Goal: Information Seeking & Learning: Learn about a topic

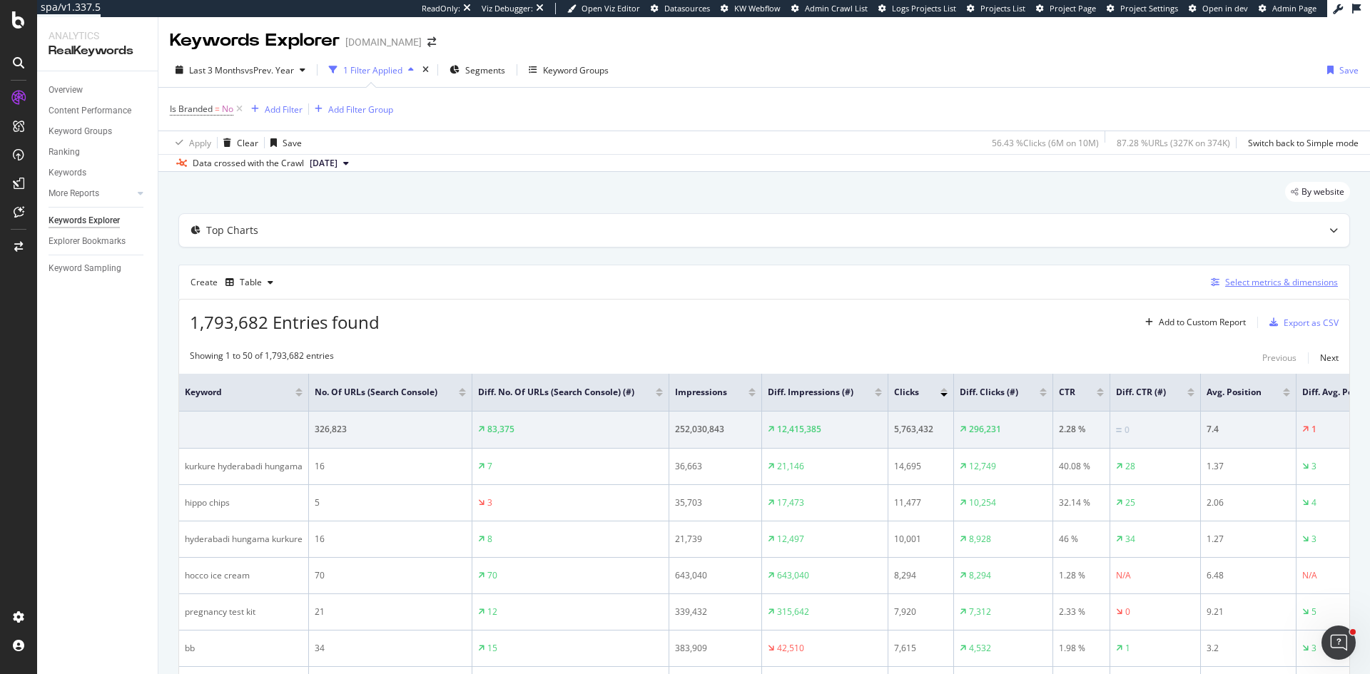
click at [1287, 279] on div "Select metrics & dimensions" at bounding box center [1281, 282] width 113 height 12
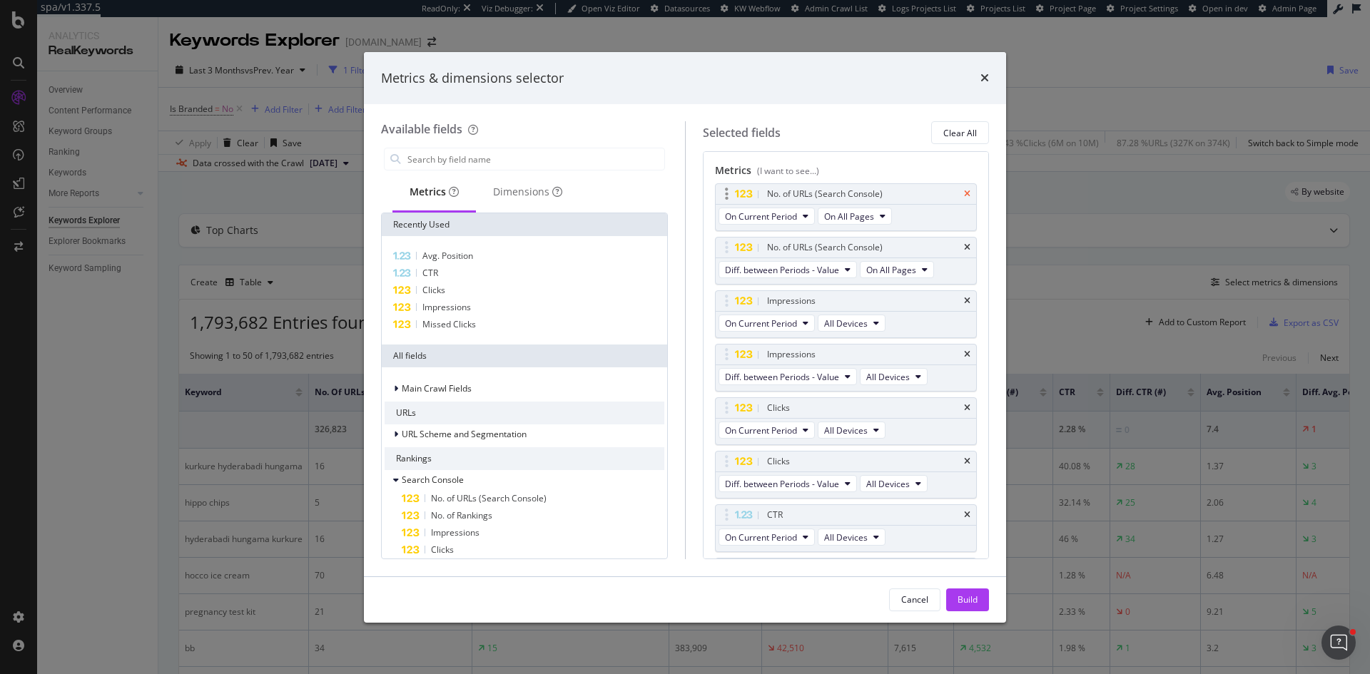
click at [964, 192] on icon "times" at bounding box center [967, 194] width 6 height 9
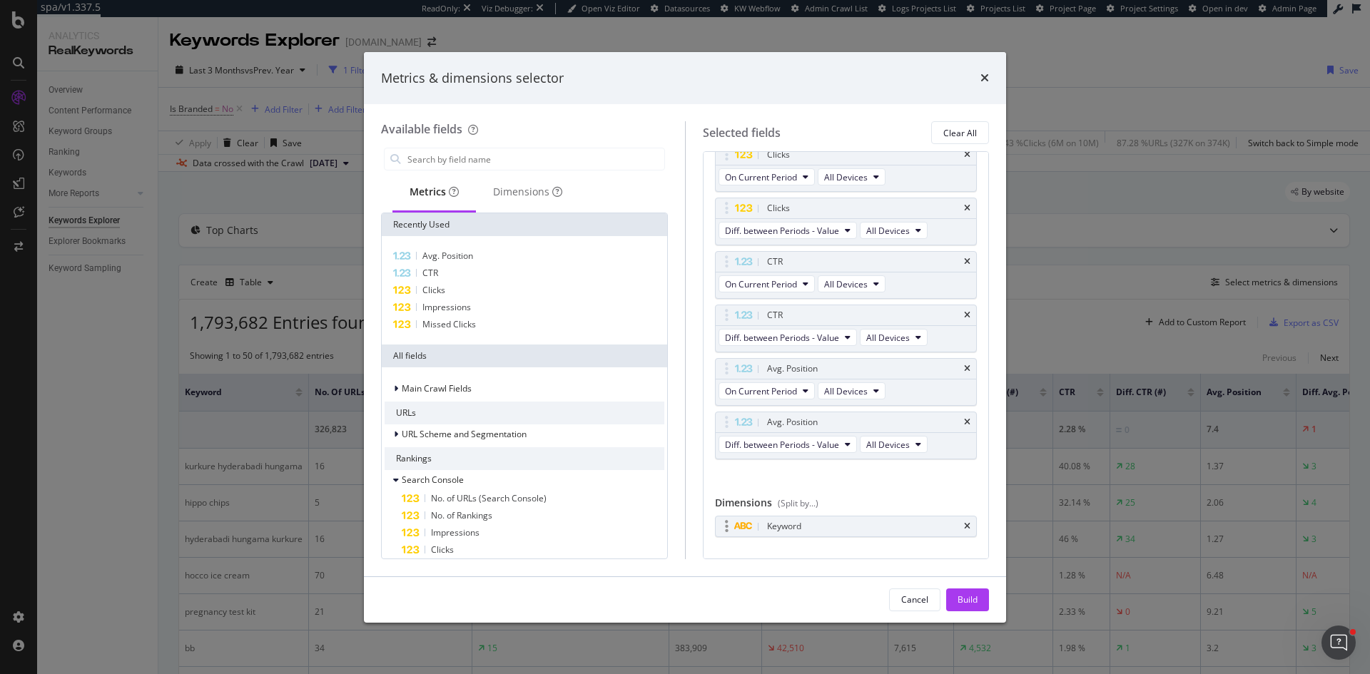
scroll to position [173, 0]
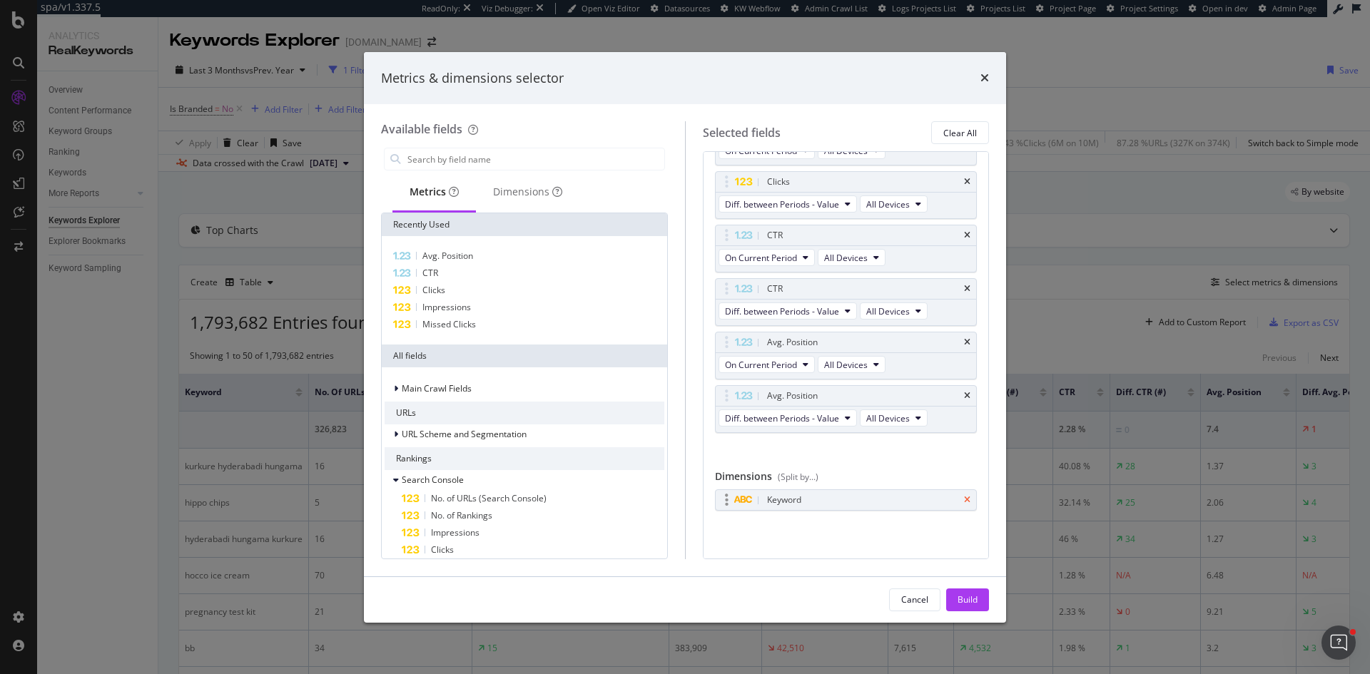
click at [964, 499] on icon "times" at bounding box center [967, 500] width 6 height 9
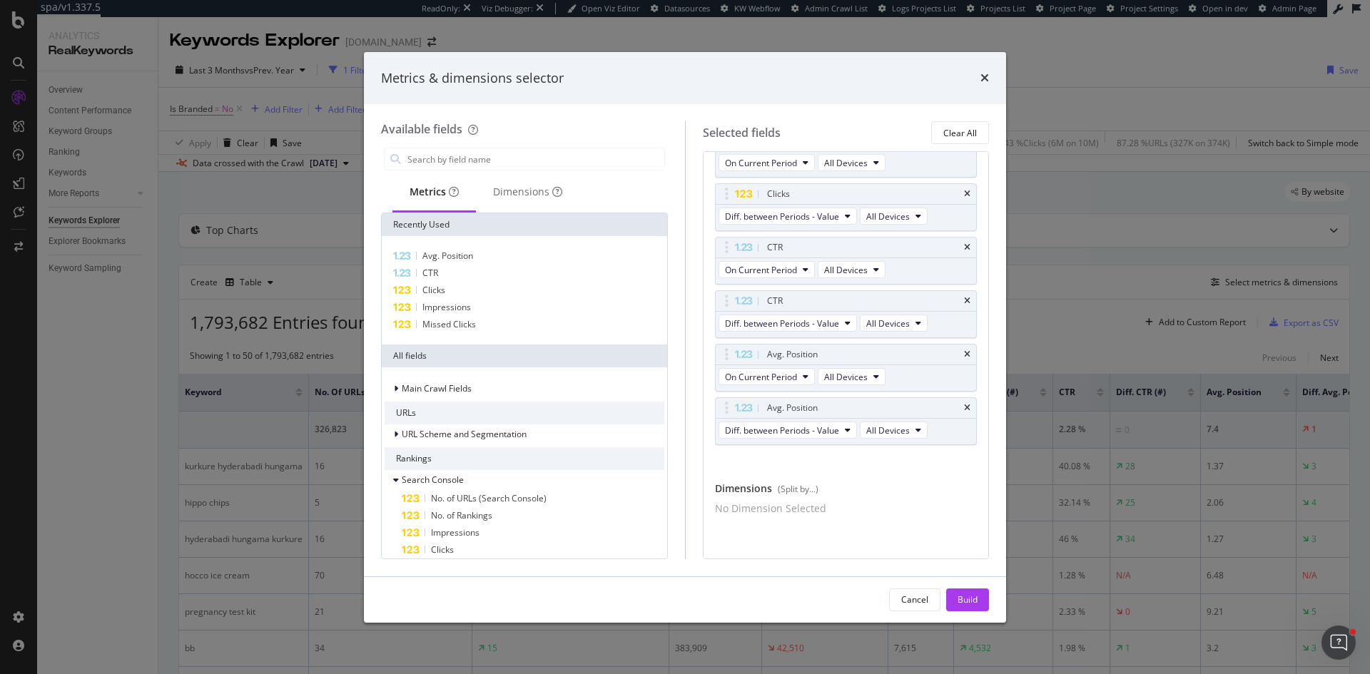
scroll to position [169, 0]
click at [536, 198] on div "Dimensions" at bounding box center [527, 192] width 69 height 14
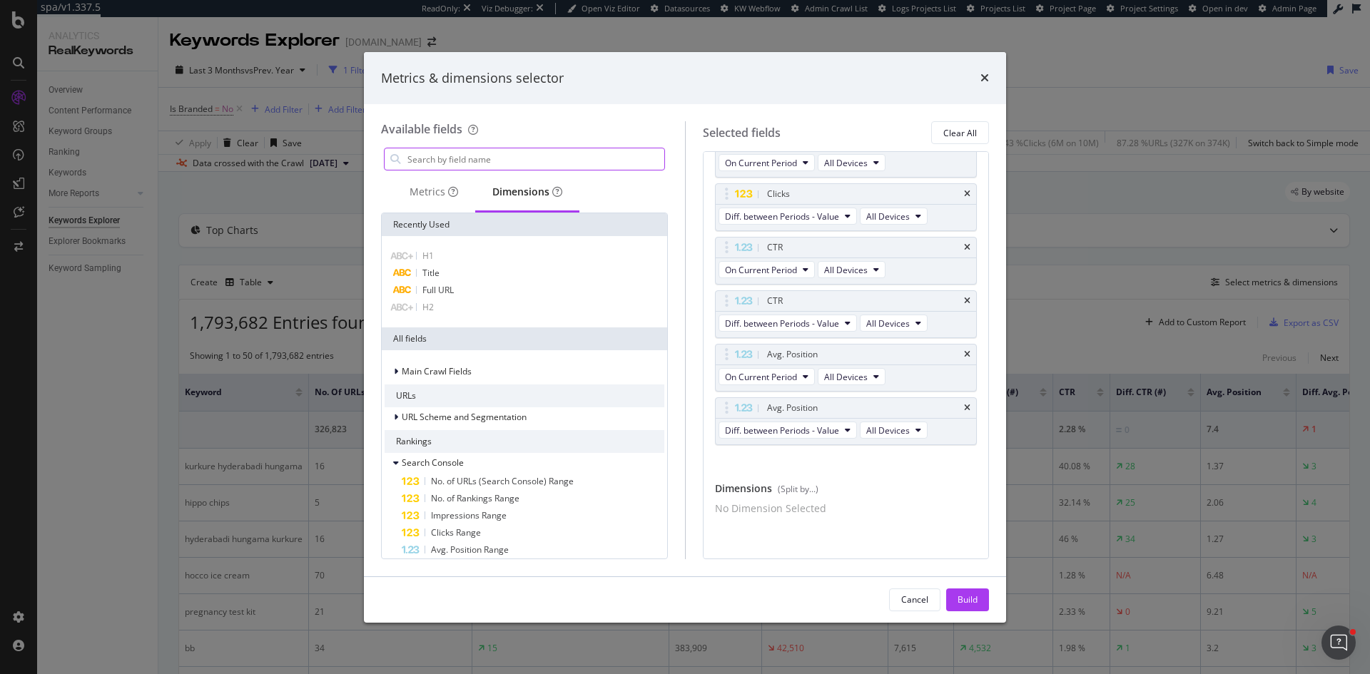
click at [458, 162] on input "modal" at bounding box center [535, 158] width 258 height 21
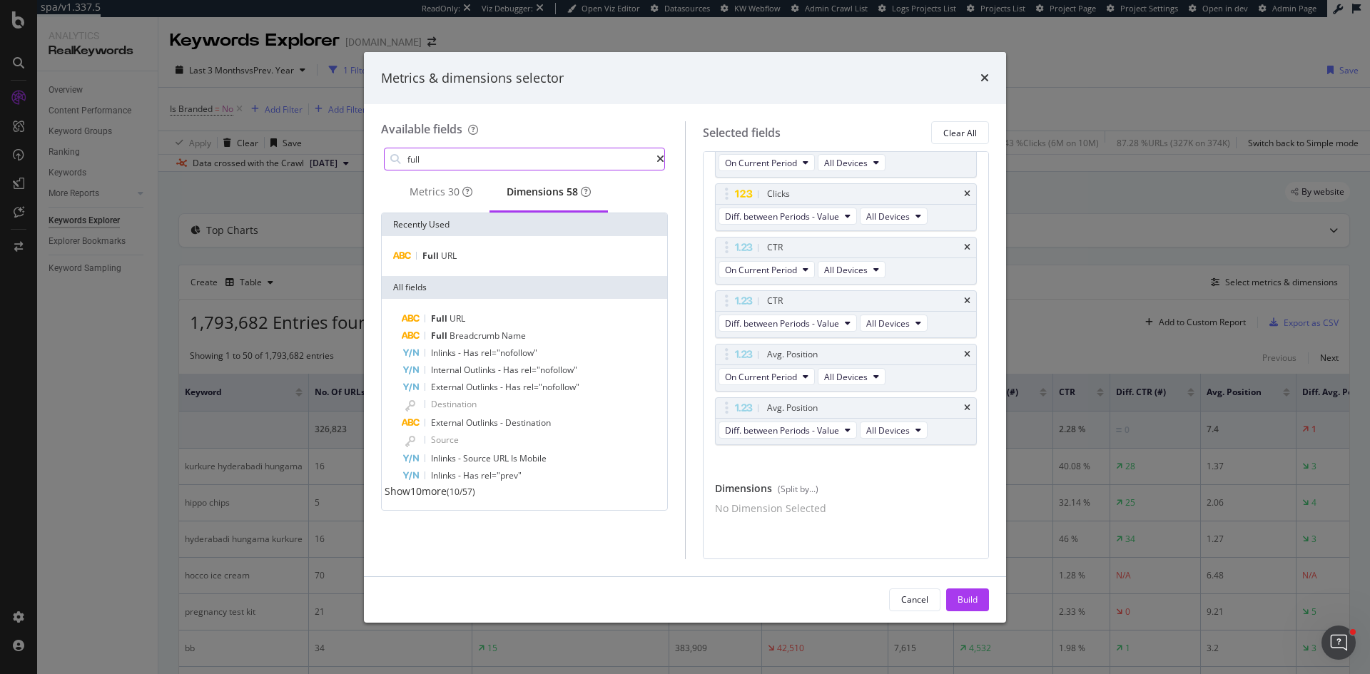
click at [457, 160] on input "full" at bounding box center [531, 158] width 250 height 21
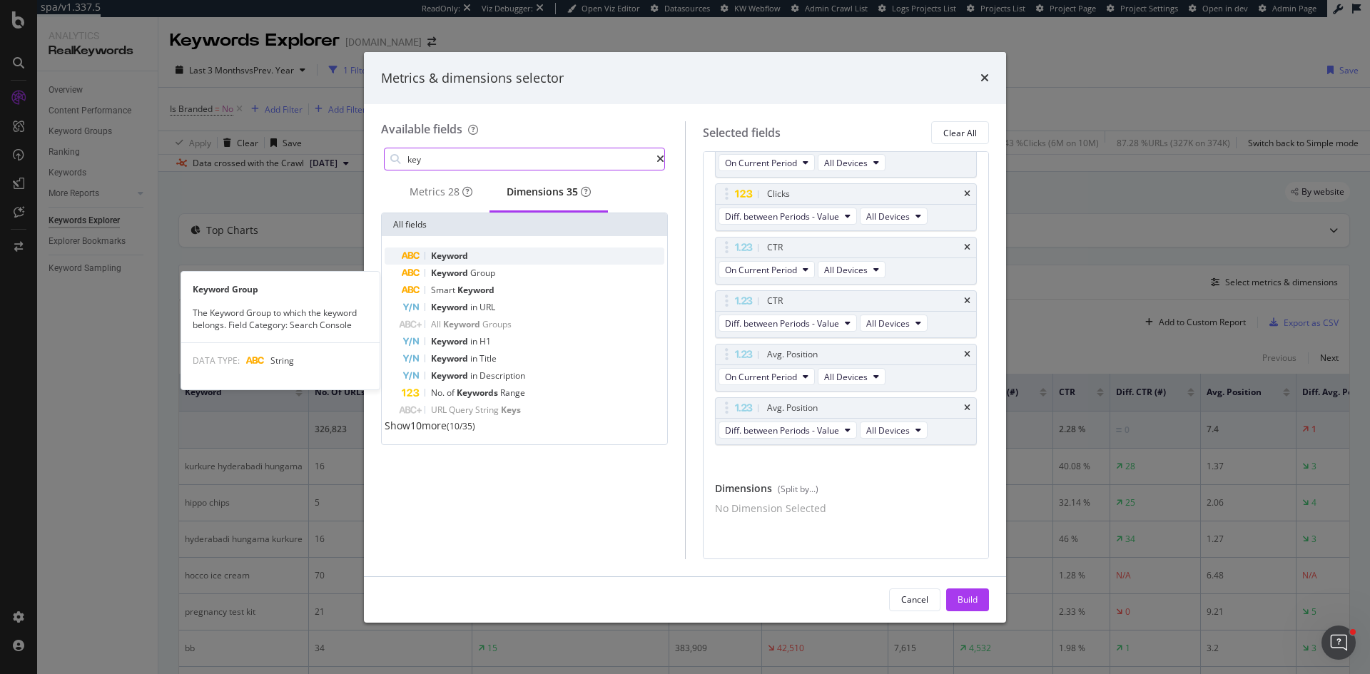
type input "key"
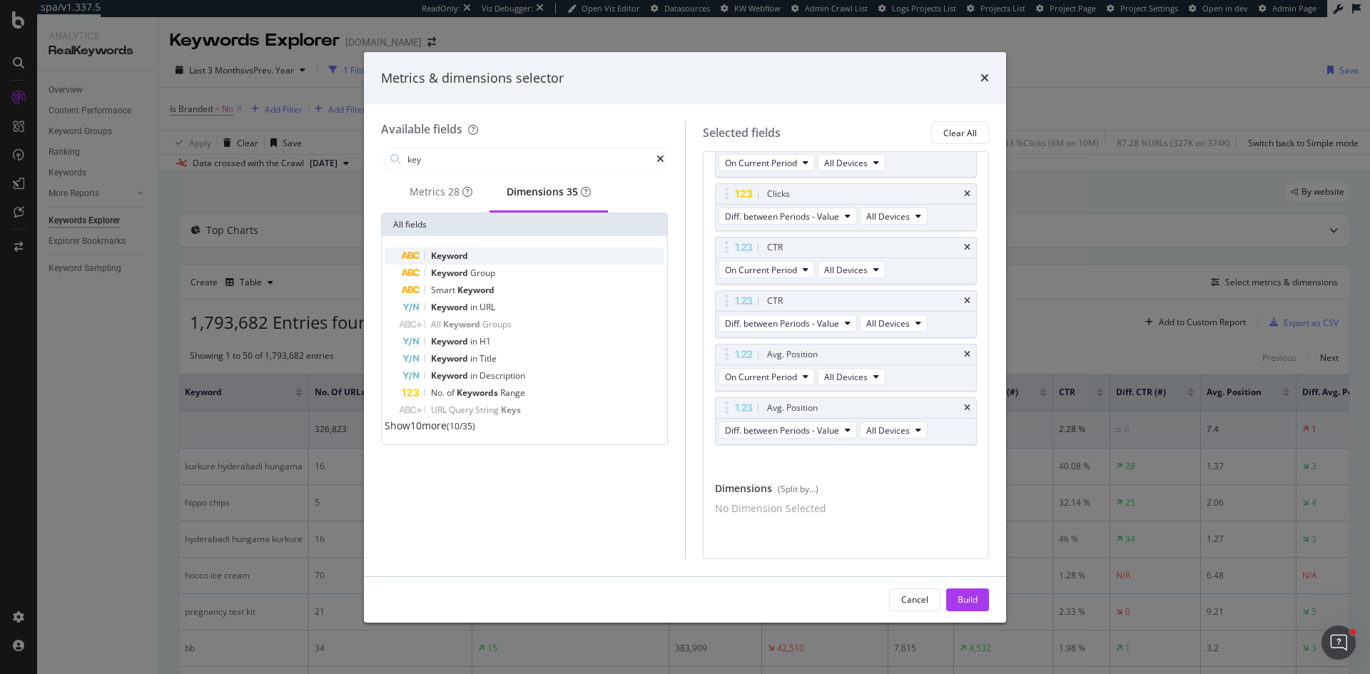
click at [482, 263] on div "Keyword" at bounding box center [533, 256] width 263 height 17
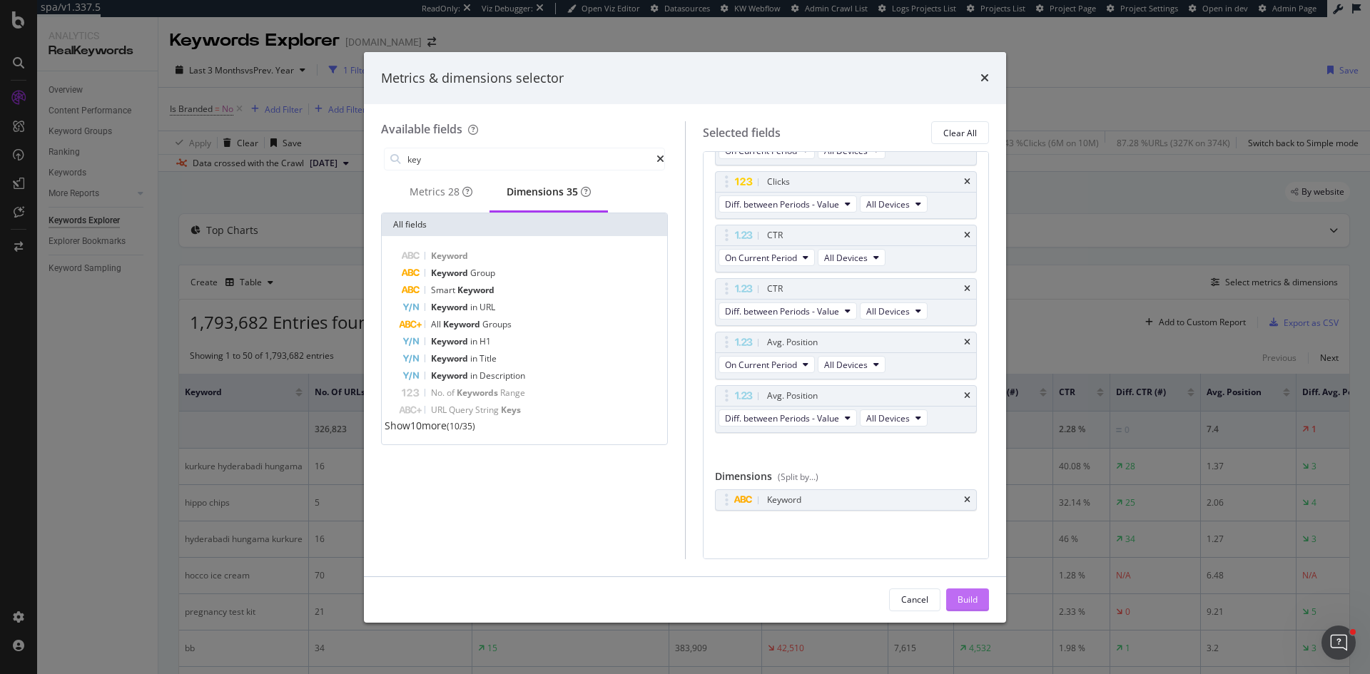
click at [971, 599] on div "Build" at bounding box center [967, 600] width 20 height 12
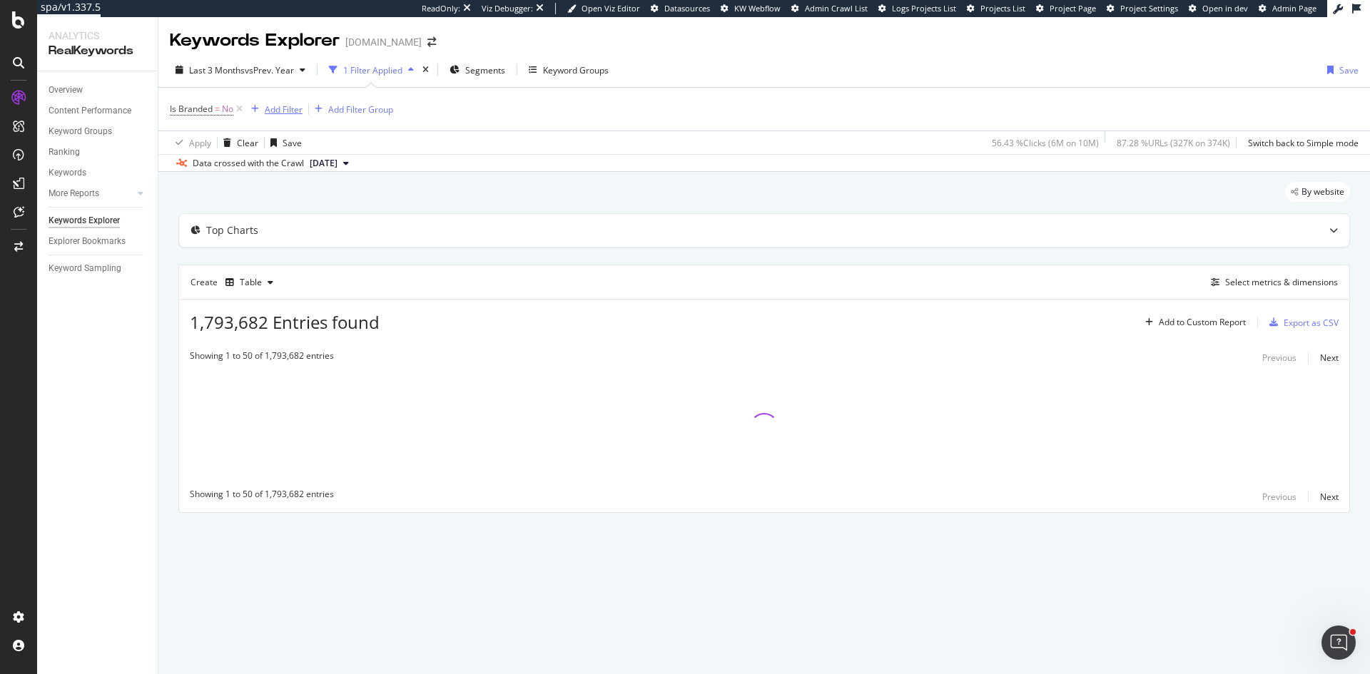
click at [282, 106] on div "Add Filter" at bounding box center [284, 109] width 38 height 12
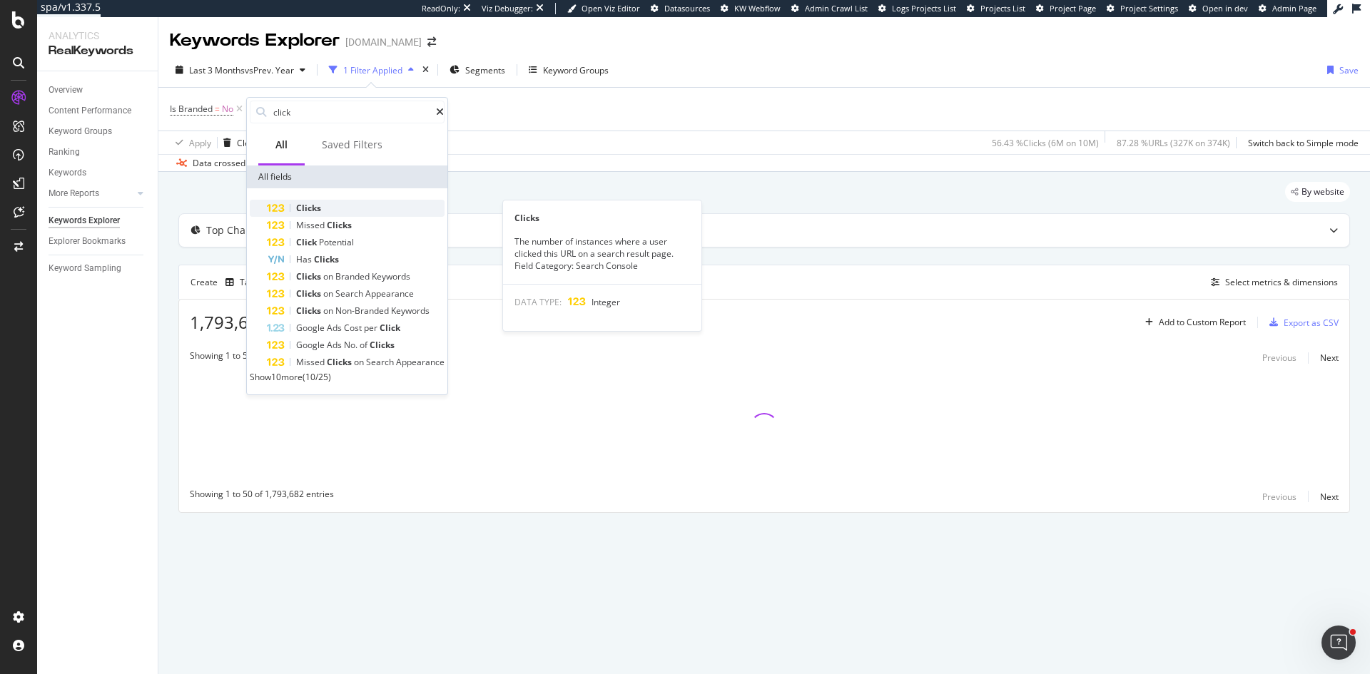
type input "click"
click at [324, 208] on div "Clicks" at bounding box center [356, 208] width 178 height 17
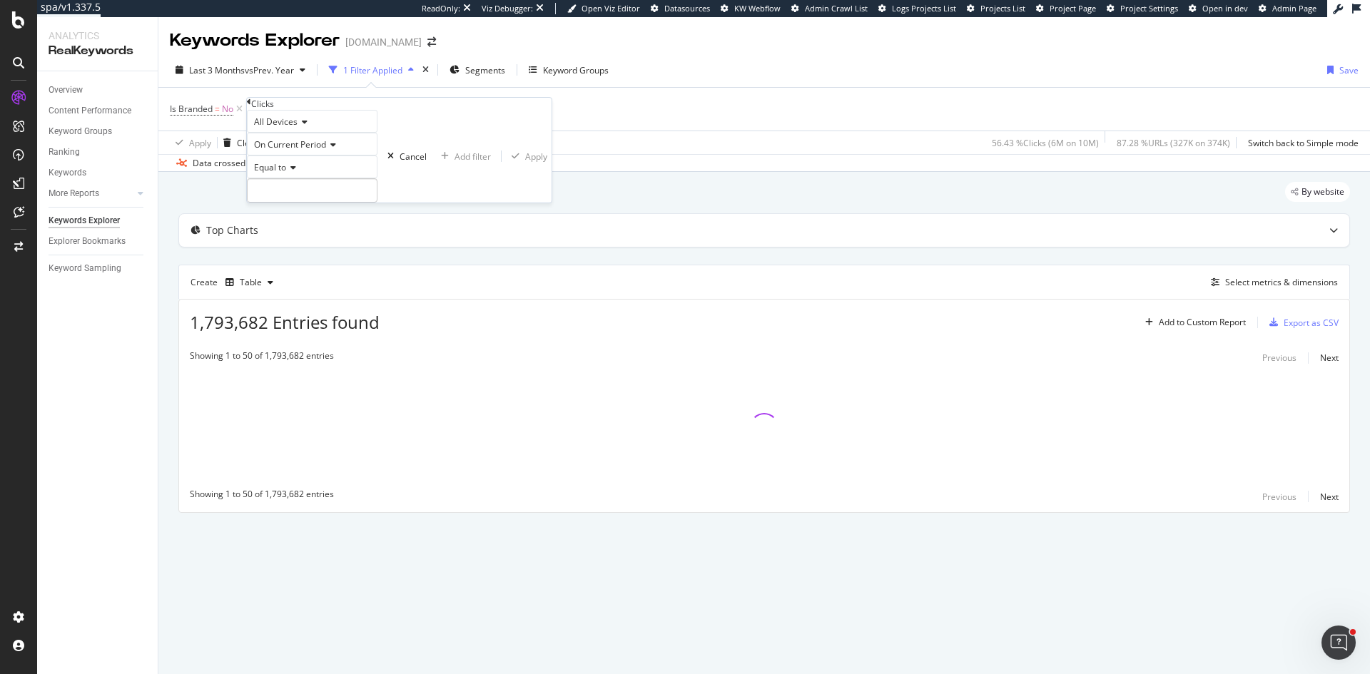
click at [299, 151] on span "On Current Period" at bounding box center [290, 144] width 72 height 12
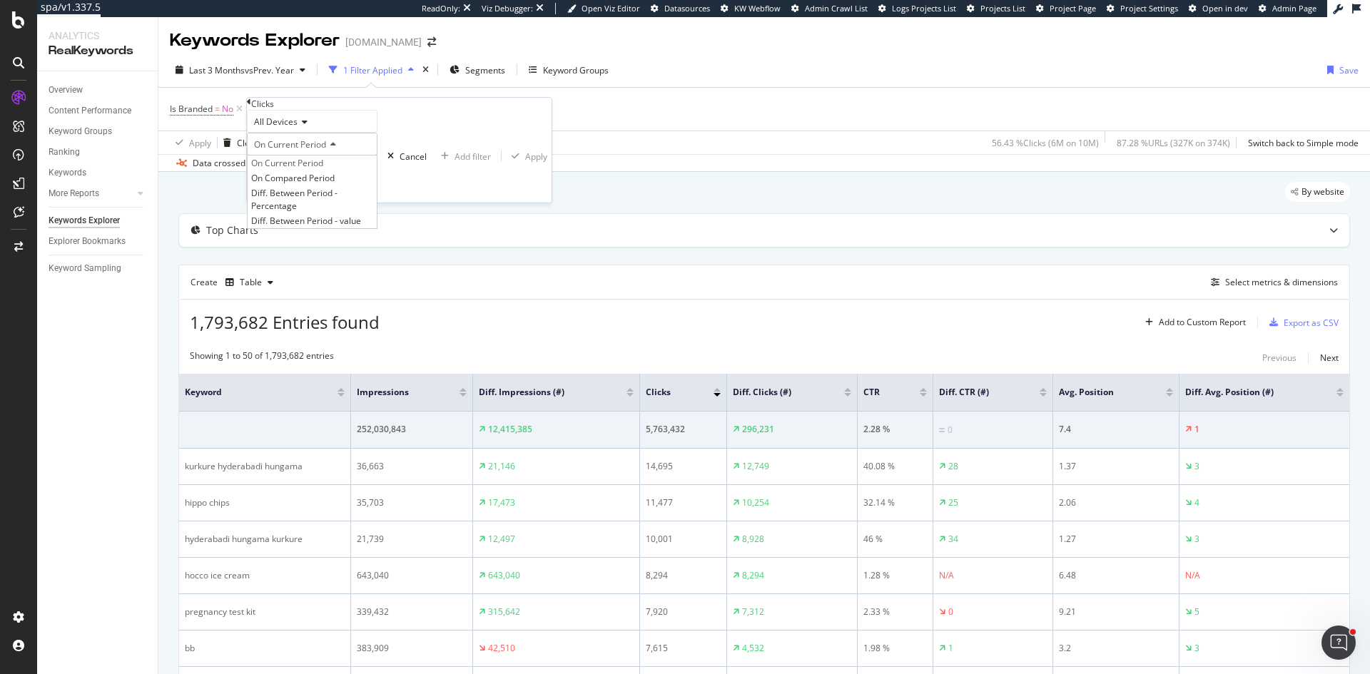
click at [325, 227] on span "Diff. Between Period - value" at bounding box center [306, 221] width 110 height 12
click at [297, 203] on input "number" at bounding box center [317, 190] width 141 height 24
click at [295, 178] on div "Equal to" at bounding box center [317, 167] width 141 height 23
click at [295, 253] on span "Greater than" at bounding box center [276, 246] width 51 height 12
click at [303, 203] on input "number" at bounding box center [317, 190] width 141 height 24
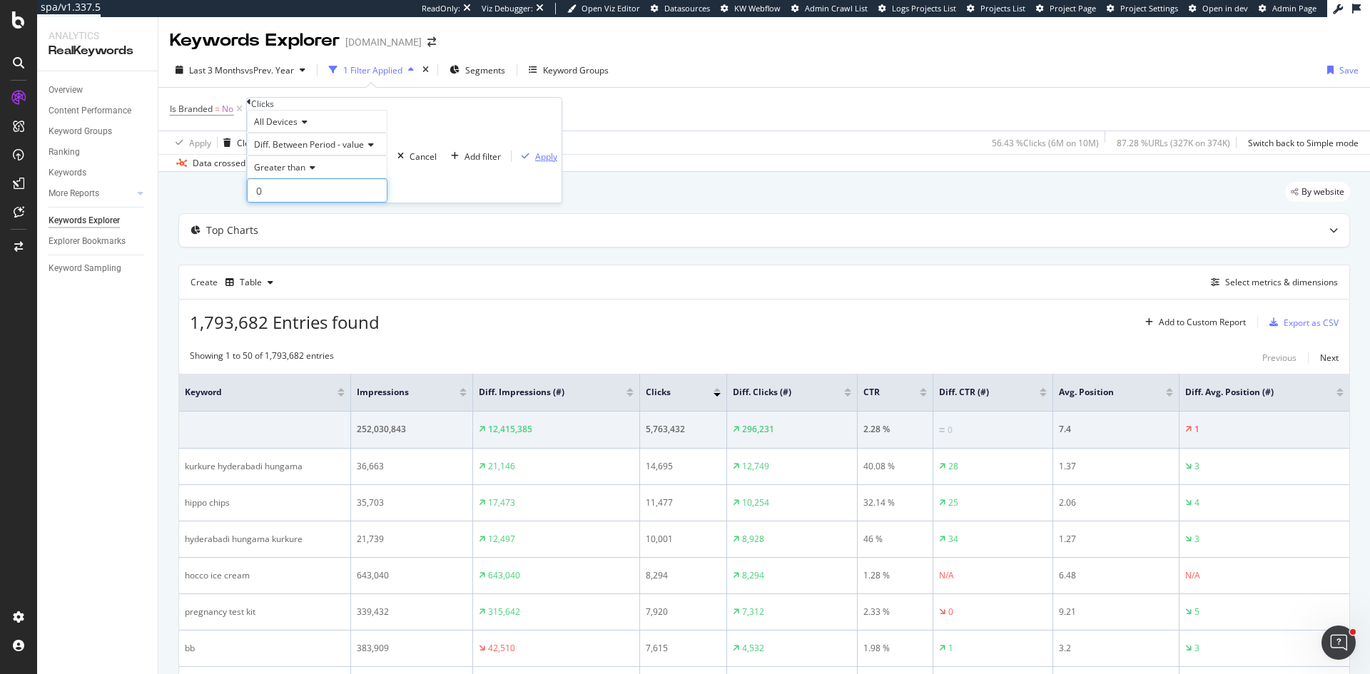
type input "0"
click at [535, 163] on div "Apply" at bounding box center [546, 157] width 22 height 12
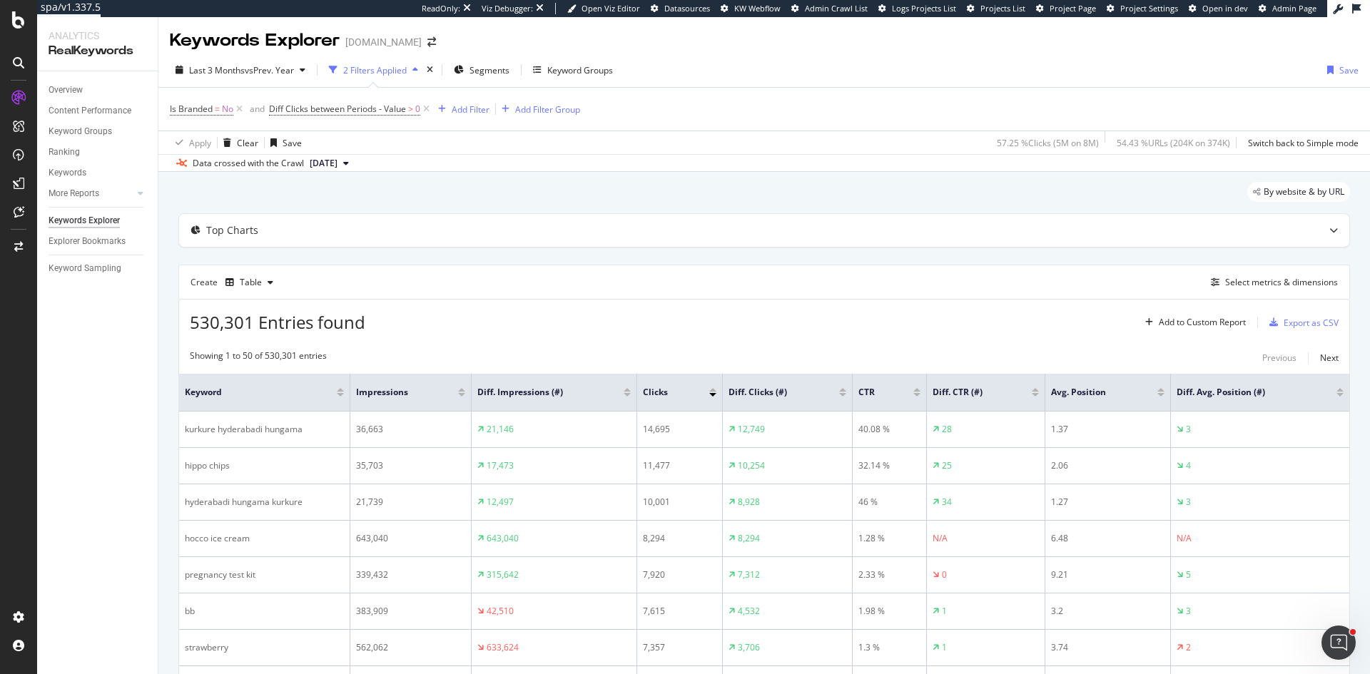
click at [841, 395] on div at bounding box center [842, 395] width 7 height 4
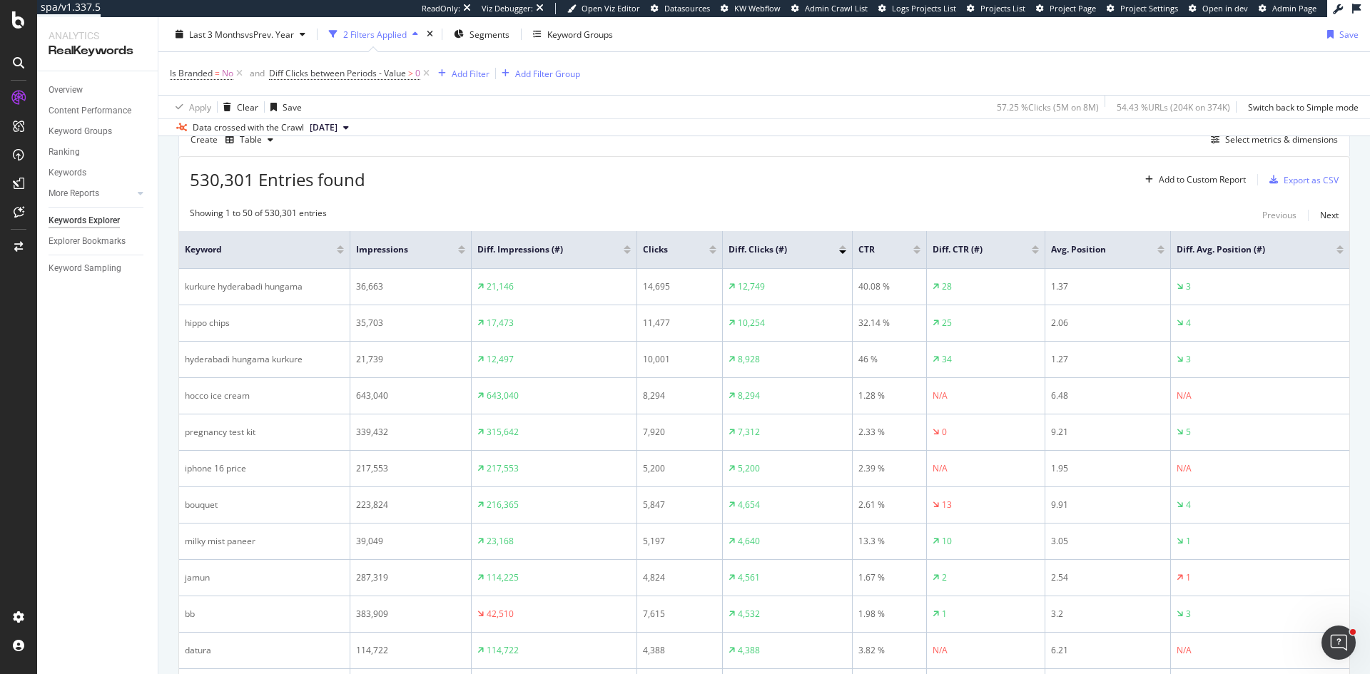
scroll to position [214, 0]
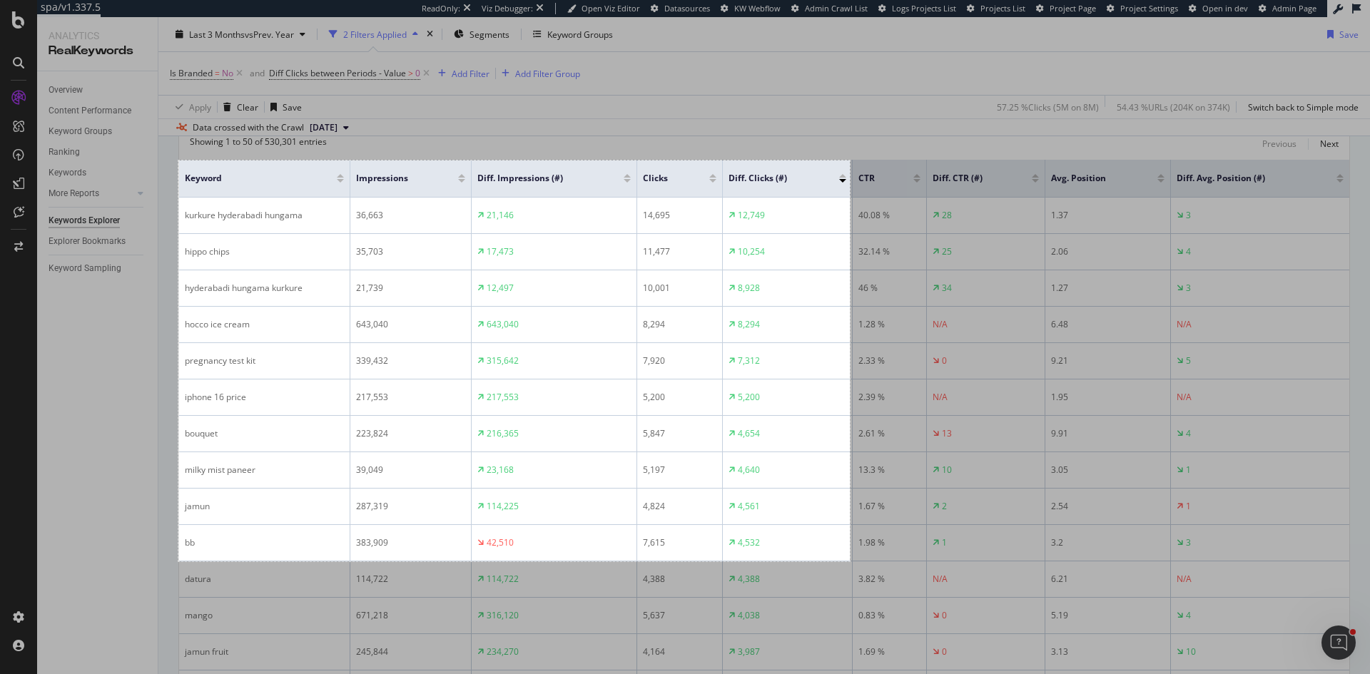
drag, startPoint x: 178, startPoint y: 161, endPoint x: 850, endPoint y: 561, distance: 781.9
click at [850, 561] on div "941 X 562" at bounding box center [685, 337] width 1370 height 674
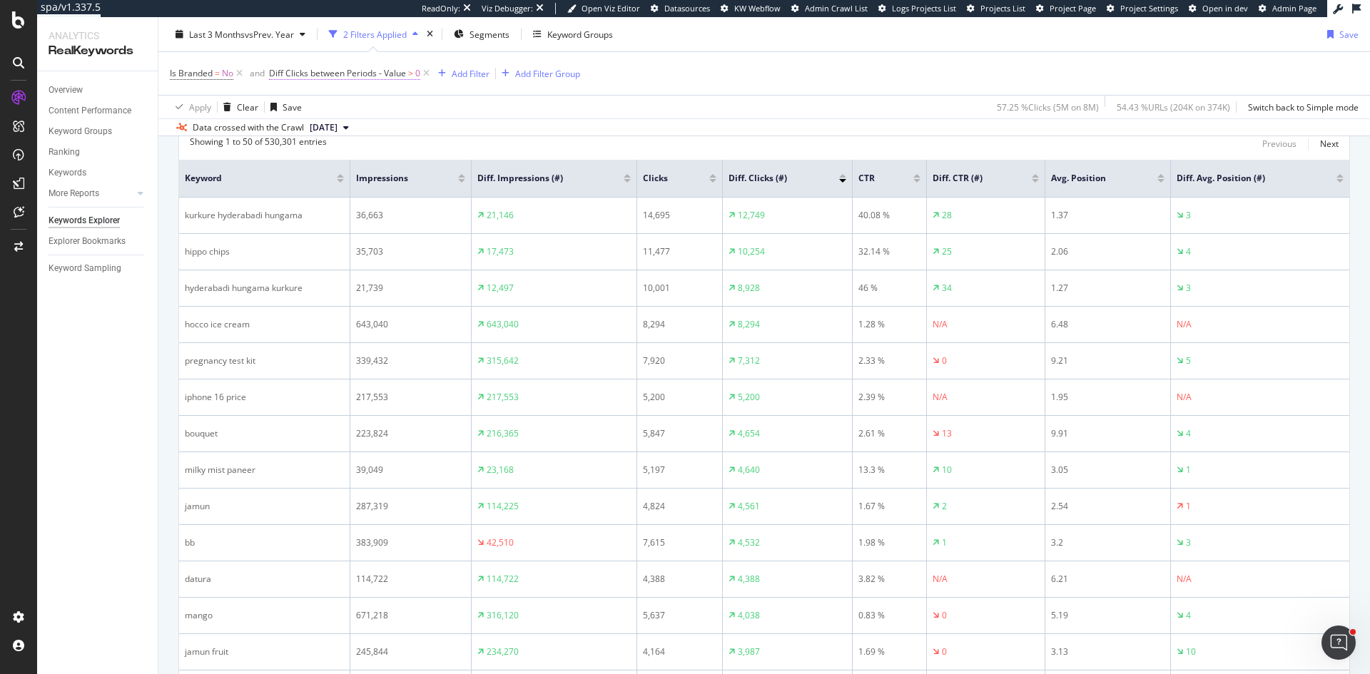
click at [392, 73] on span "Diff Clicks between Periods - Value" at bounding box center [337, 73] width 137 height 12
click at [322, 136] on span "Greater than" at bounding box center [302, 129] width 51 height 12
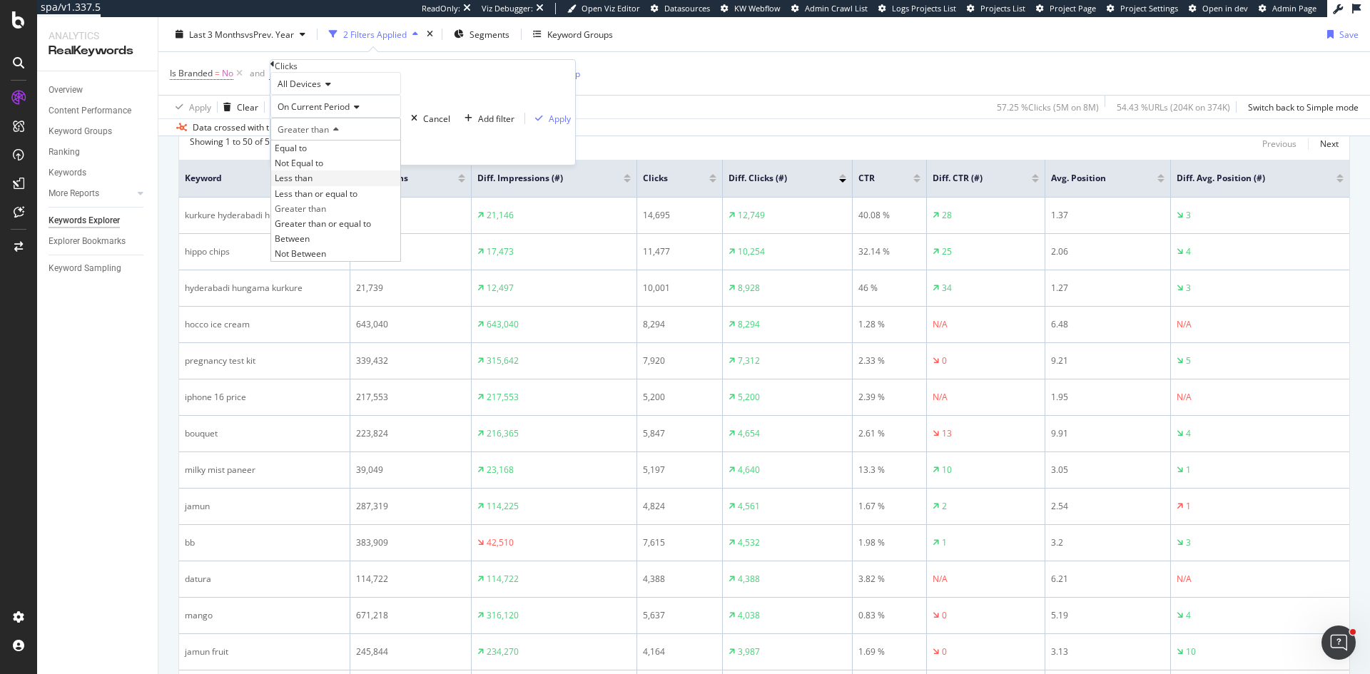
click at [327, 185] on div "Less than" at bounding box center [335, 177] width 129 height 15
click at [549, 125] on div "Apply" at bounding box center [560, 119] width 22 height 12
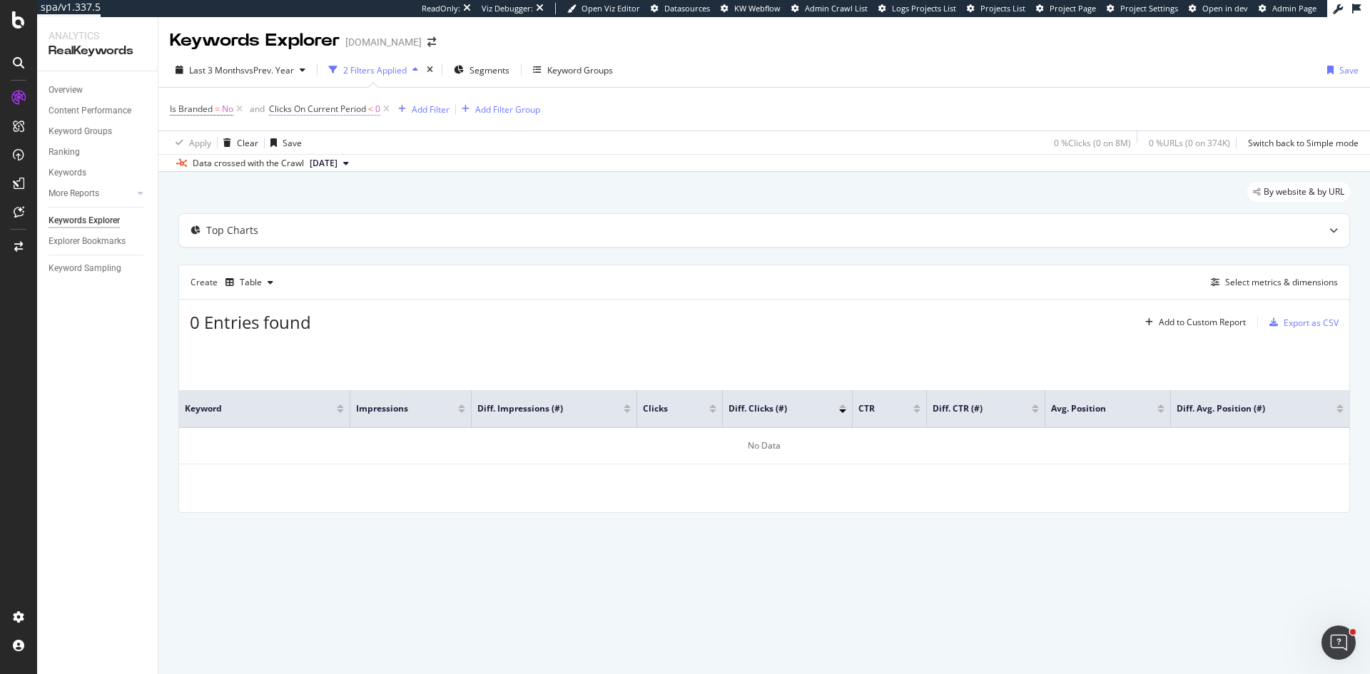
click at [337, 111] on span "Clicks On Current Period" at bounding box center [317, 109] width 97 height 12
click at [328, 148] on span "On Current Period" at bounding box center [313, 142] width 72 height 12
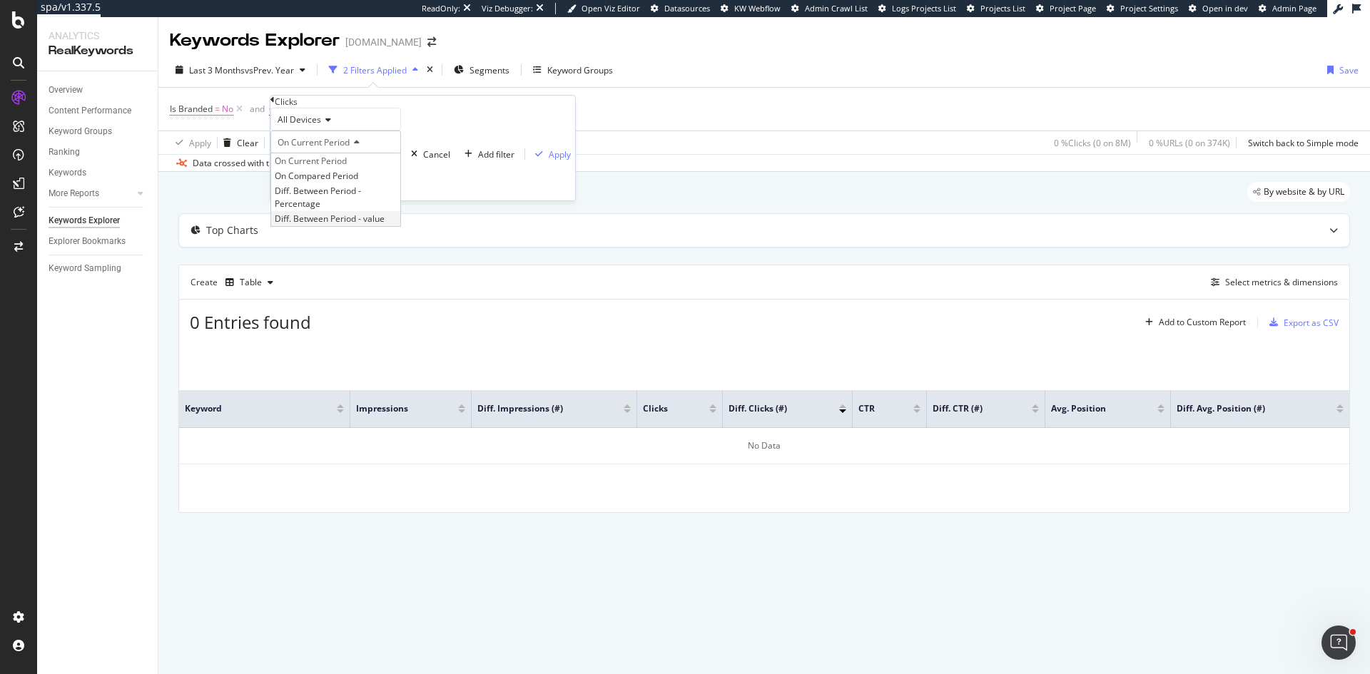
click at [380, 225] on span "Diff. Between Period - value" at bounding box center [330, 219] width 110 height 12
click at [559, 161] on div "Apply" at bounding box center [570, 154] width 22 height 12
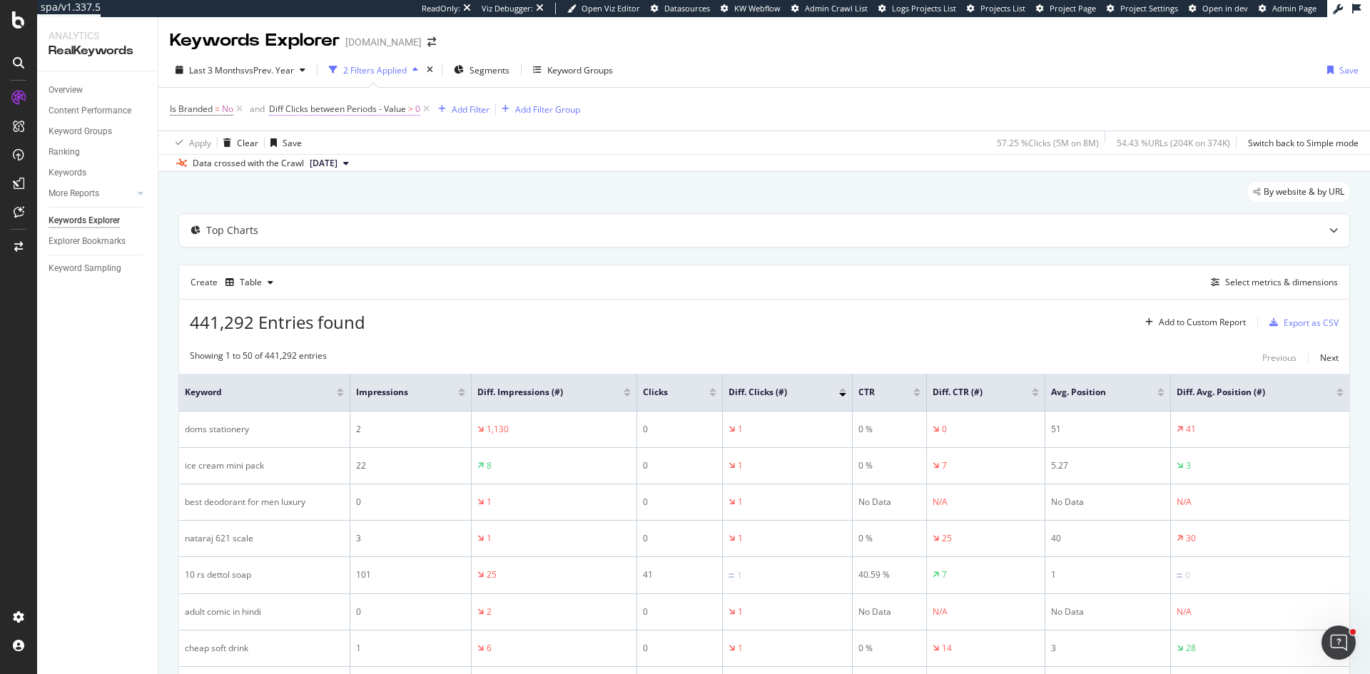
click at [329, 112] on span "Diff Clicks between Periods - Value" at bounding box center [337, 109] width 137 height 12
click at [312, 171] on span "Greater than" at bounding box center [302, 165] width 51 height 12
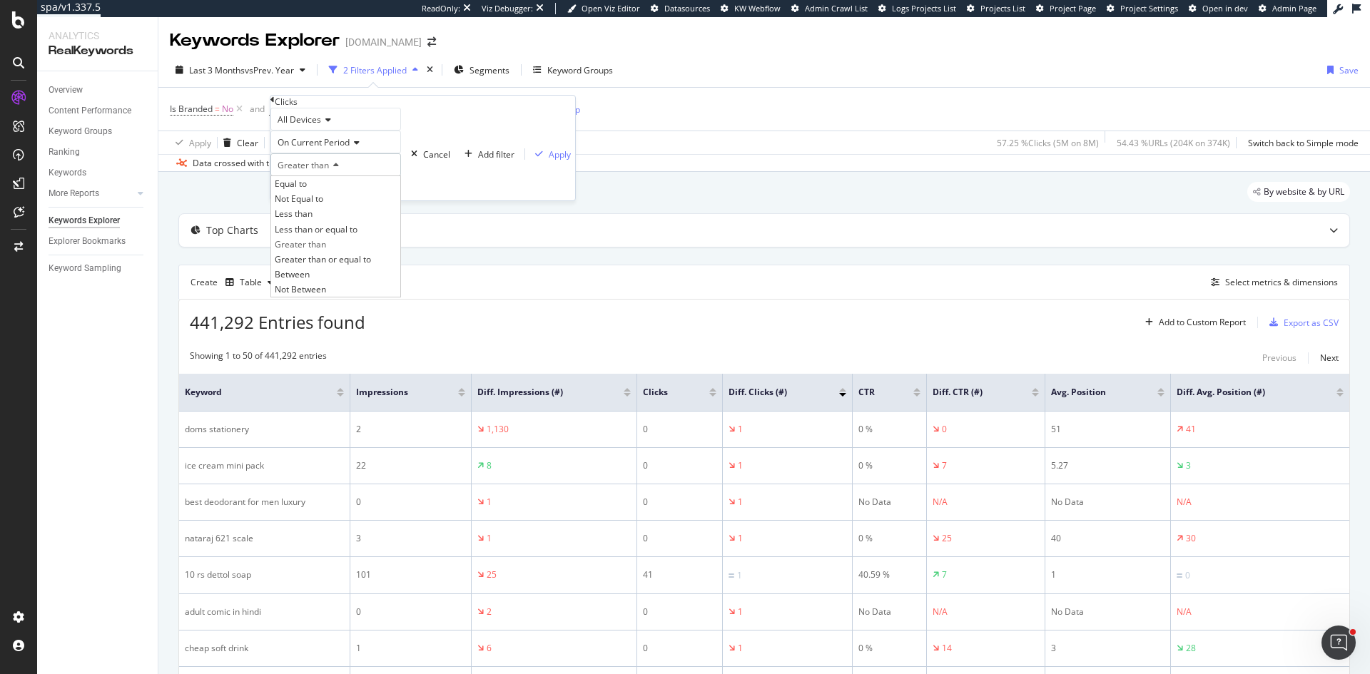
click at [621, 197] on div "By website & by URL" at bounding box center [763, 197] width 1171 height 31
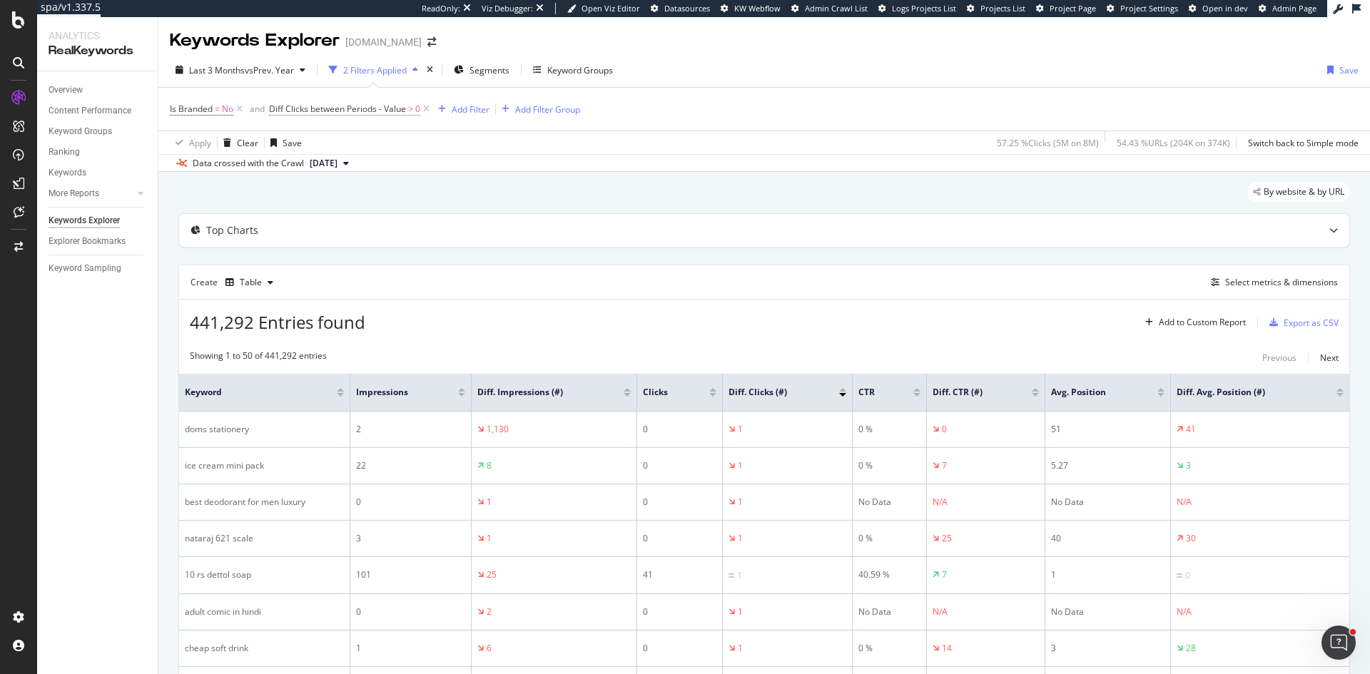
click at [317, 112] on span "Diff Clicks between Periods - Value" at bounding box center [337, 109] width 137 height 12
click at [315, 108] on div "Clicks" at bounding box center [422, 102] width 305 height 12
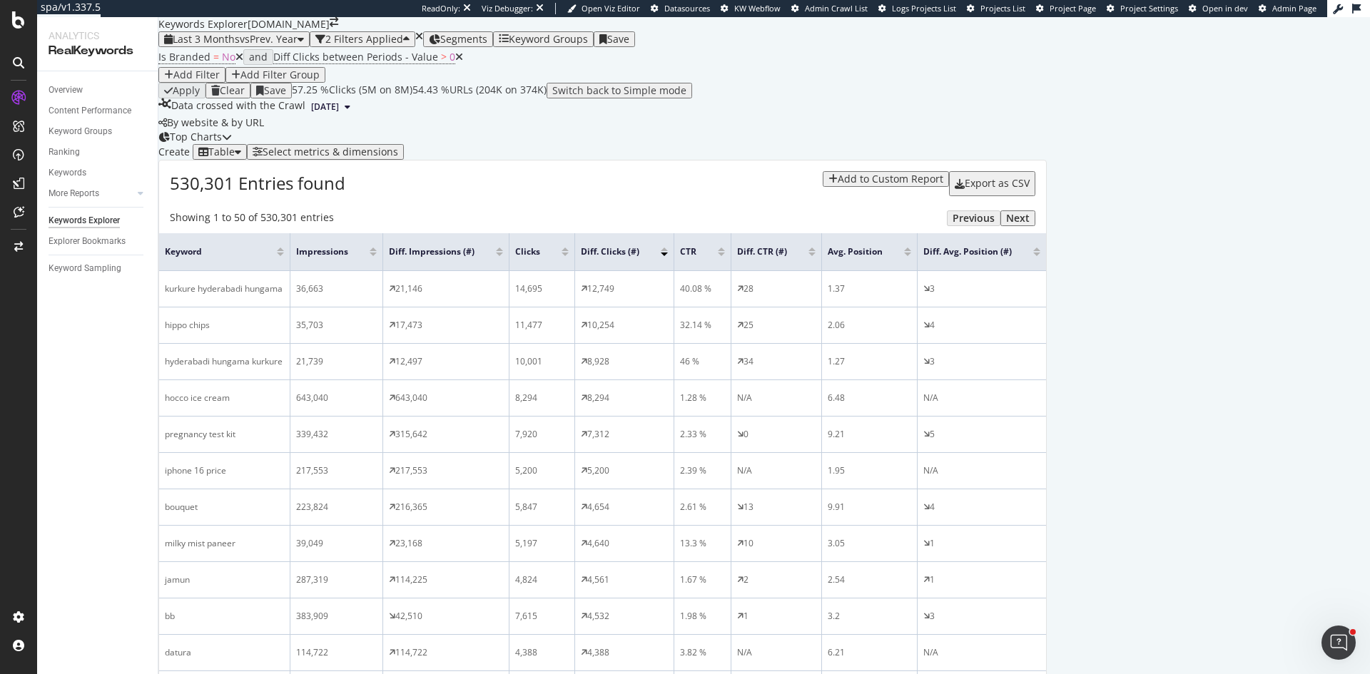
click at [398, 158] on div "Select metrics & dimensions" at bounding box center [331, 151] width 136 height 11
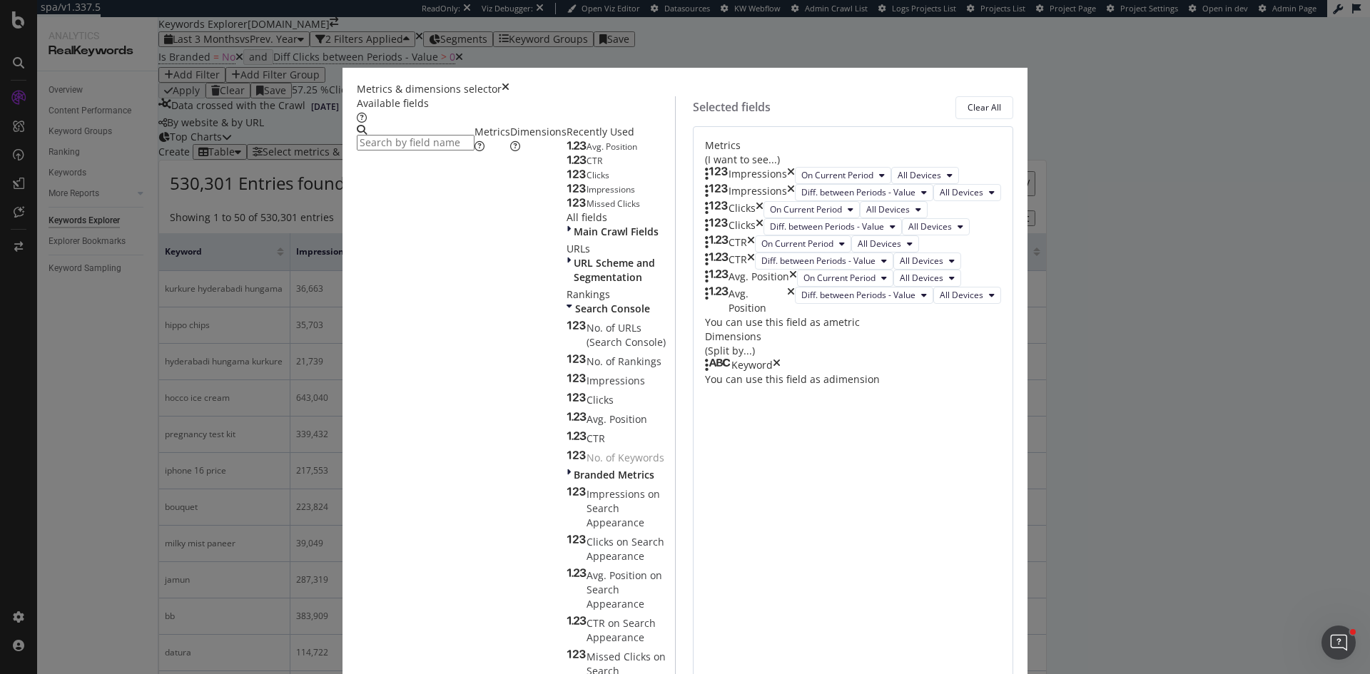
scroll to position [173, 0]
click at [780, 372] on div "Keyword" at bounding box center [743, 365] width 76 height 14
click at [780, 372] on icon "times" at bounding box center [777, 365] width 8 height 14
click at [510, 153] on div "Dimensions" at bounding box center [538, 139] width 56 height 29
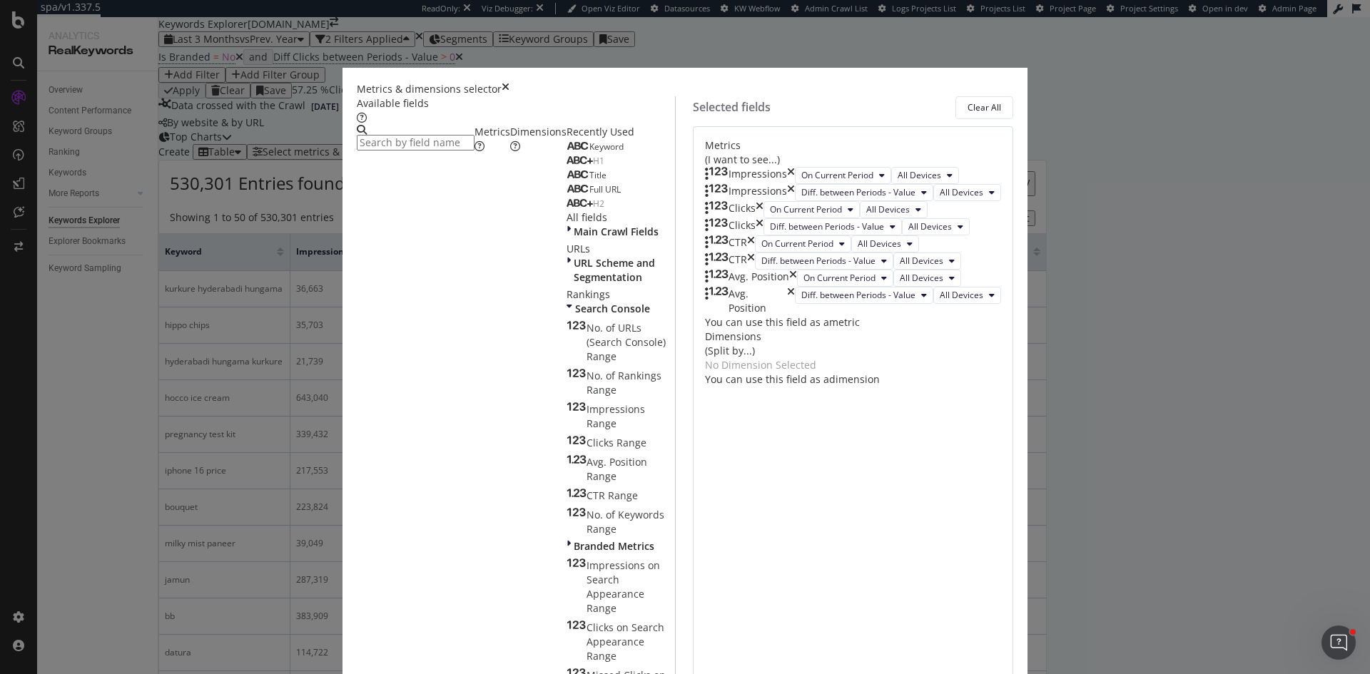
click at [474, 148] on div "modal" at bounding box center [416, 138] width 118 height 26
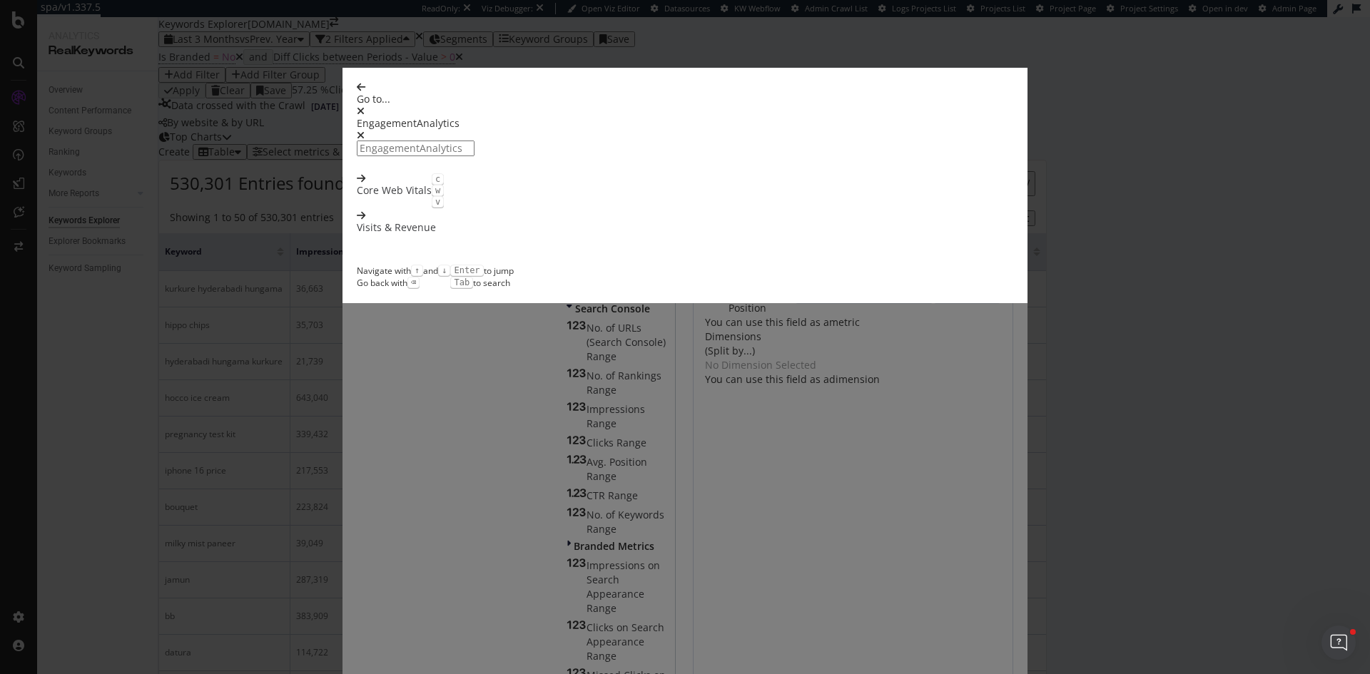
scroll to position [0, 0]
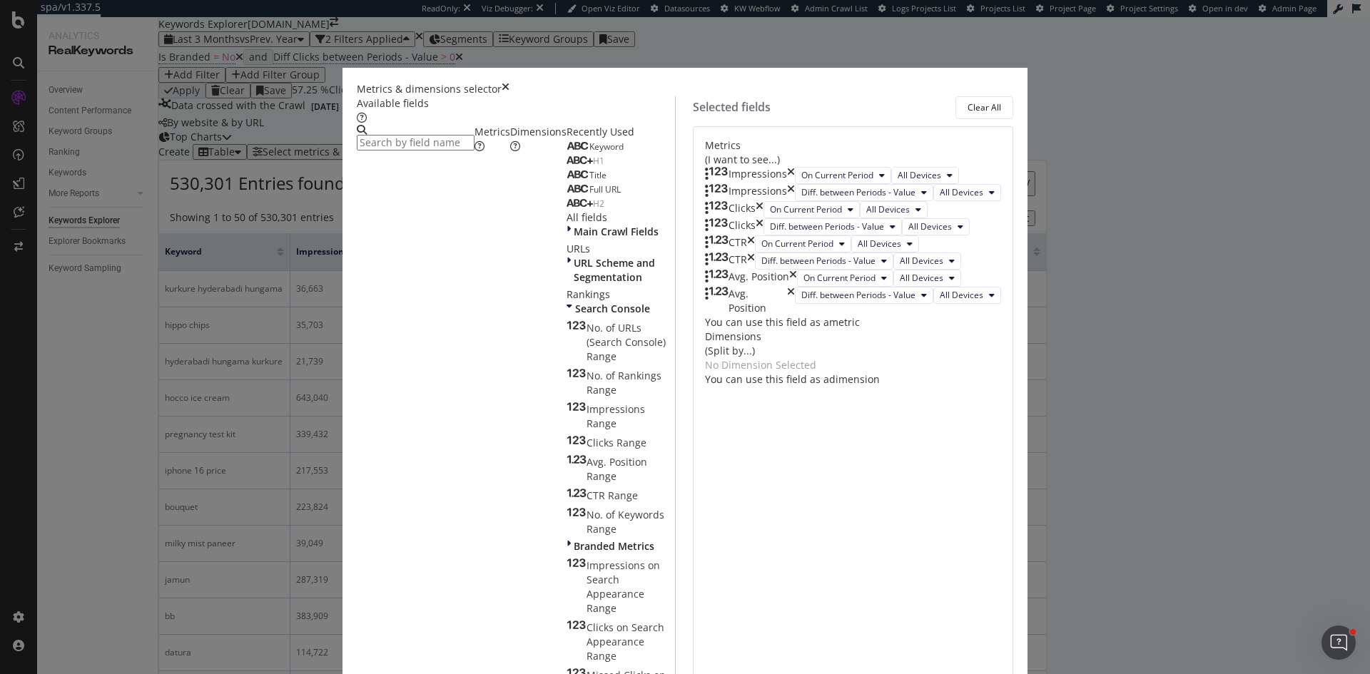
click at [447, 151] on input "modal" at bounding box center [416, 143] width 118 height 16
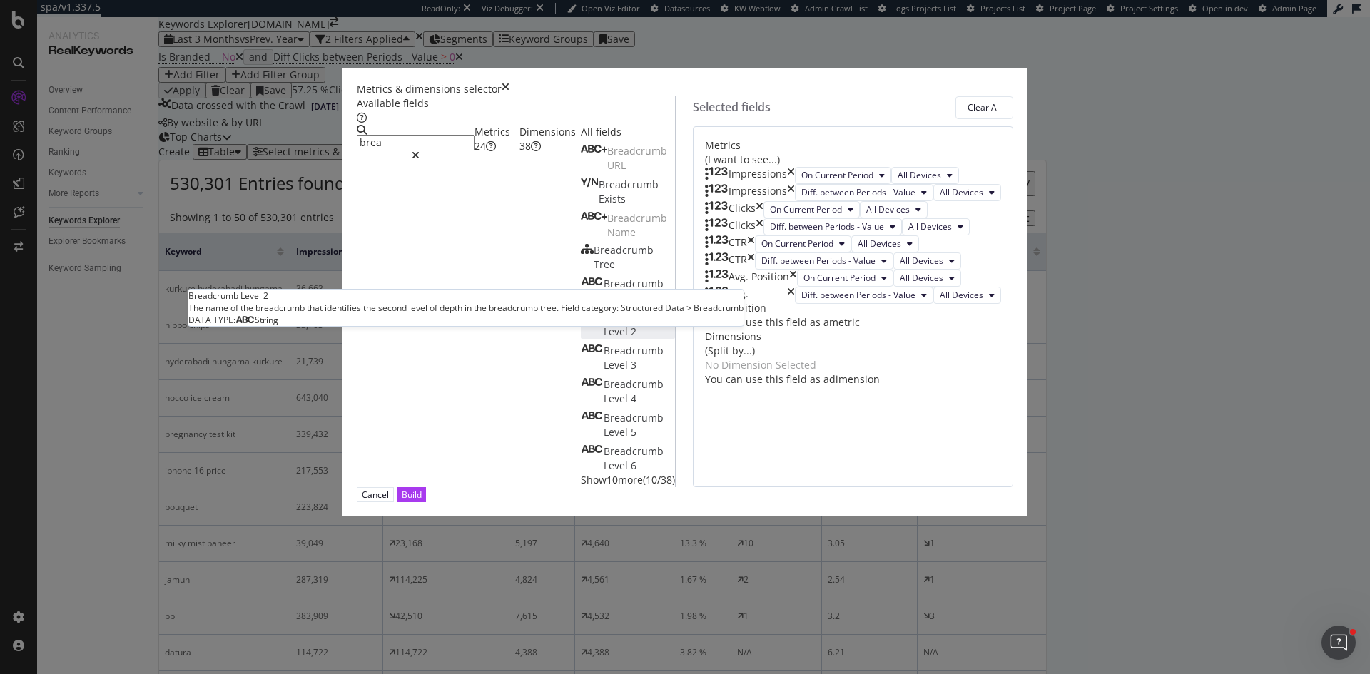
type input "brea"
click at [603, 338] on span "Level" at bounding box center [616, 332] width 27 height 14
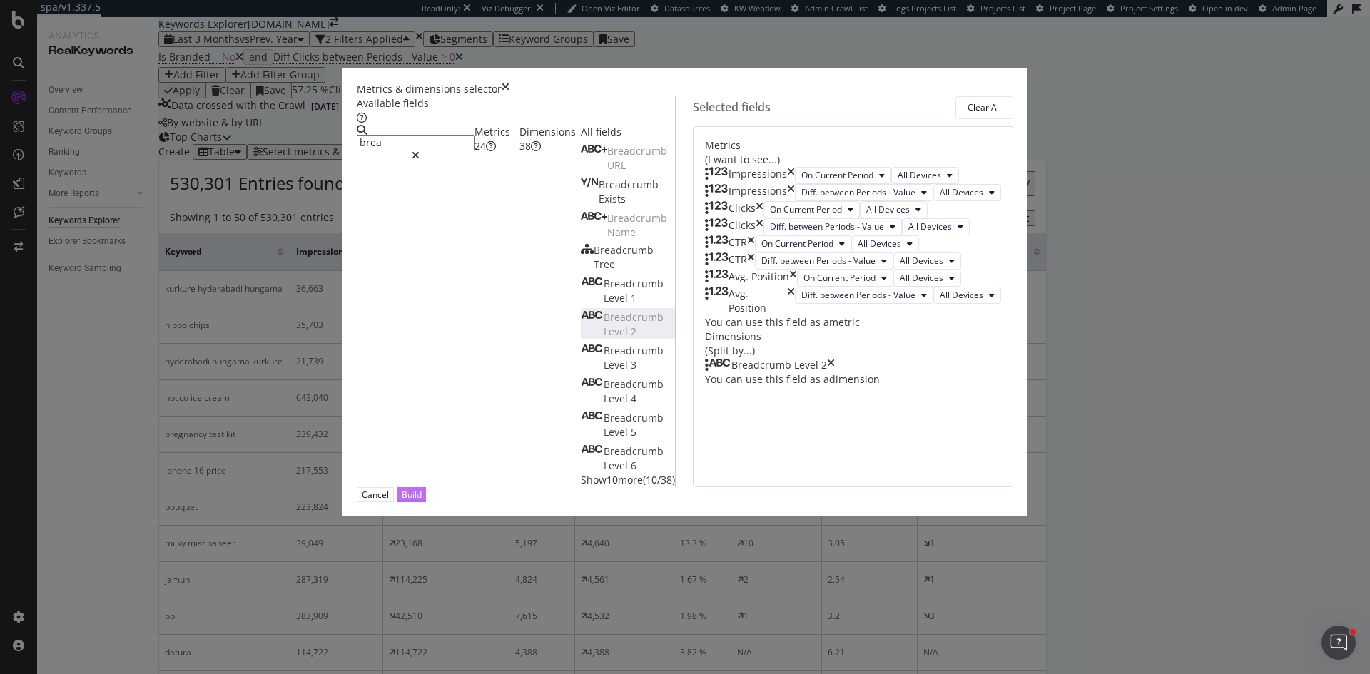
click at [426, 502] on button "Build" at bounding box center [411, 494] width 29 height 15
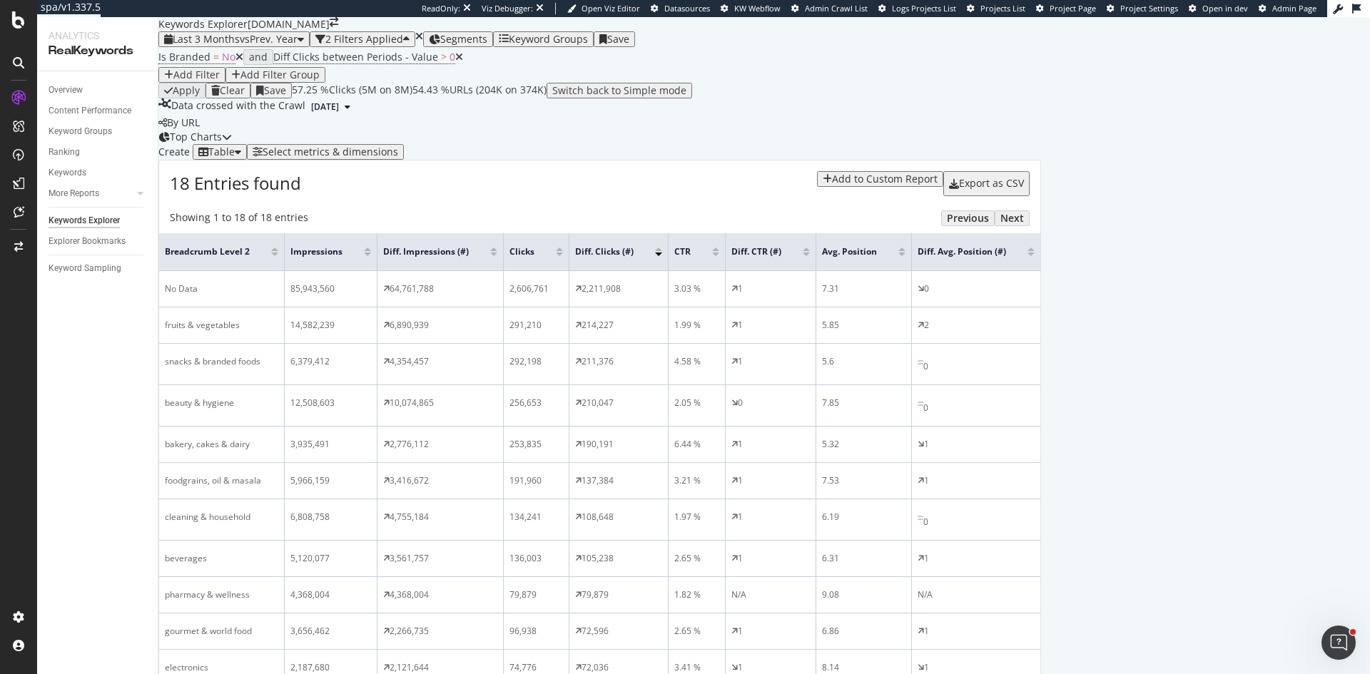
scroll to position [214, 0]
drag, startPoint x: 178, startPoint y: 160, endPoint x: 344, endPoint y: 342, distance: 245.9
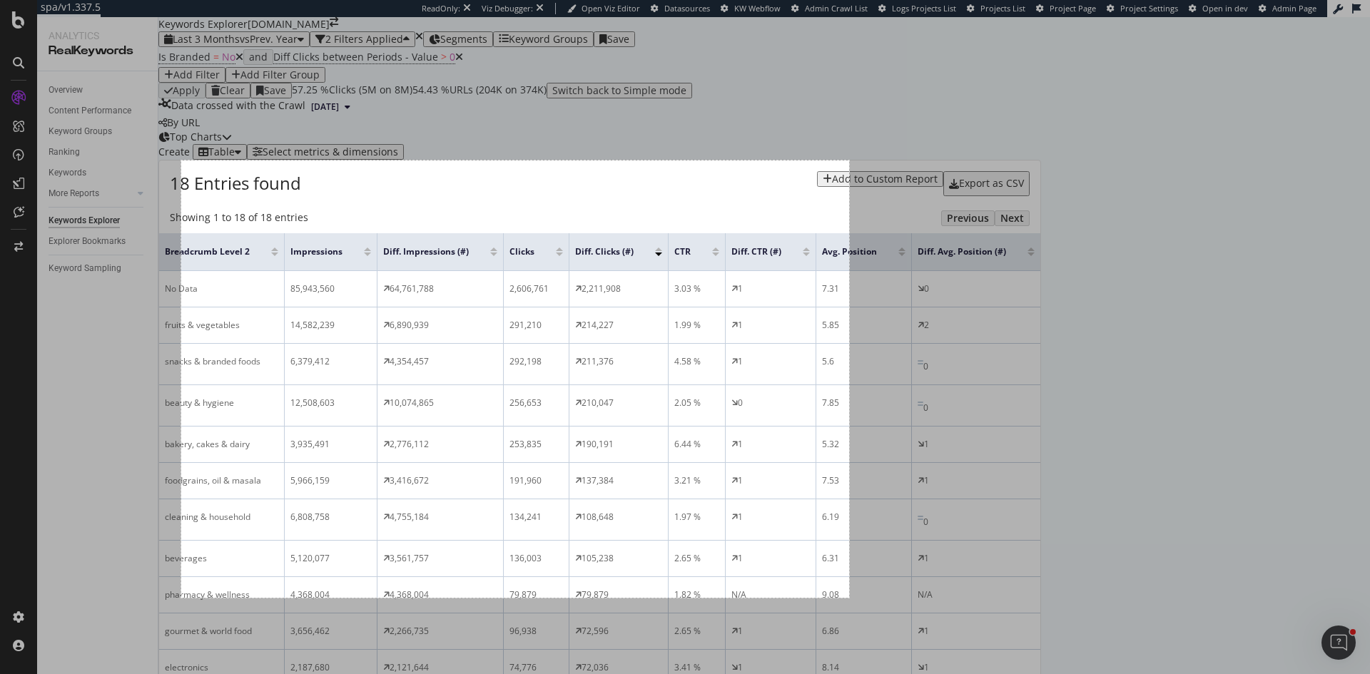
drag, startPoint x: 181, startPoint y: 161, endPoint x: 849, endPoint y: 598, distance: 798.1
click at [849, 598] on div "936 X 613" at bounding box center [685, 337] width 1370 height 674
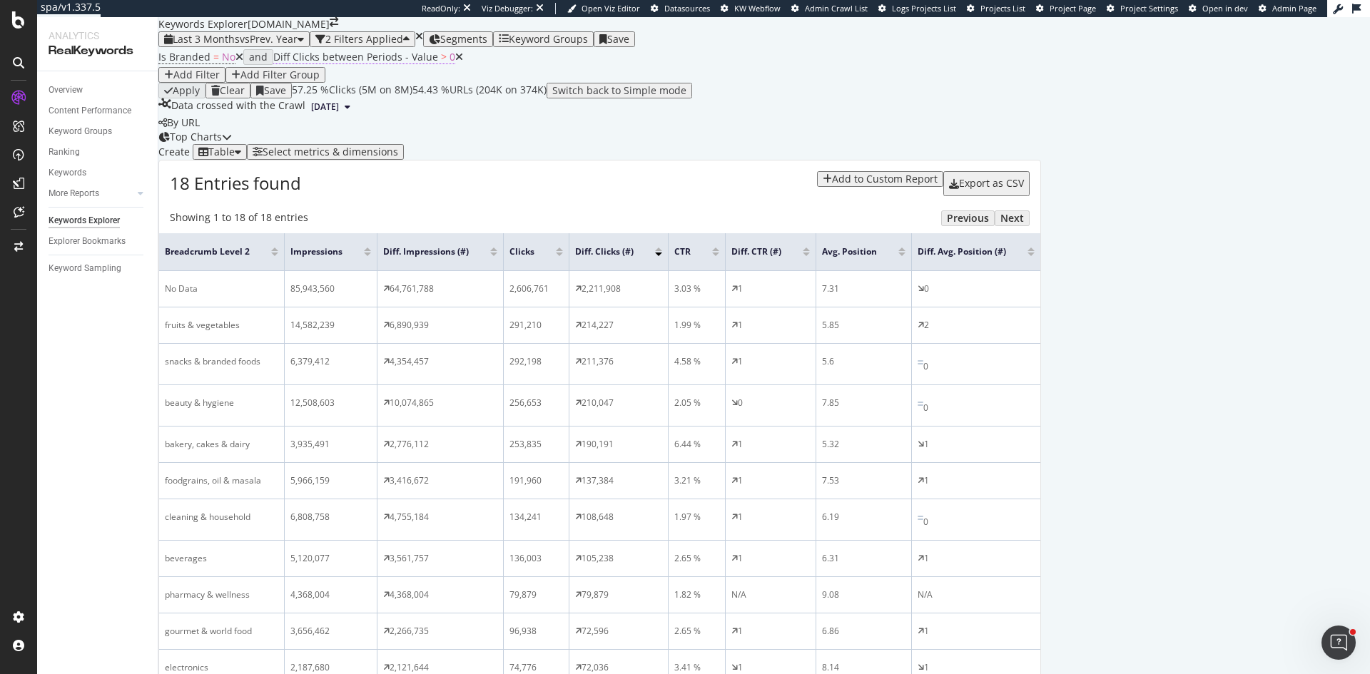
click at [391, 63] on span "Diff Clicks between Periods - Value" at bounding box center [355, 57] width 165 height 14
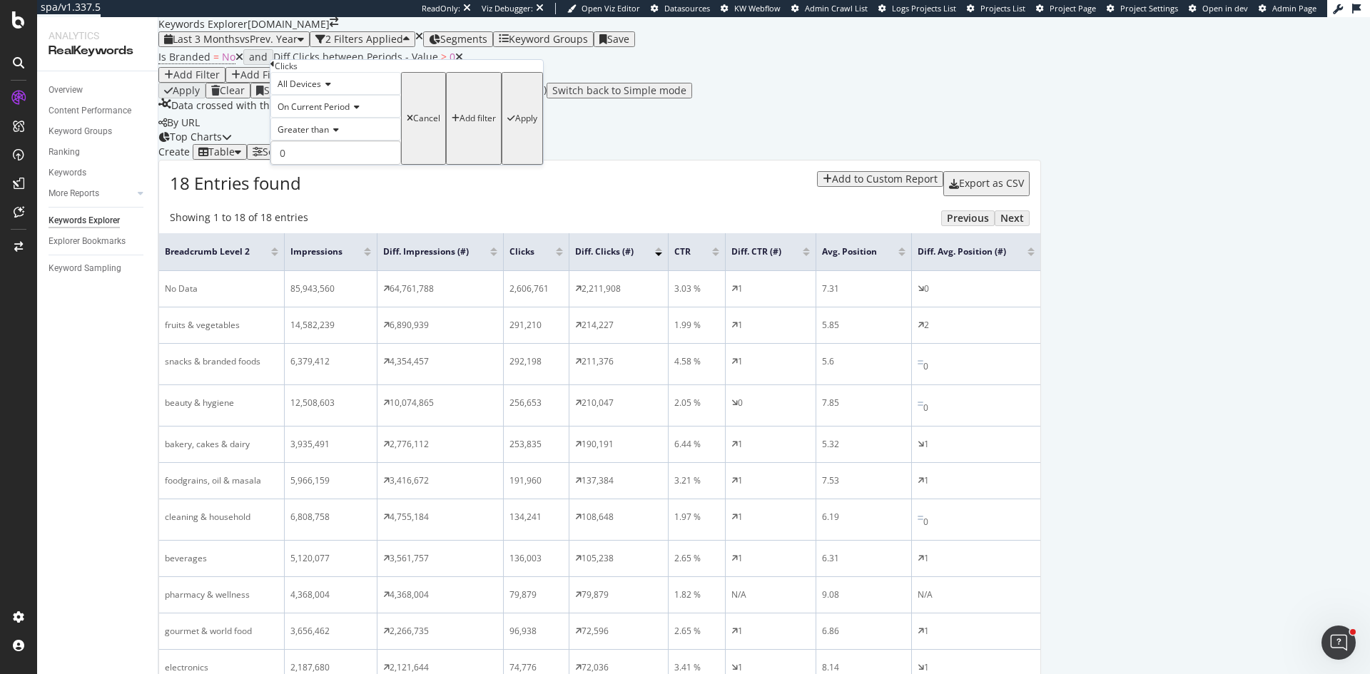
click at [308, 136] on span "Greater than" at bounding box center [302, 129] width 51 height 12
click at [310, 184] on span "Less than" at bounding box center [294, 178] width 38 height 12
click at [515, 123] on div "Apply" at bounding box center [526, 118] width 22 height 10
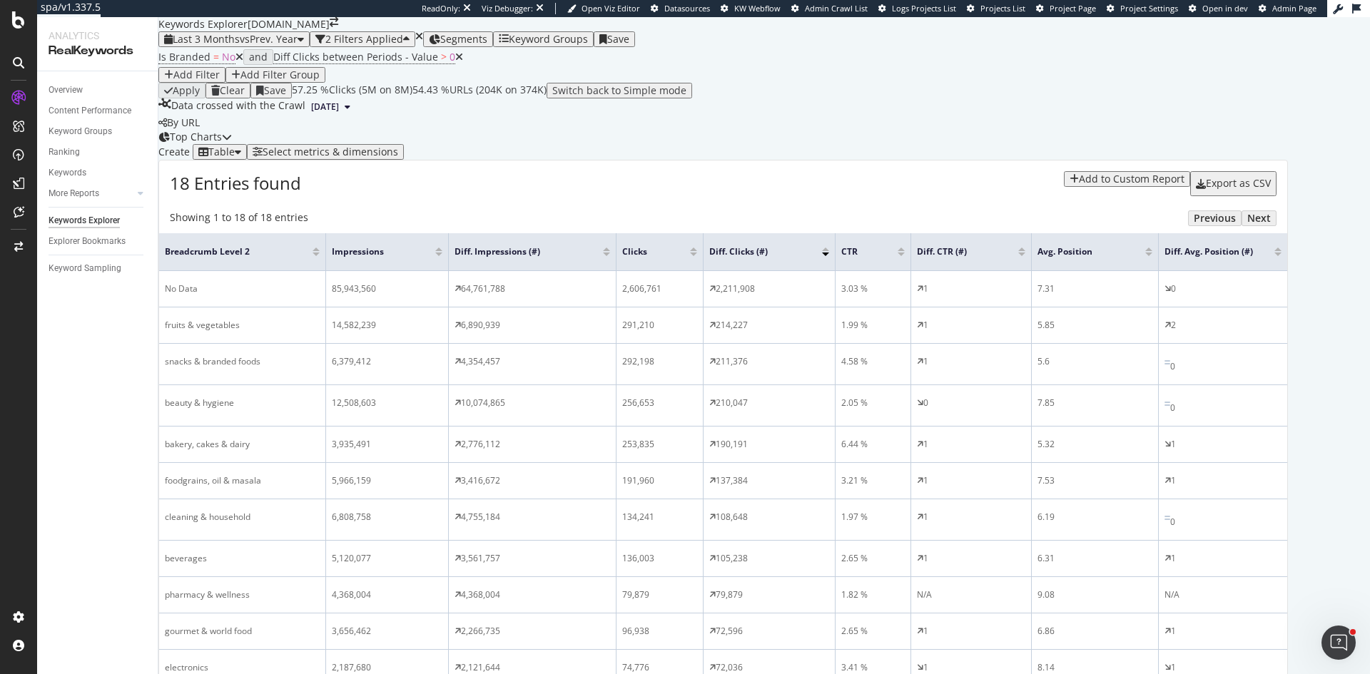
click at [345, 67] on span "Diff Clicks between Periods - Value > 0" at bounding box center [368, 57] width 190 height 20
click at [349, 63] on span "Diff Clicks between Periods - Value" at bounding box center [355, 57] width 165 height 14
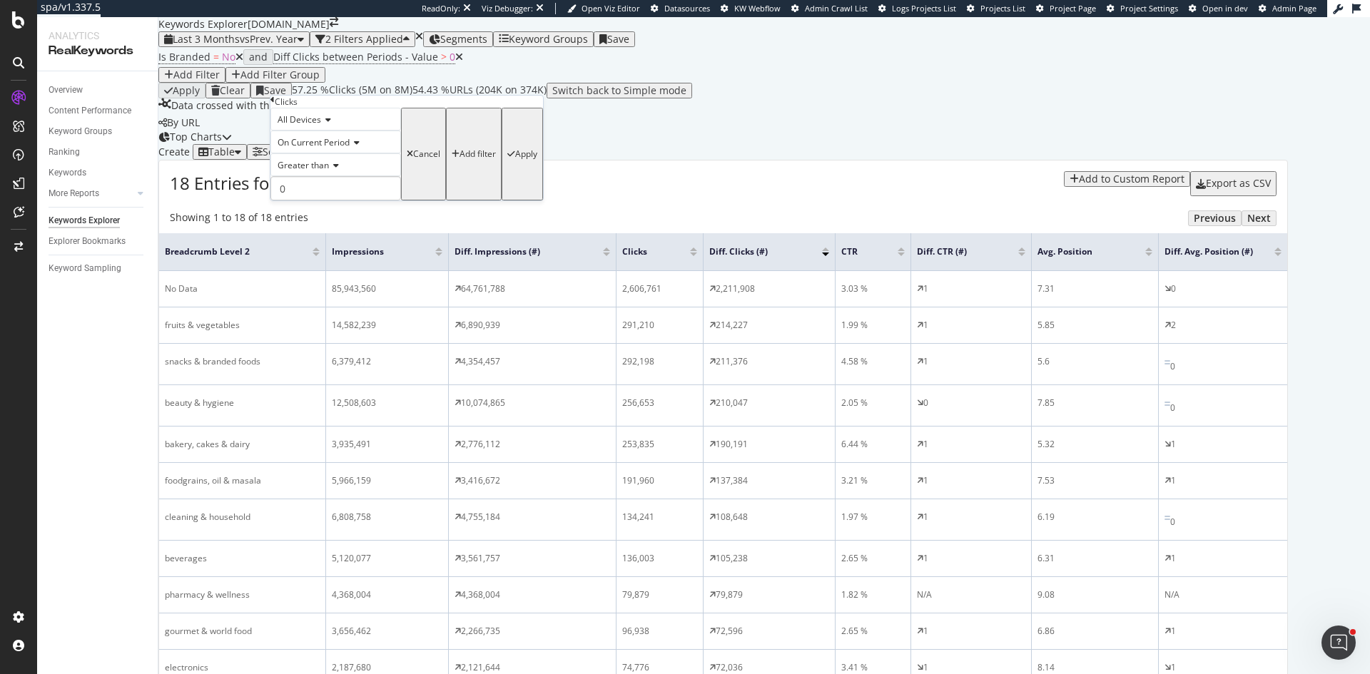
click at [346, 153] on div "On Current Period" at bounding box center [335, 142] width 131 height 23
click at [360, 225] on span "Diff. Between Period - value" at bounding box center [330, 219] width 110 height 12
click at [312, 171] on span "Greater than" at bounding box center [302, 165] width 51 height 12
click at [312, 220] on span "Less than" at bounding box center [294, 214] width 38 height 12
click at [525, 159] on div "Apply" at bounding box center [536, 154] width 22 height 10
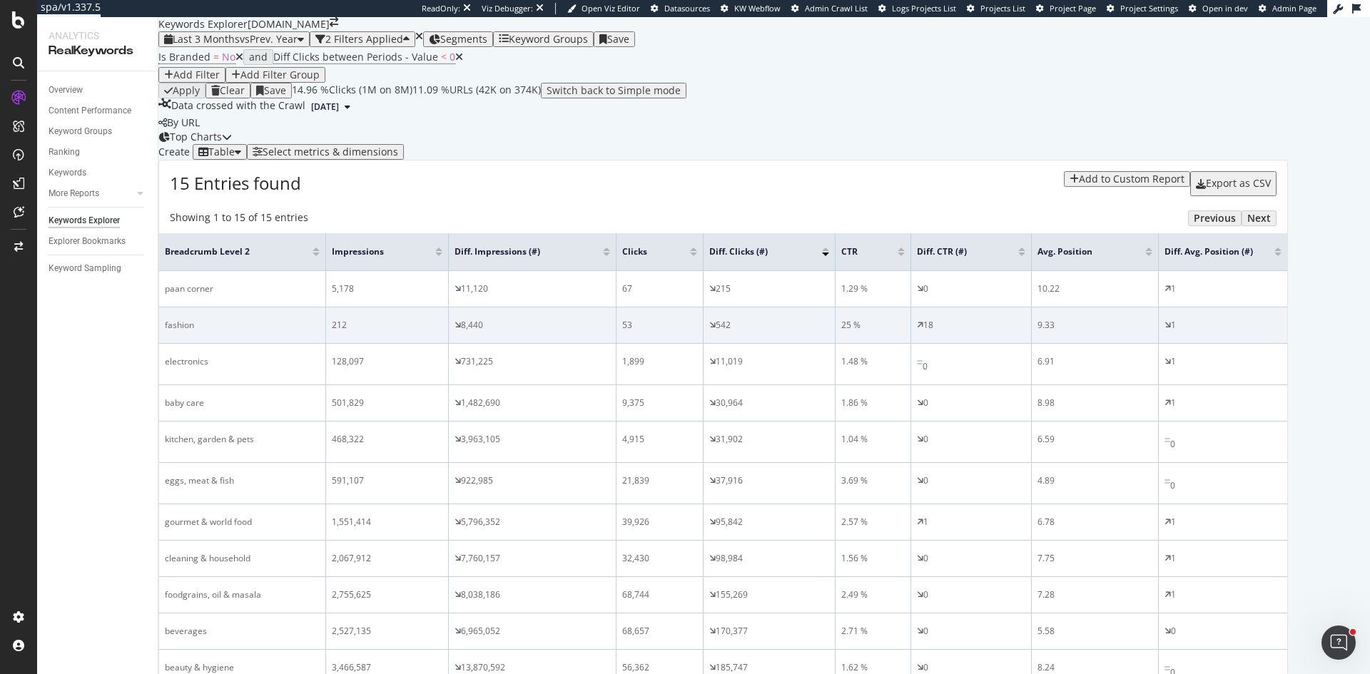
scroll to position [214, 0]
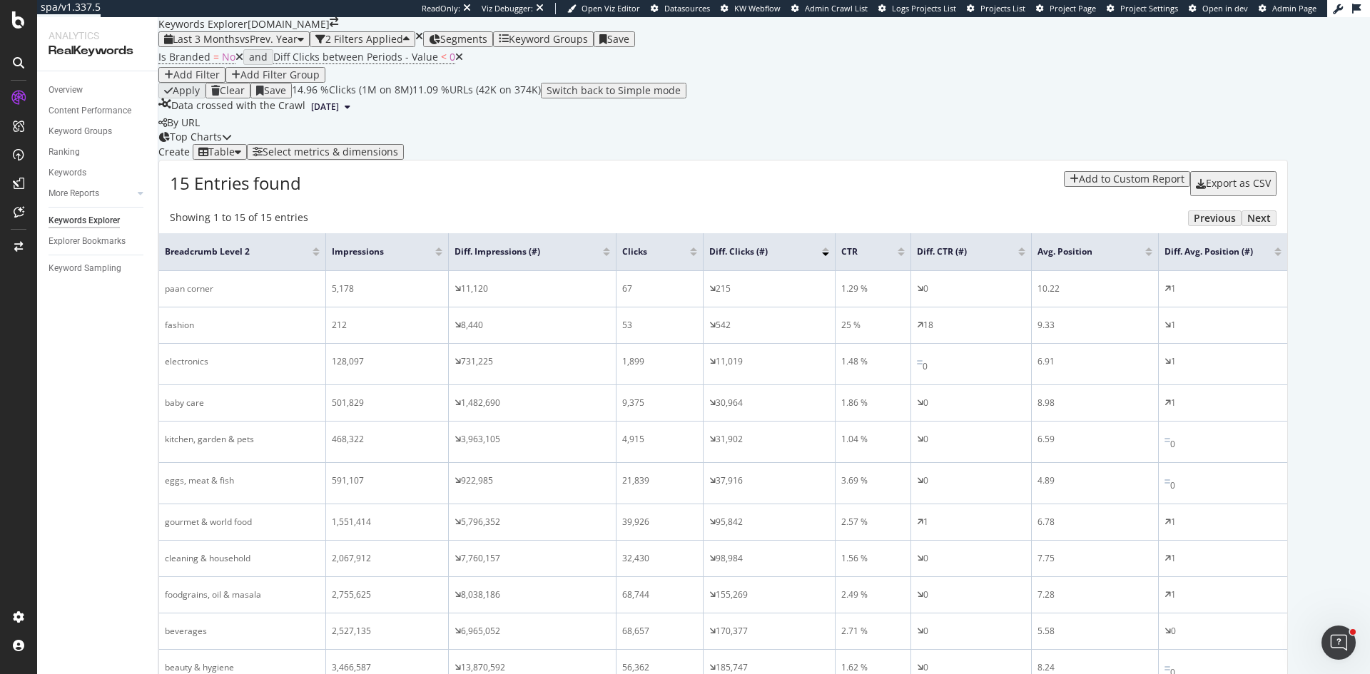
click at [829, 248] on div at bounding box center [825, 250] width 7 height 4
click at [455, 62] on icon at bounding box center [459, 57] width 8 height 10
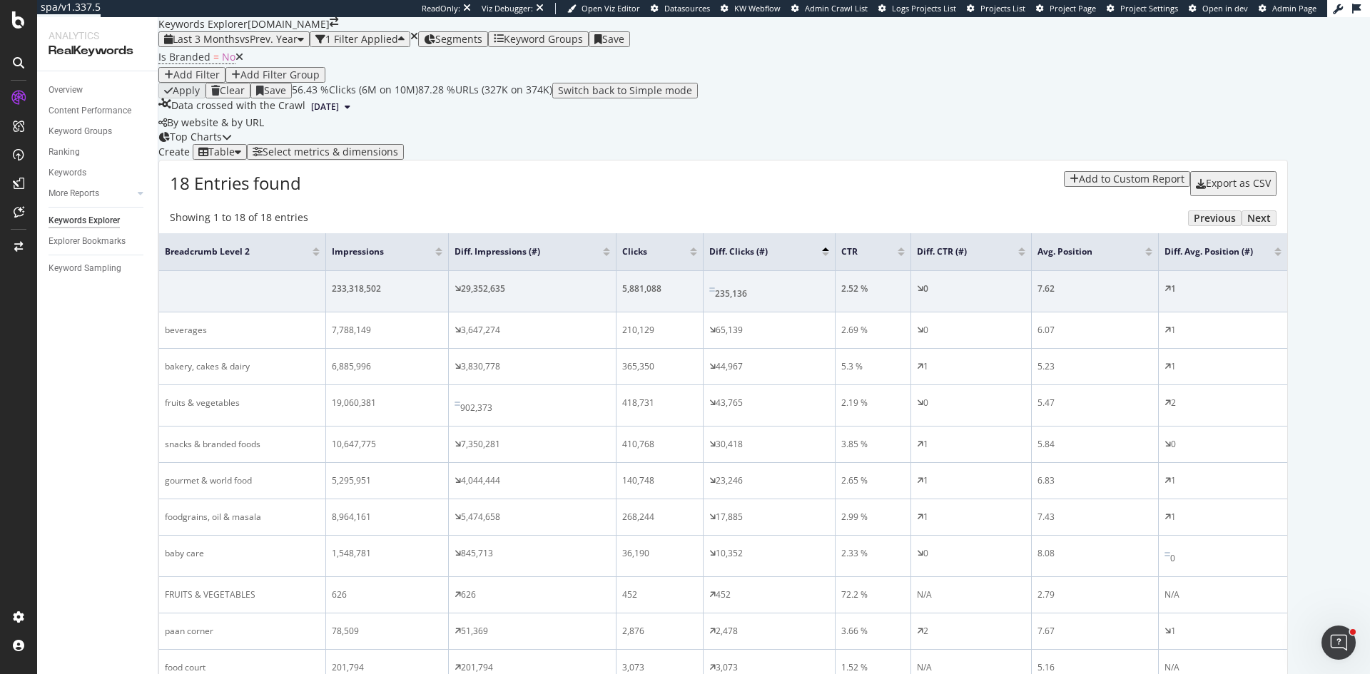
click at [829, 256] on div at bounding box center [825, 255] width 7 height 4
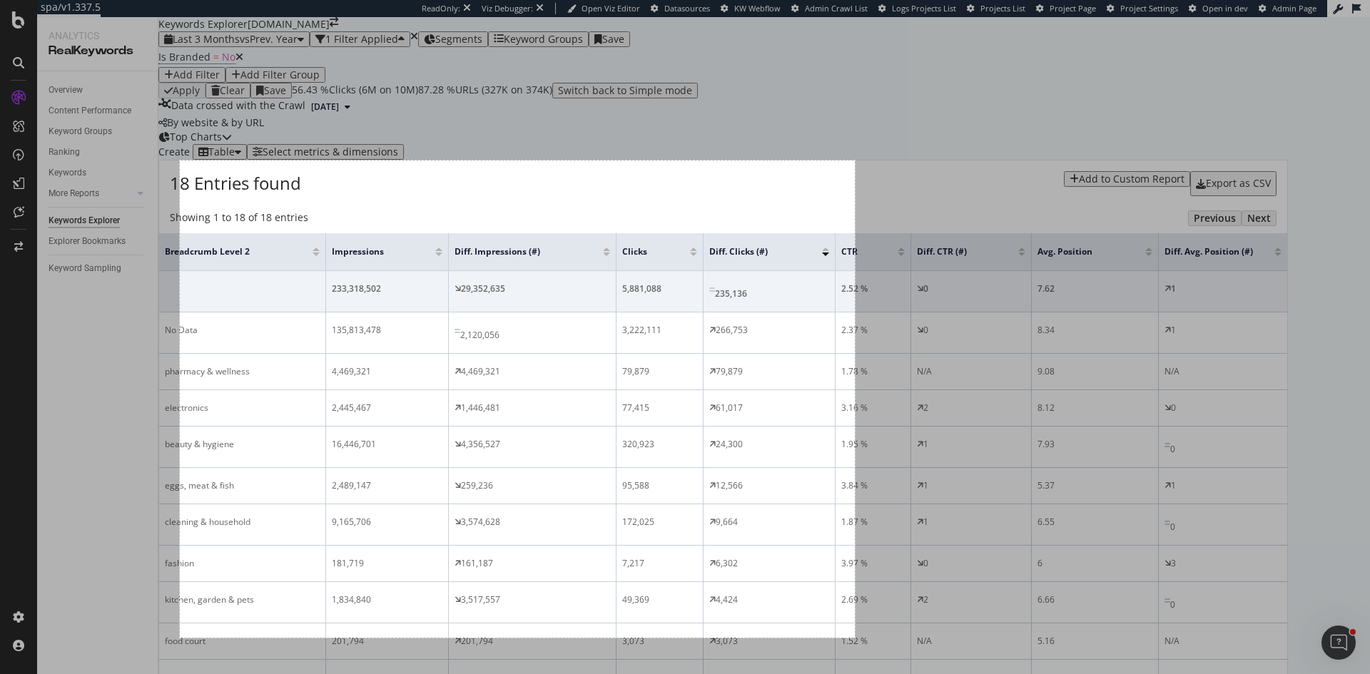
drag, startPoint x: 180, startPoint y: 161, endPoint x: 855, endPoint y: 638, distance: 826.5
click at [855, 638] on div "946 X 669" at bounding box center [685, 337] width 1370 height 674
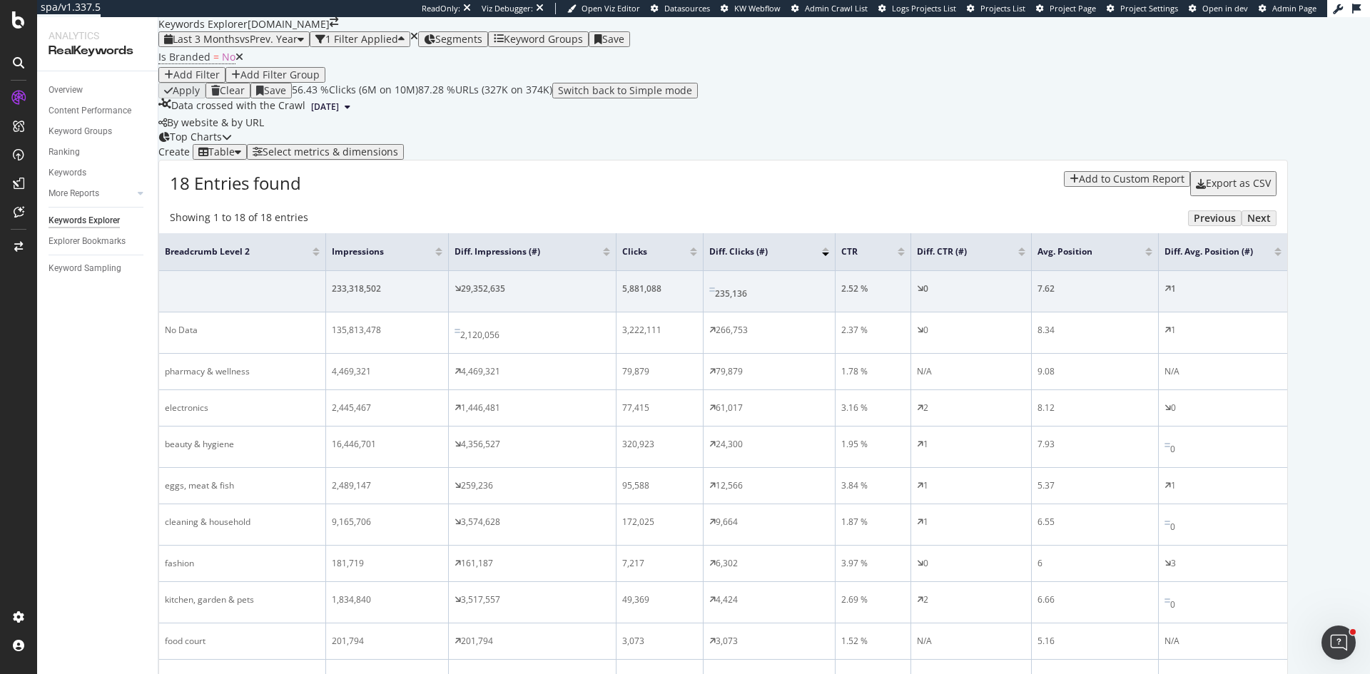
drag, startPoint x: 845, startPoint y: 175, endPoint x: 919, endPoint y: 81, distance: 119.8
click at [829, 248] on div at bounding box center [825, 250] width 7 height 4
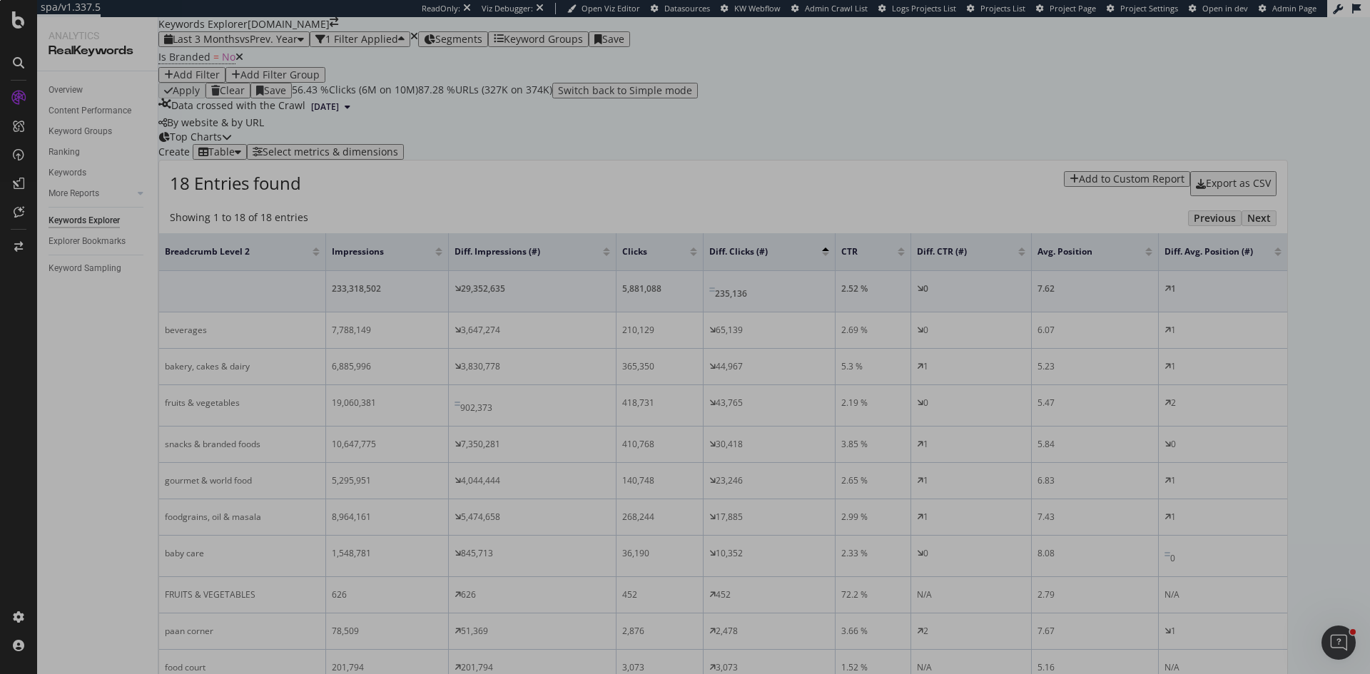
scroll to position [214, 0]
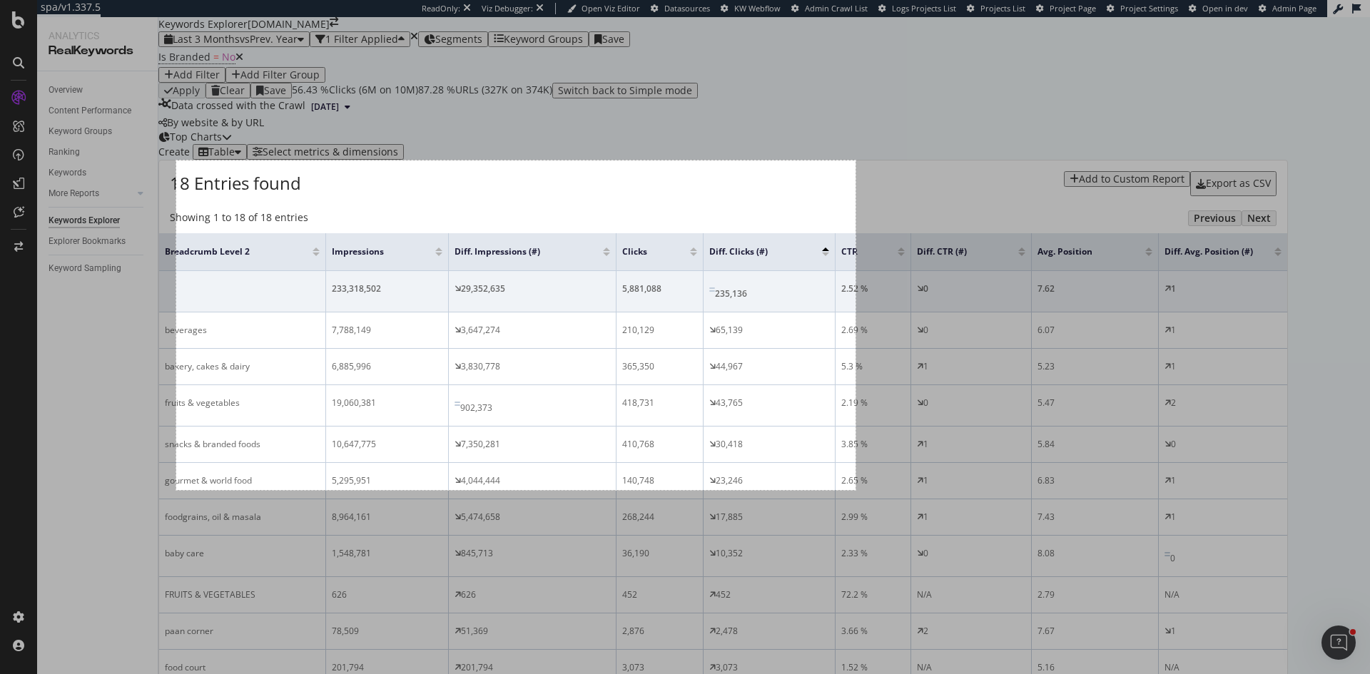
drag, startPoint x: 176, startPoint y: 161, endPoint x: 855, endPoint y: 490, distance: 754.8
click at [855, 490] on div "952 X 462" at bounding box center [685, 337] width 1370 height 674
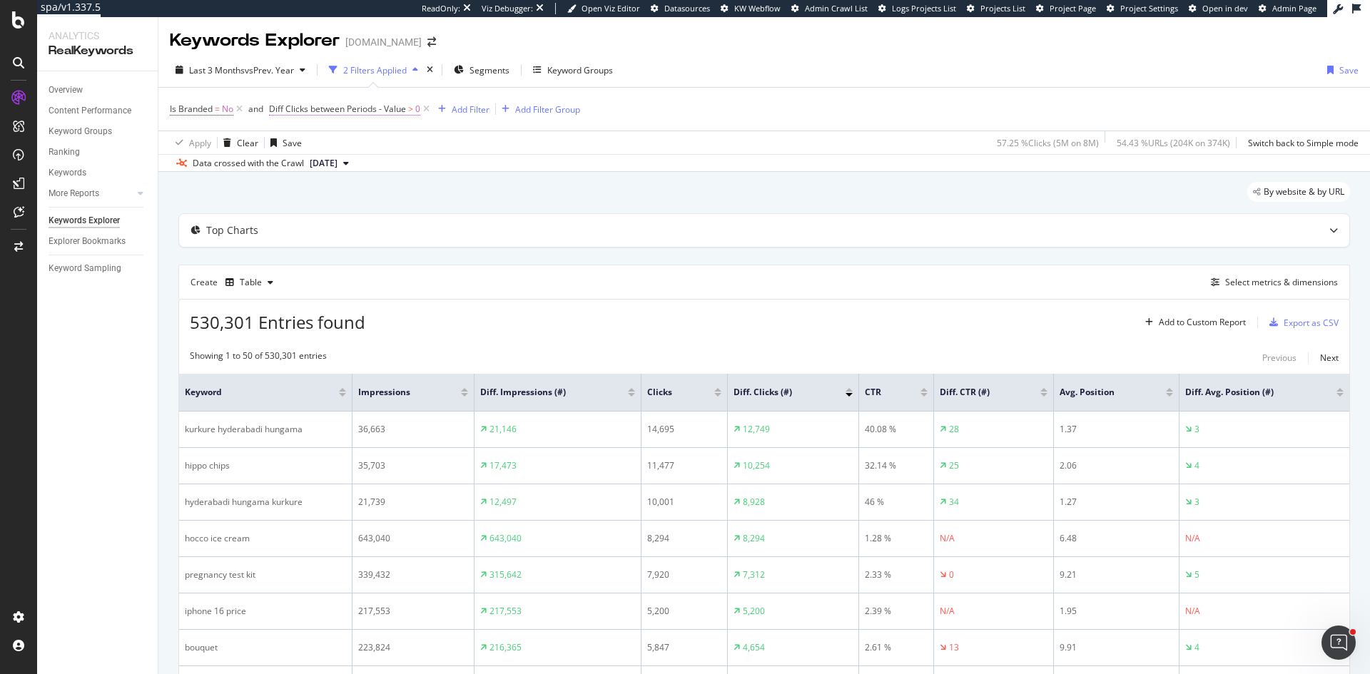
click at [377, 111] on span "Diff Clicks between Periods - Value" at bounding box center [337, 109] width 137 height 12
click at [336, 167] on span "On Current Period" at bounding box center [318, 166] width 72 height 12
click at [343, 252] on span "Diff. Between Period - value" at bounding box center [344, 251] width 110 height 12
click at [322, 191] on span "Greater than" at bounding box center [307, 191] width 51 height 12
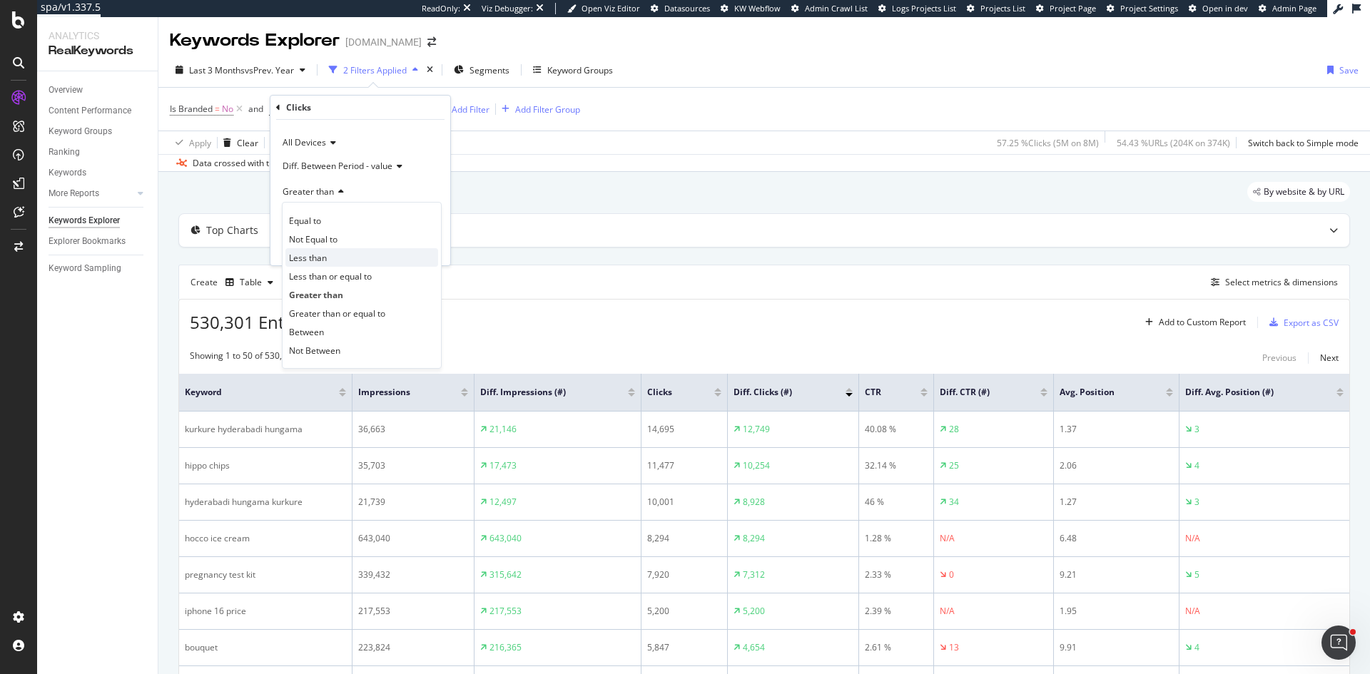
click at [321, 252] on span "Less than" at bounding box center [308, 258] width 38 height 12
click at [428, 241] on div "Apply" at bounding box center [428, 247] width 22 height 12
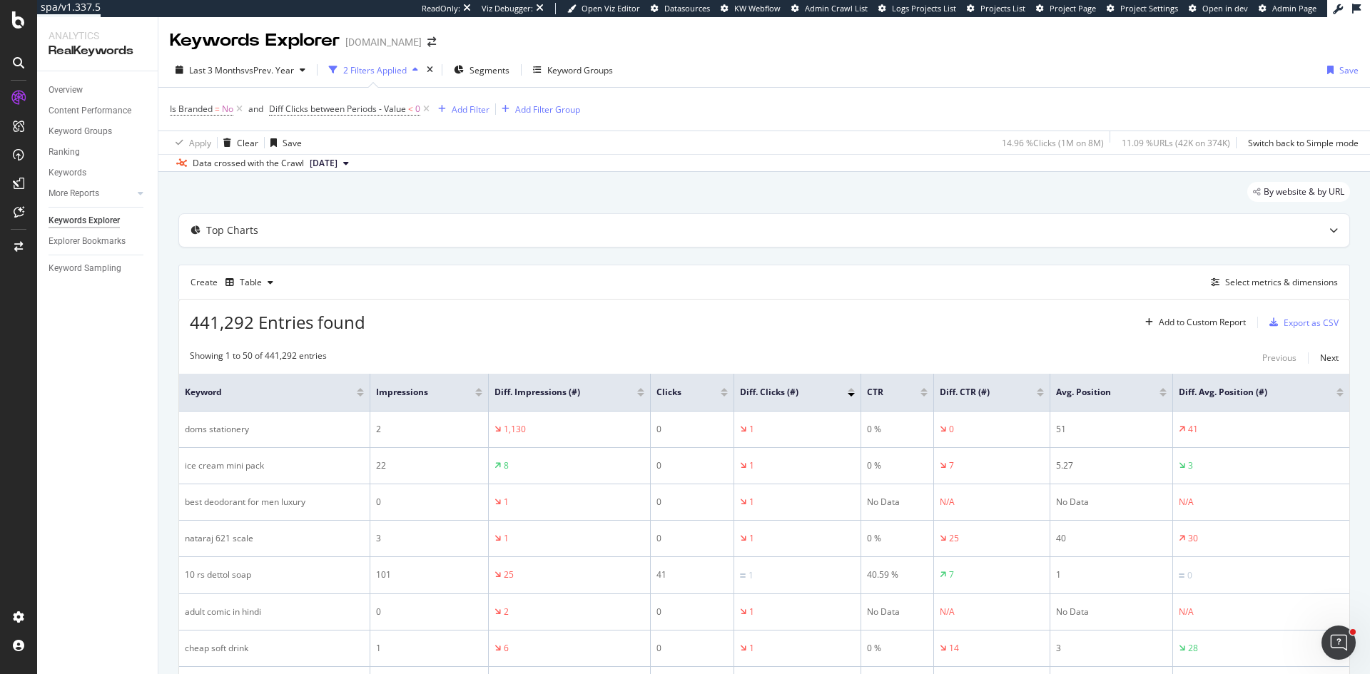
click at [854, 388] on div at bounding box center [850, 390] width 7 height 4
drag, startPoint x: 429, startPoint y: 108, endPoint x: 929, endPoint y: 1, distance: 511.4
click at [429, 108] on icon at bounding box center [426, 109] width 12 height 14
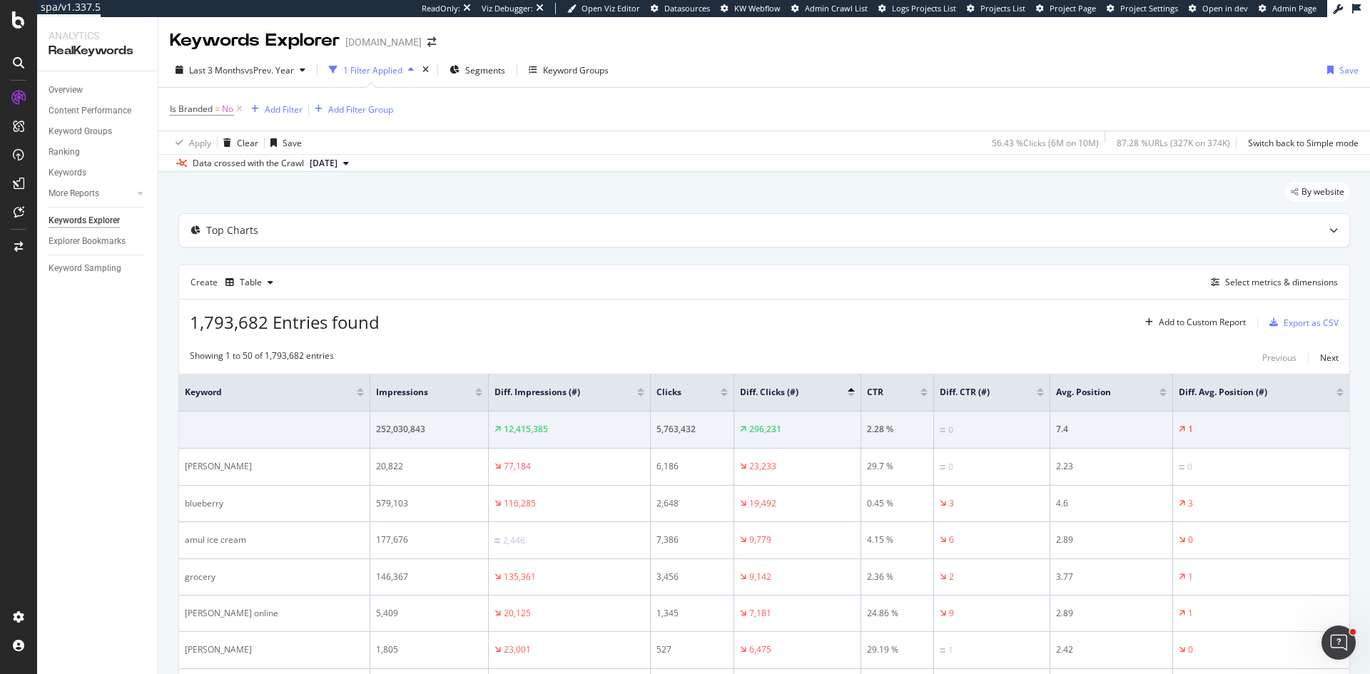
click at [850, 395] on div at bounding box center [850, 395] width 7 height 4
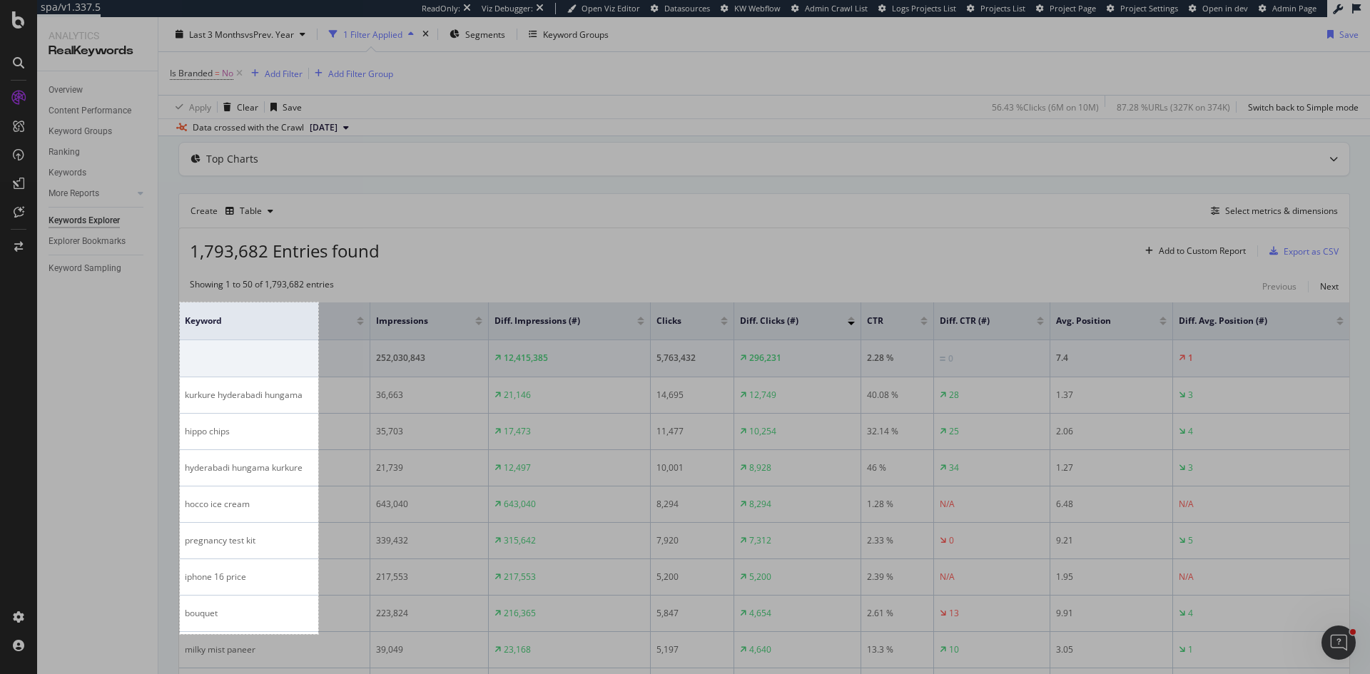
drag, startPoint x: 180, startPoint y: 302, endPoint x: 318, endPoint y: 638, distance: 363.4
click at [318, 638] on div "194 X 465" at bounding box center [685, 337] width 1370 height 674
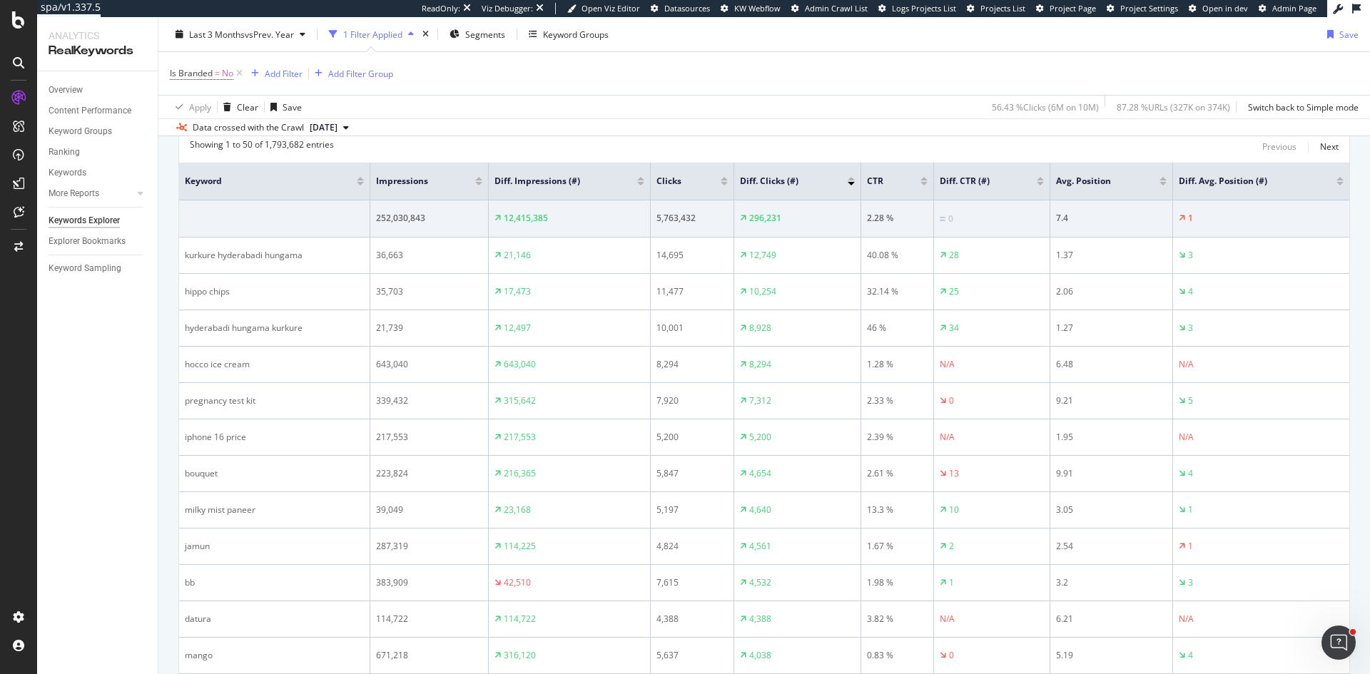
scroll to position [214, 0]
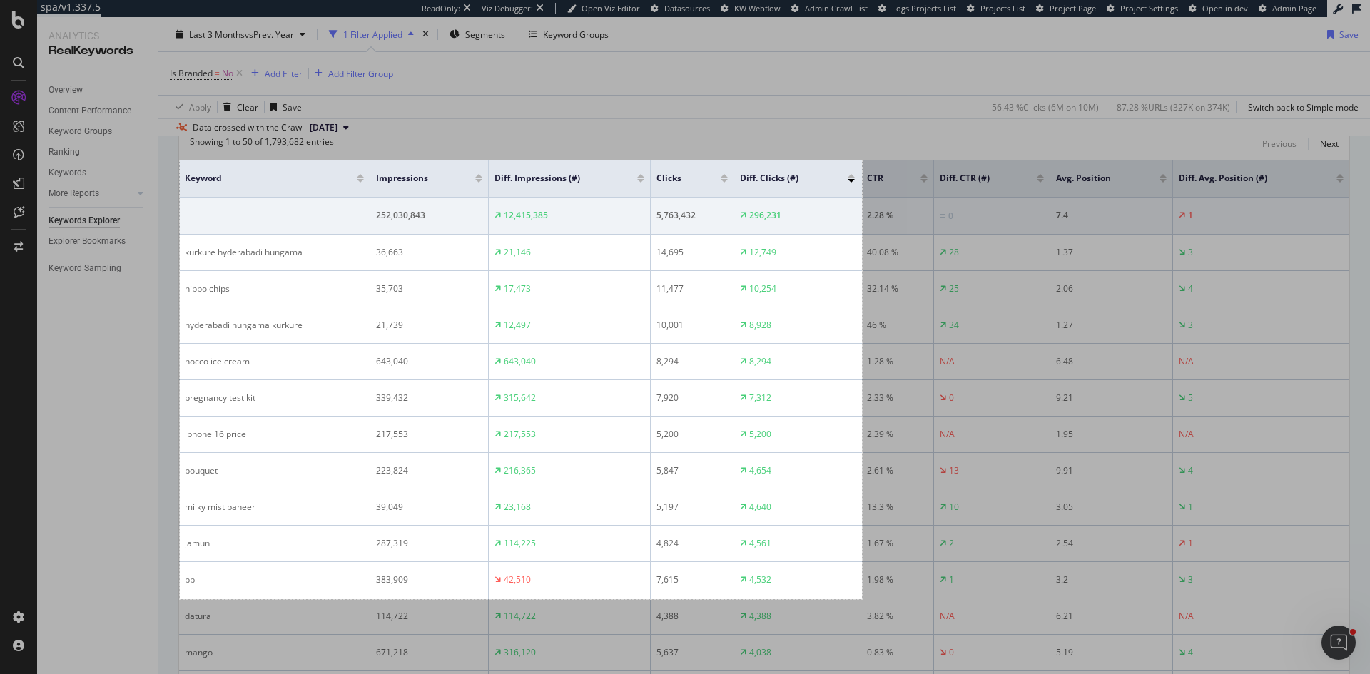
drag, startPoint x: 180, startPoint y: 161, endPoint x: 862, endPoint y: 599, distance: 810.9
click at [862, 599] on div "956 X 615" at bounding box center [685, 337] width 1370 height 674
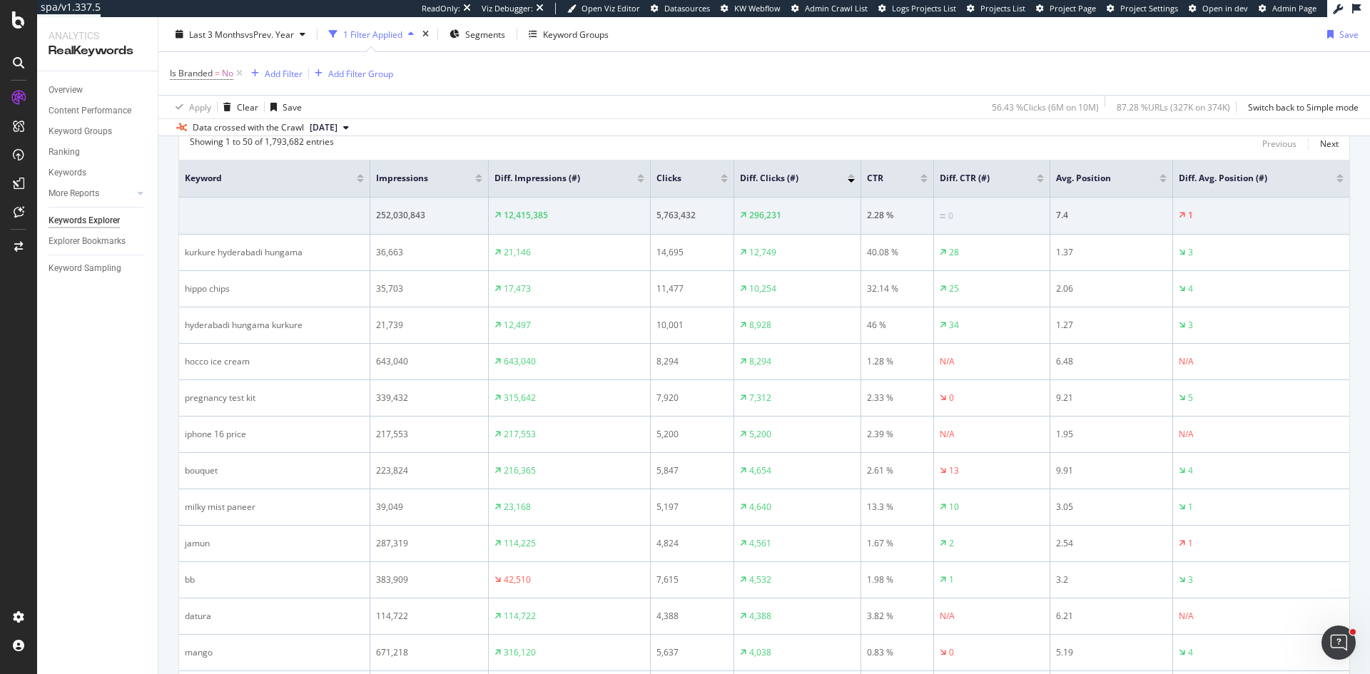
click at [852, 175] on div at bounding box center [850, 176] width 7 height 4
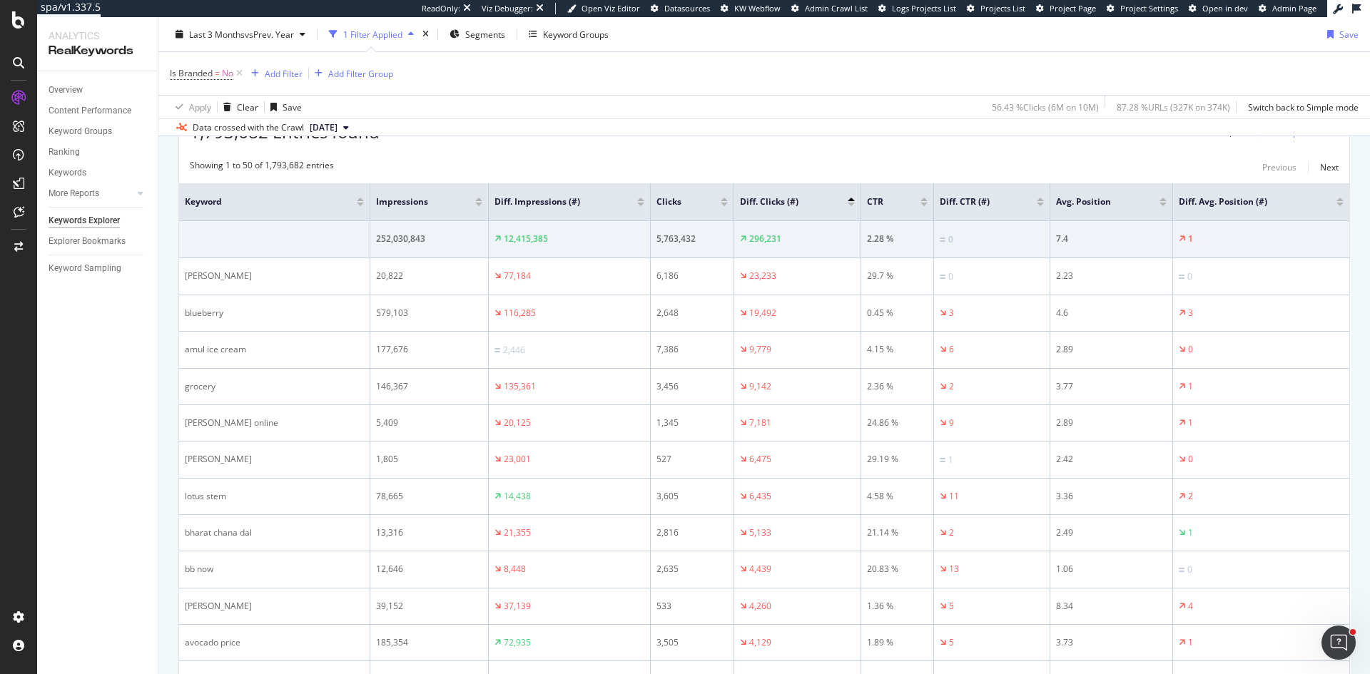
scroll to position [214, 0]
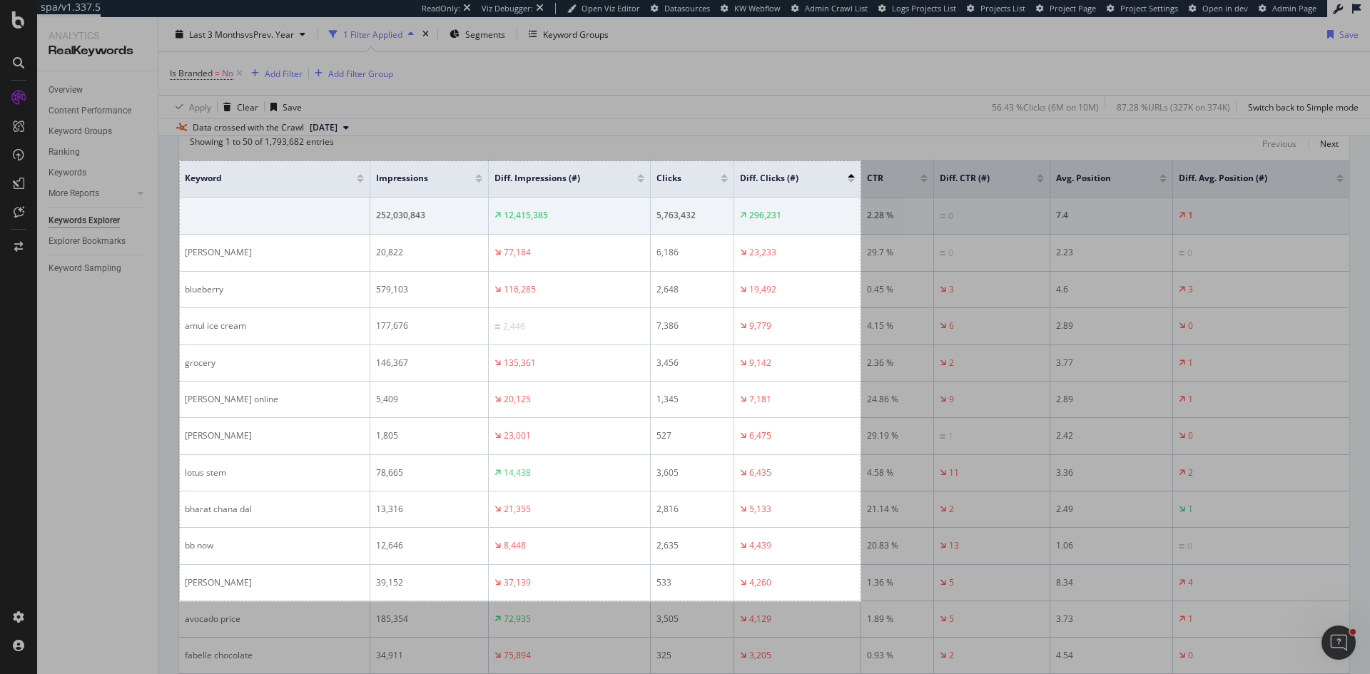
drag, startPoint x: 180, startPoint y: 161, endPoint x: 860, endPoint y: 601, distance: 810.5
click at [860, 601] on div "954 X 617" at bounding box center [685, 337] width 1370 height 674
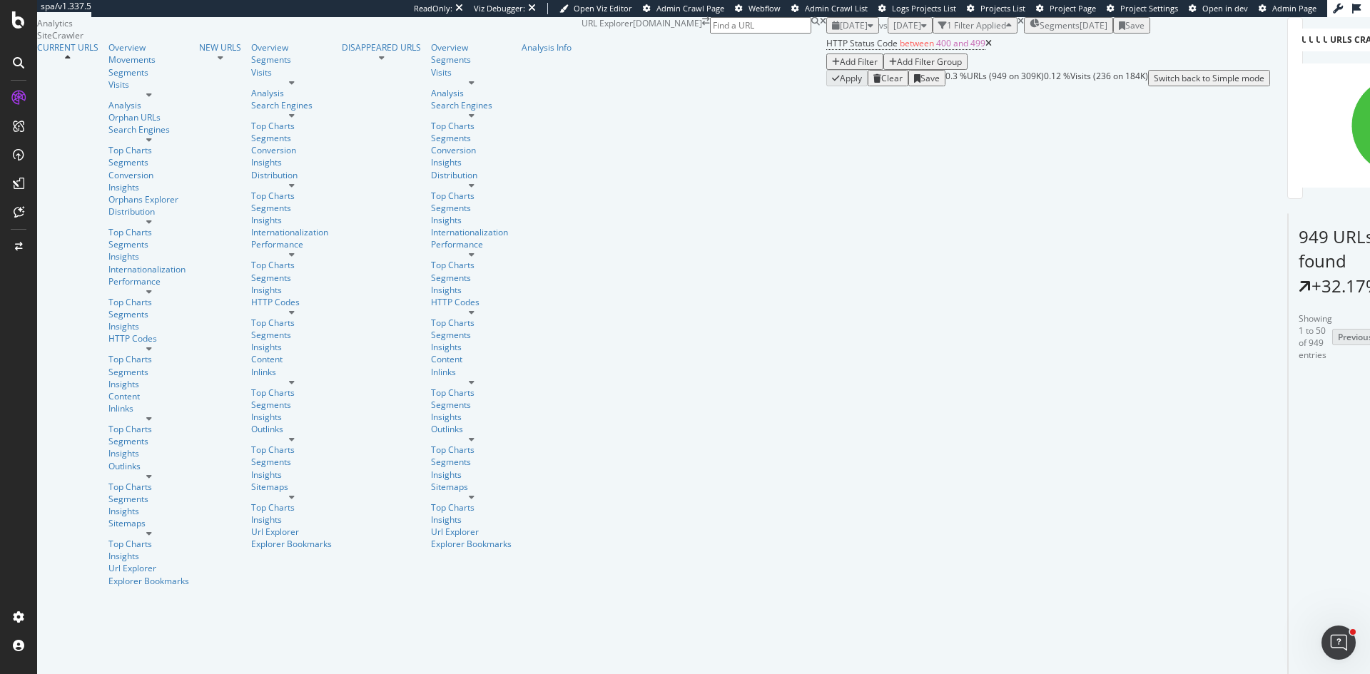
scroll to position [143, 0]
click at [1369, 546] on icon at bounding box center [1373, 550] width 9 height 9
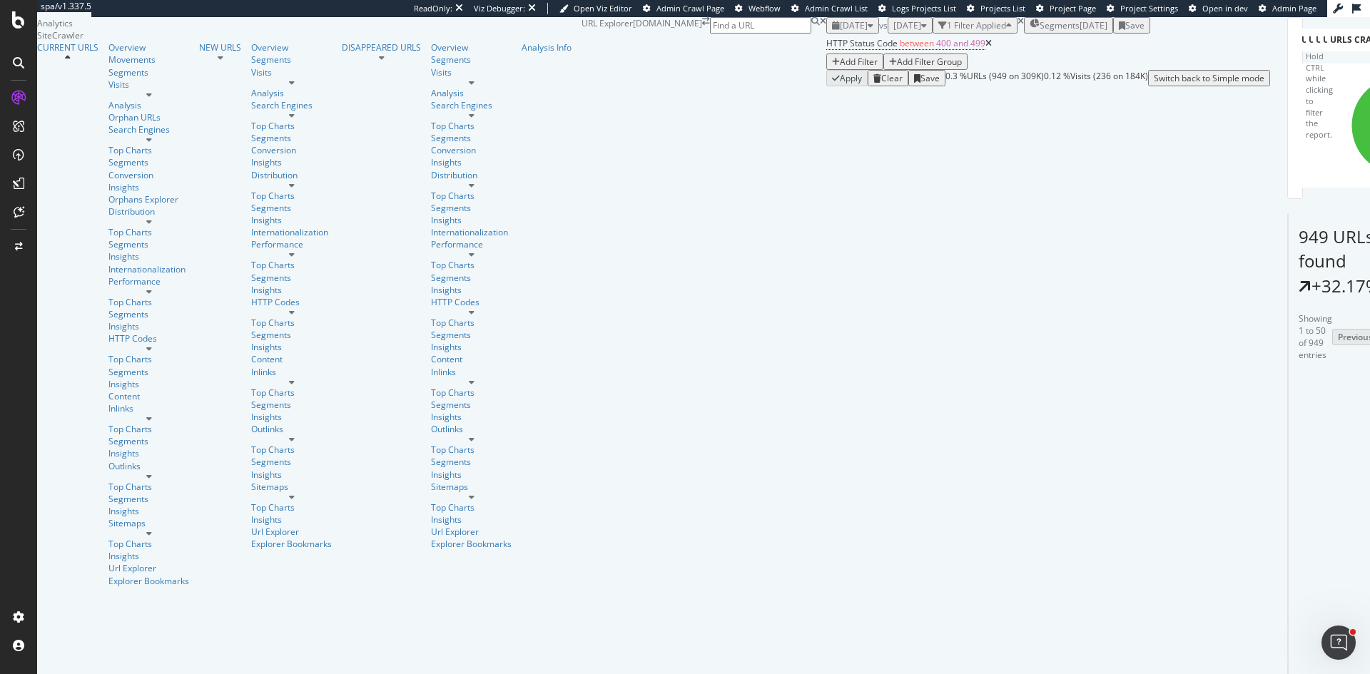
click at [826, 70] on div "Add Filter Add Filter Group" at bounding box center [908, 62] width 165 height 16
click at [840, 68] on div "Add Filter" at bounding box center [859, 62] width 38 height 12
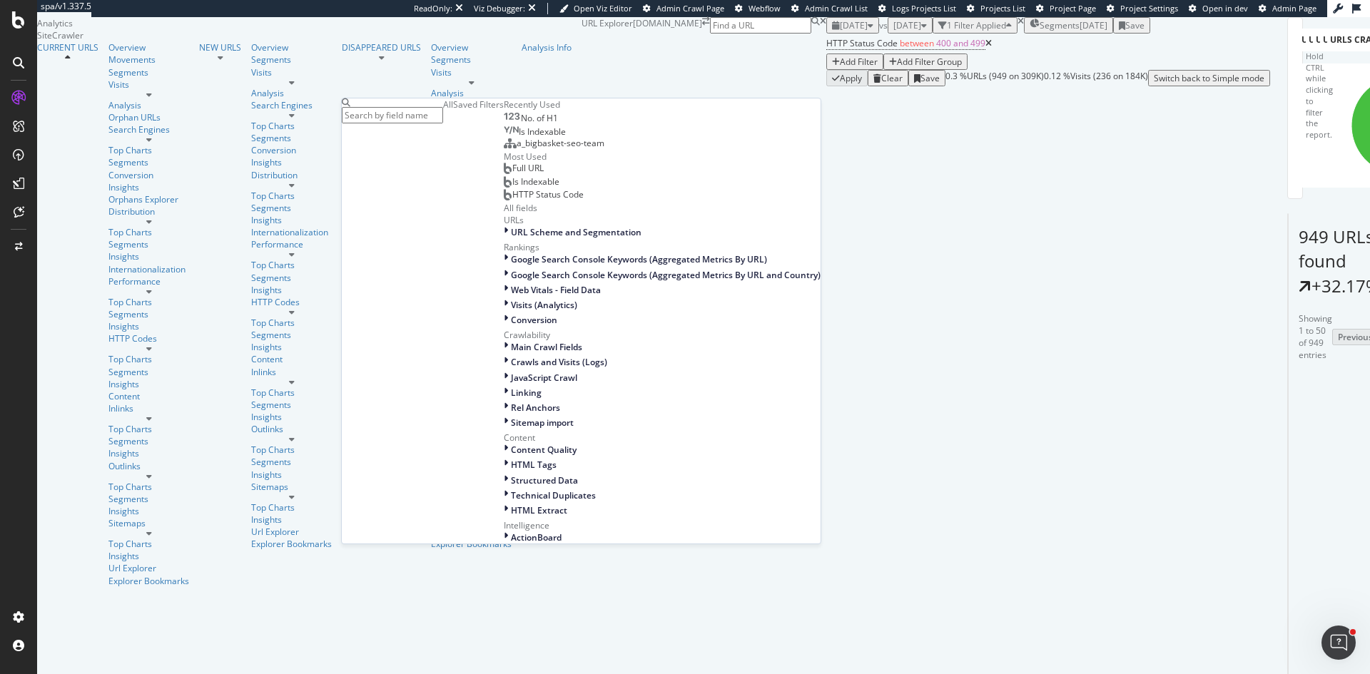
scroll to position [143, 0]
click at [511, 238] on span "URL Scheme and Segmentation" at bounding box center [576, 232] width 131 height 12
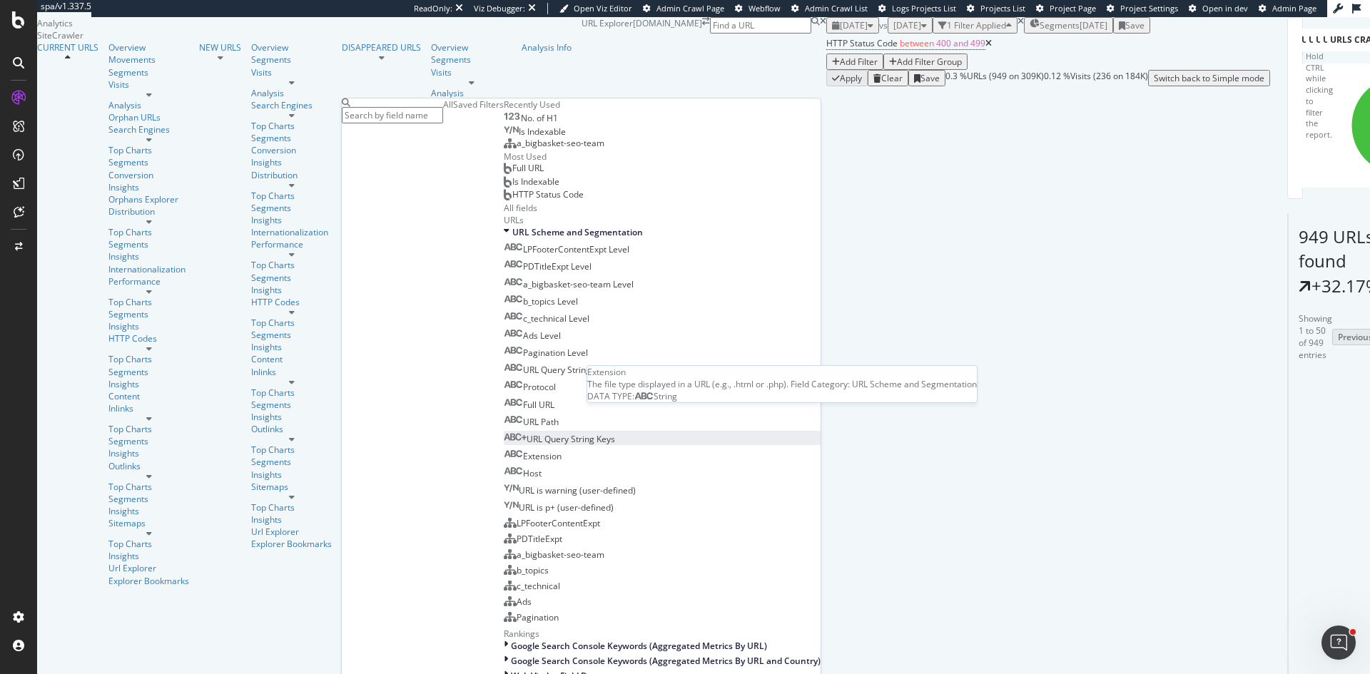
scroll to position [285, 0]
click at [526, 433] on span "URL Query String Keys" at bounding box center [570, 439] width 88 height 12
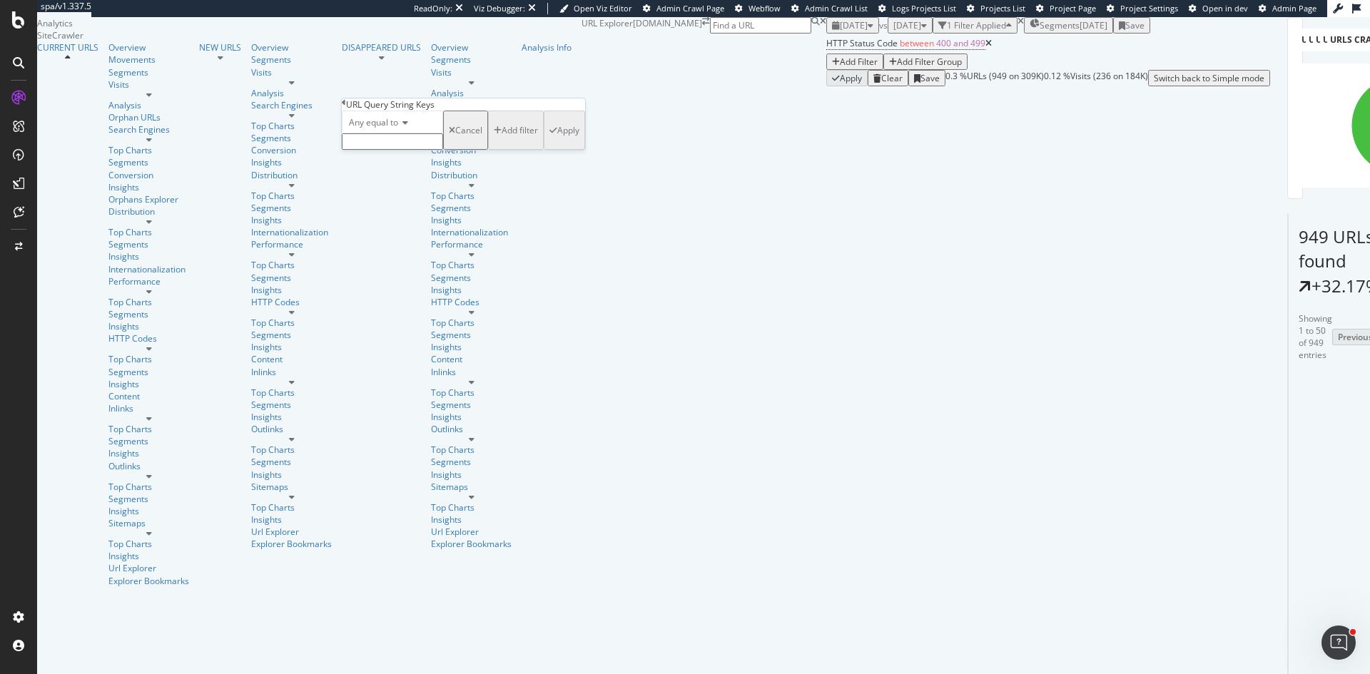
click at [379, 128] on span "Any equal to" at bounding box center [373, 122] width 49 height 12
click at [394, 238] on span "Any contains" at bounding box center [371, 231] width 51 height 12
click at [396, 150] on input "text" at bounding box center [392, 141] width 101 height 16
type input "page"
click at [557, 141] on div "Apply" at bounding box center [568, 134] width 22 height 12
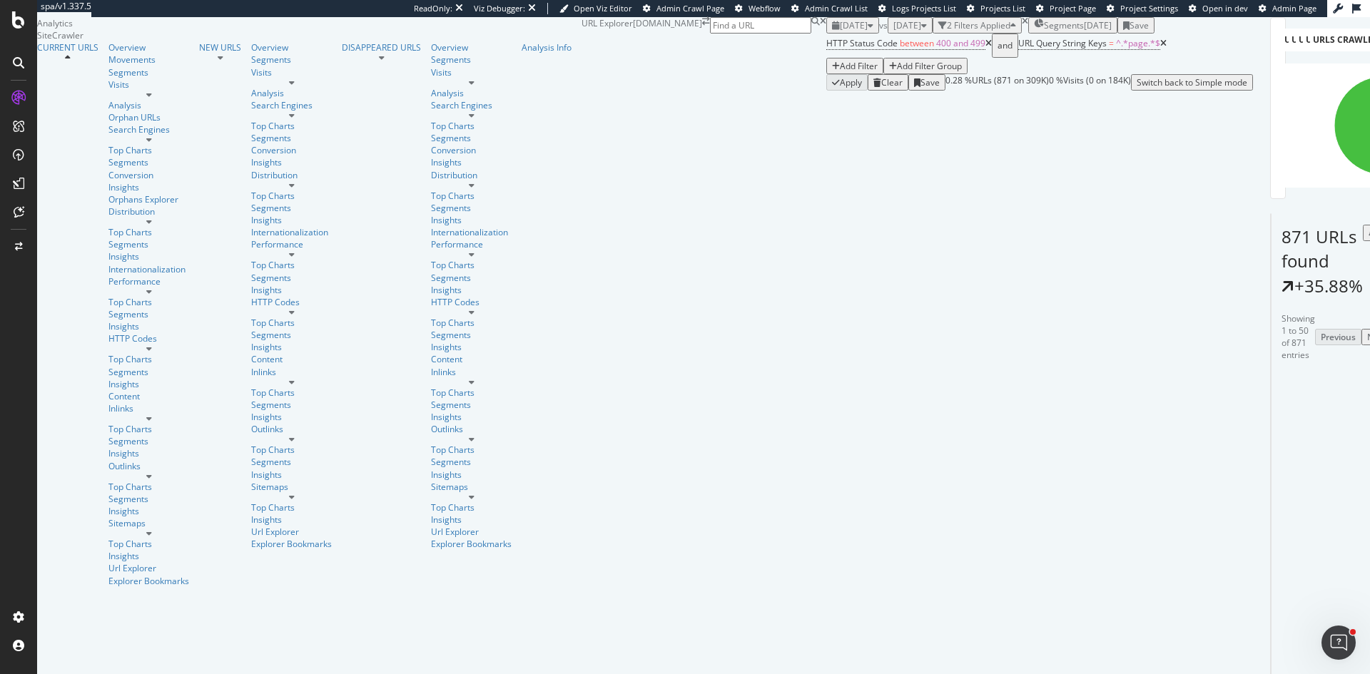
scroll to position [285, 0]
click at [1018, 49] on span "URL Query String Keys" at bounding box center [1062, 43] width 88 height 12
click at [423, 90] on span "Any contains" at bounding box center [397, 84] width 51 height 12
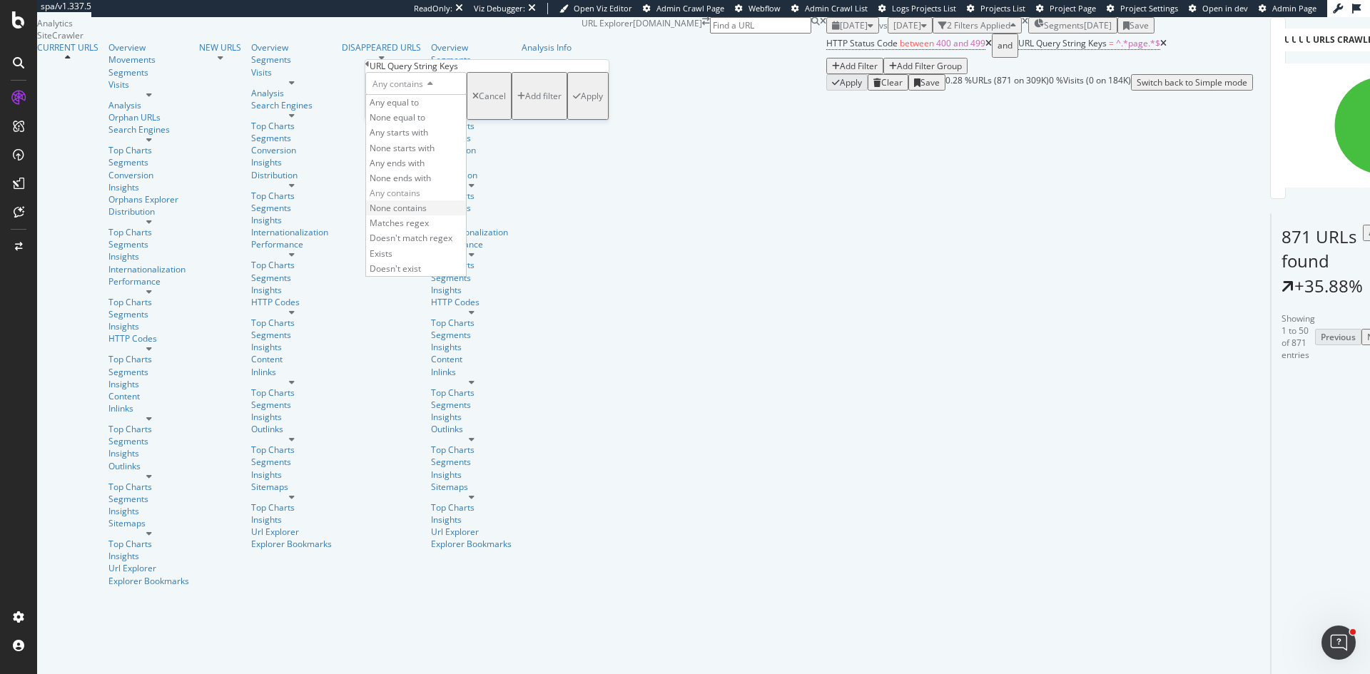
click at [424, 214] on span "None contains" at bounding box center [398, 208] width 57 height 12
click at [581, 102] on div "Apply" at bounding box center [592, 96] width 22 height 12
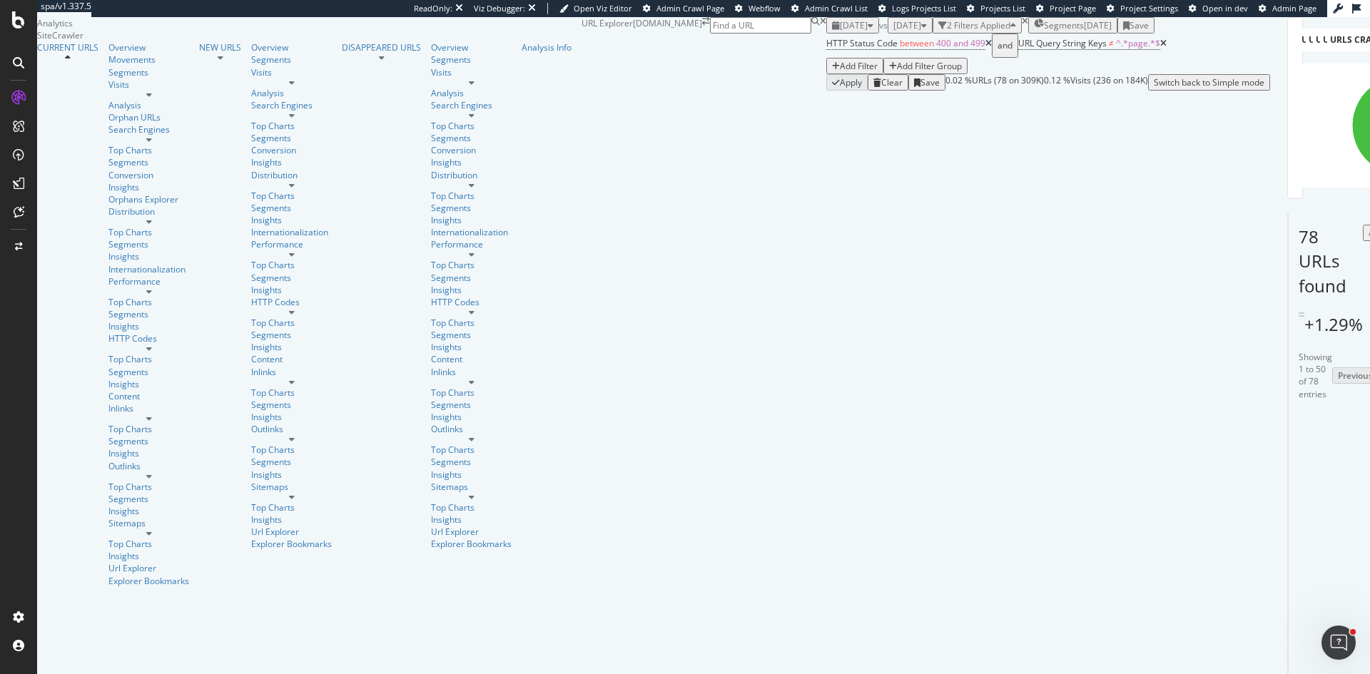
scroll to position [428, 0]
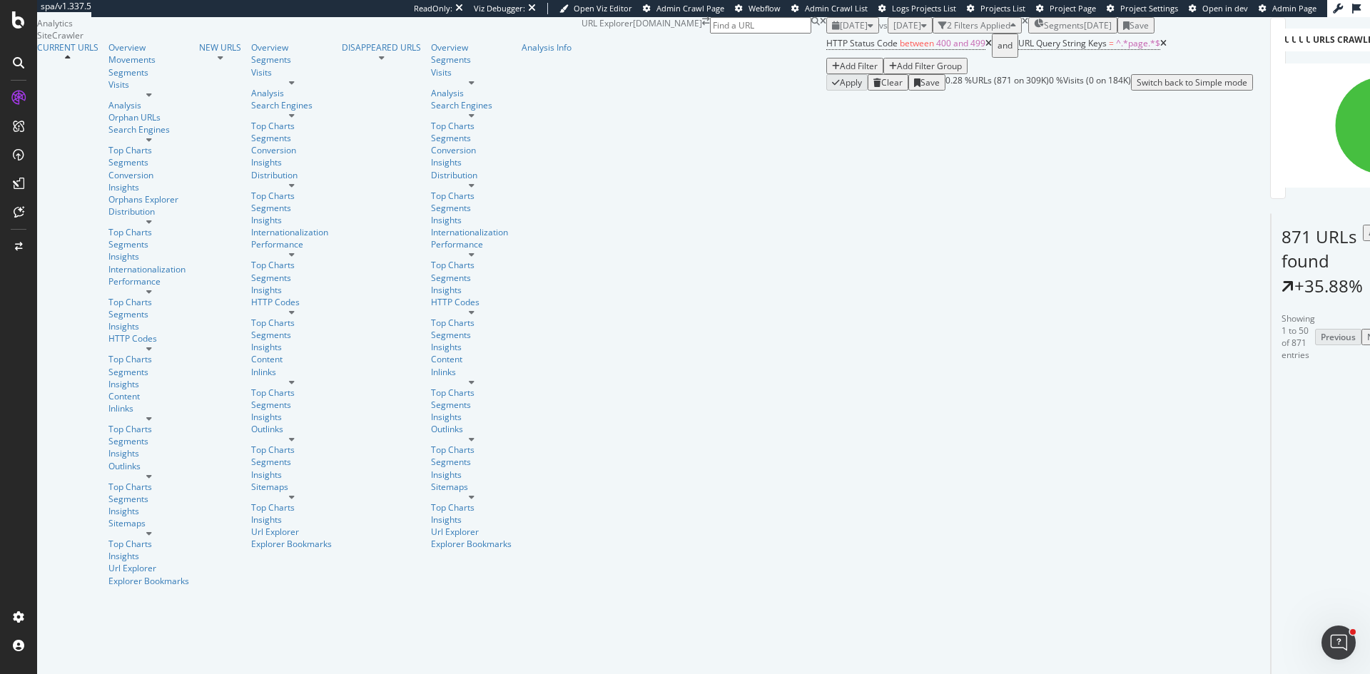
click at [1160, 48] on icon at bounding box center [1163, 43] width 6 height 9
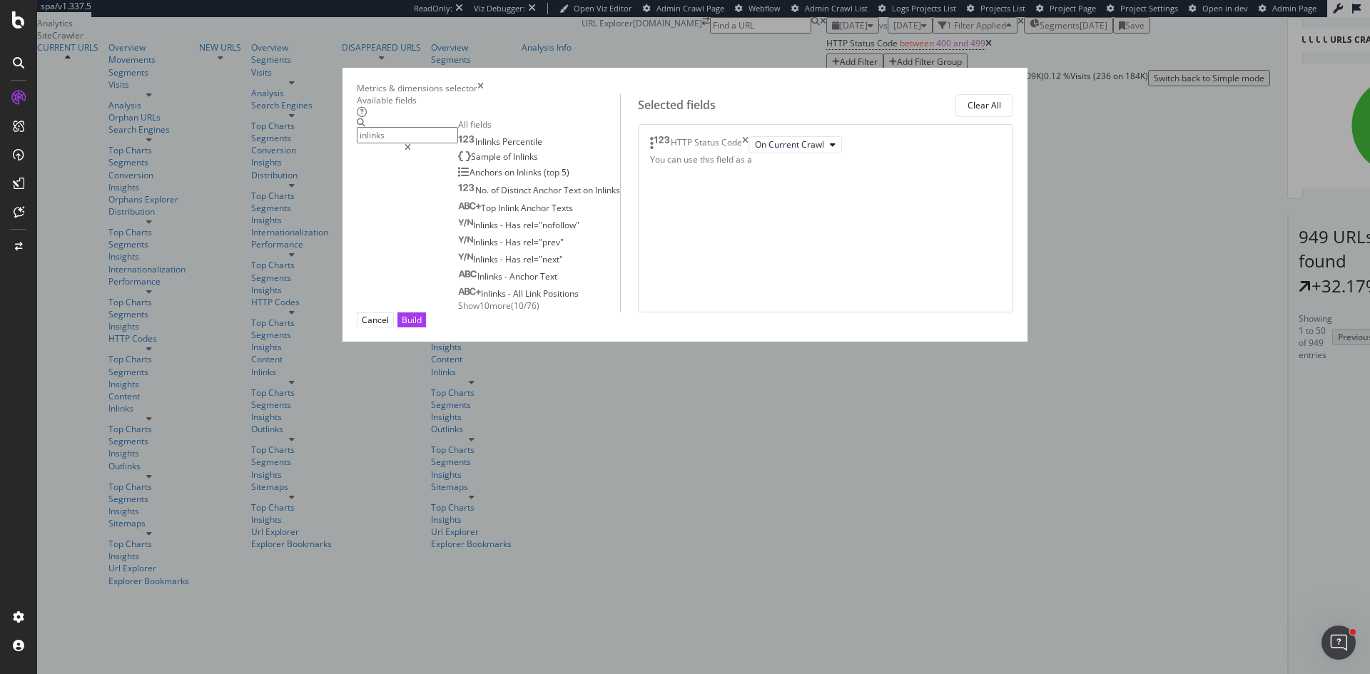
type input "inlinks"
click at [458, 312] on span "Show 10 more" at bounding box center [484, 306] width 53 height 12
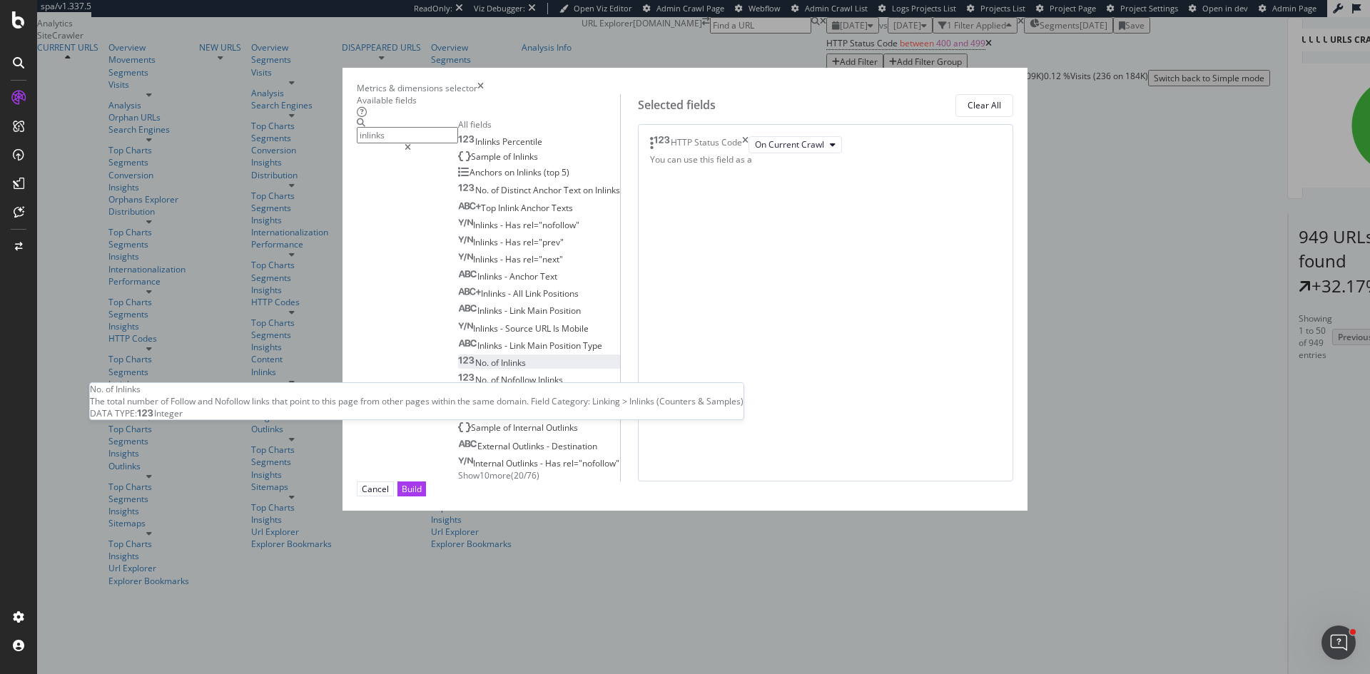
click at [501, 369] on span "Inlinks" at bounding box center [513, 363] width 25 height 12
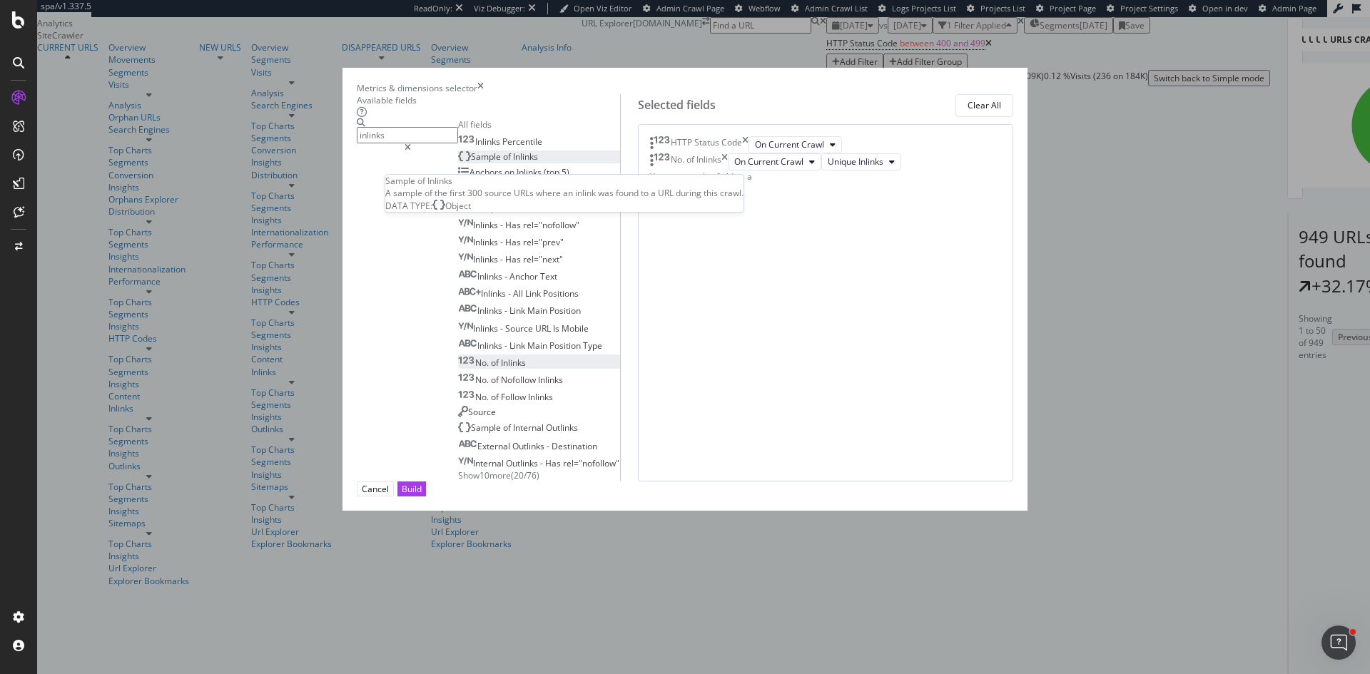
click at [513, 163] on span "Inlinks" at bounding box center [525, 157] width 25 height 12
click at [422, 495] on div "Build" at bounding box center [412, 489] width 20 height 12
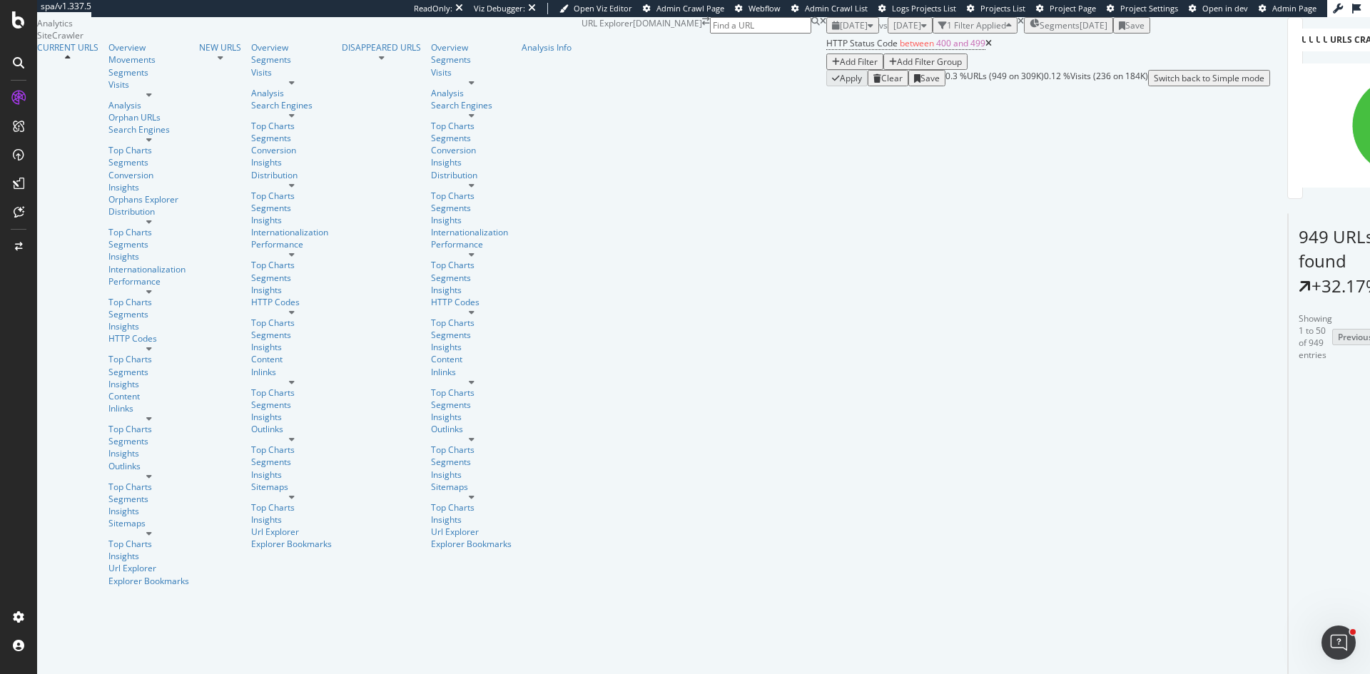
scroll to position [285, 0]
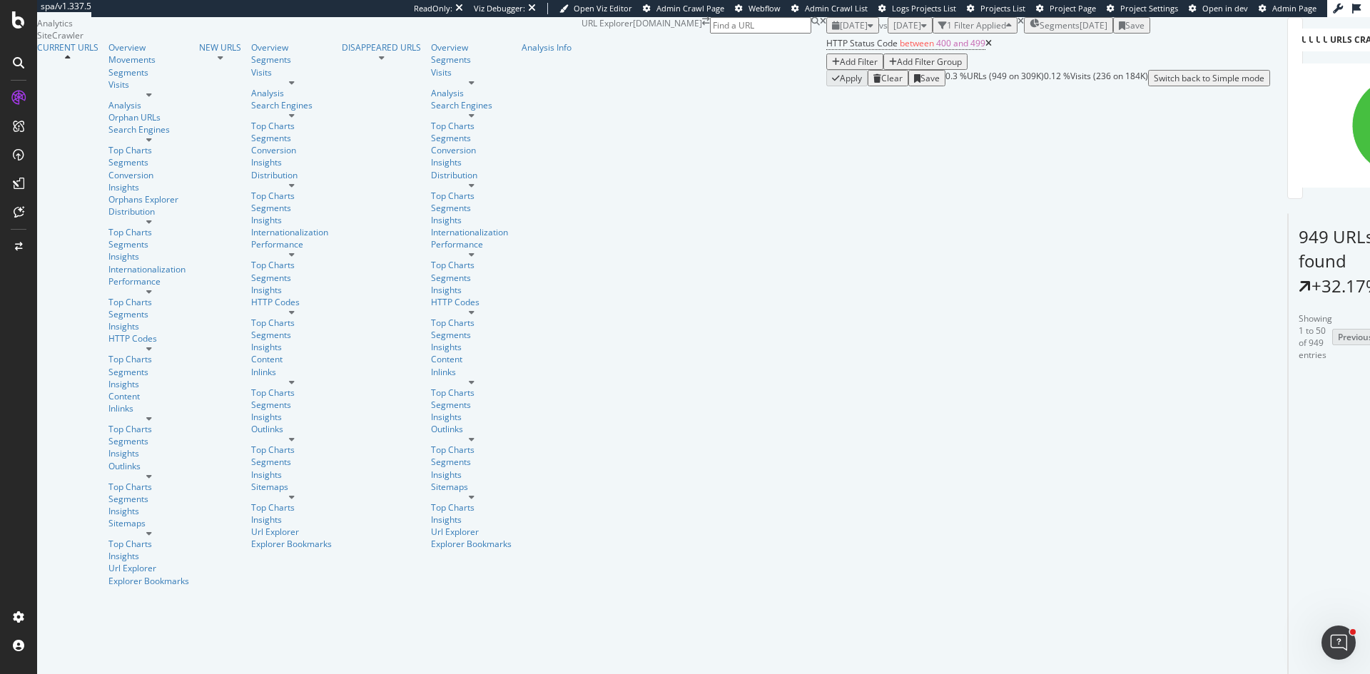
copy div "https://www.bigbasket.com/pbpc/fresho.exotic-fruits/?page=6"
click at [1293, 534] on link "https://www.bigbasket.com/egc/how-to-prepare-for-cold-winter-6-tips/pb/pediasur…" at bounding box center [1338, 540] width 91 height 12
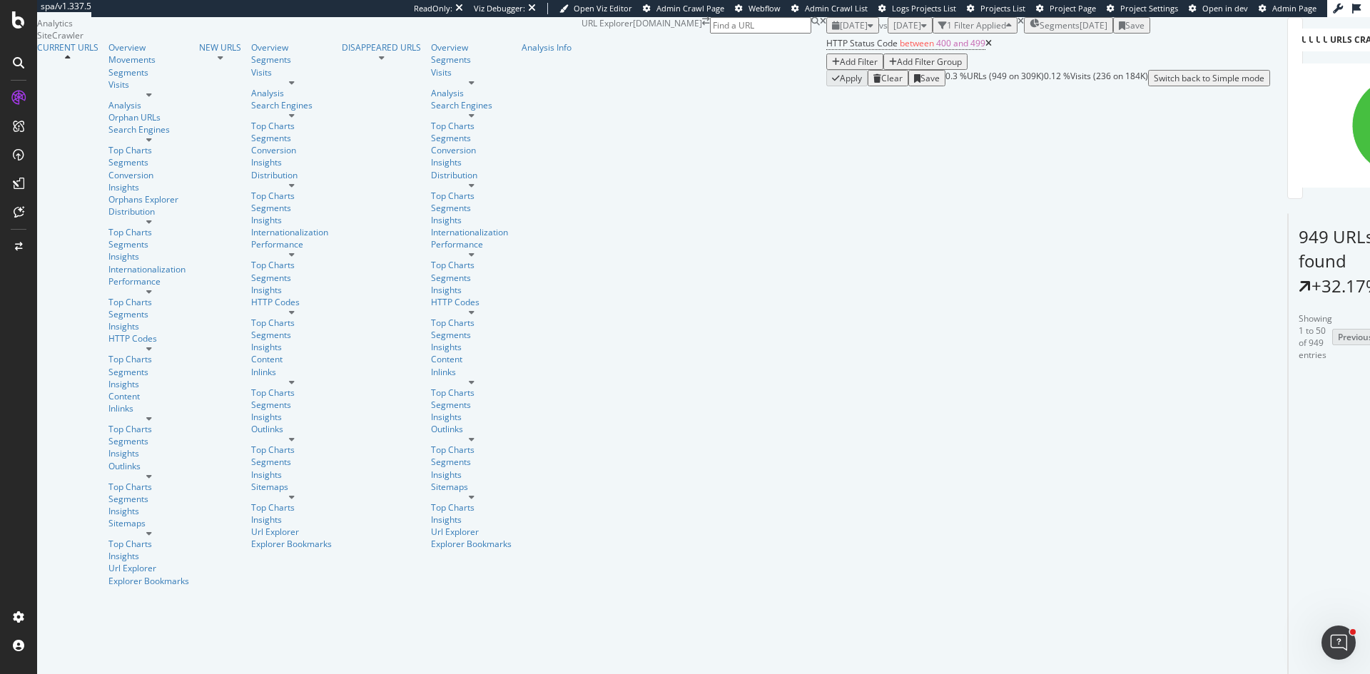
copy div "https://www.bigbasket.com/egc/when-indian-mangoes-season-month/pb/yera//"
click at [1368, 489] on icon at bounding box center [1372, 493] width 9 height 9
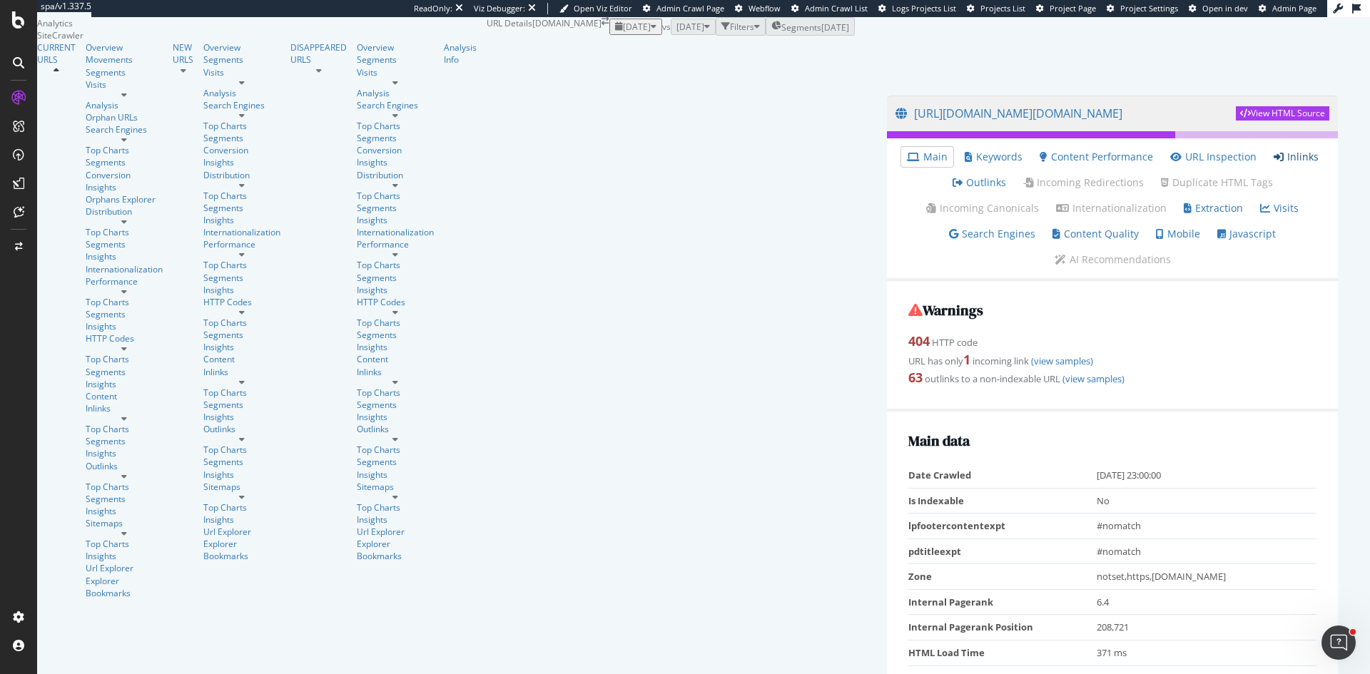
click at [1273, 164] on link "Inlinks" at bounding box center [1295, 157] width 45 height 14
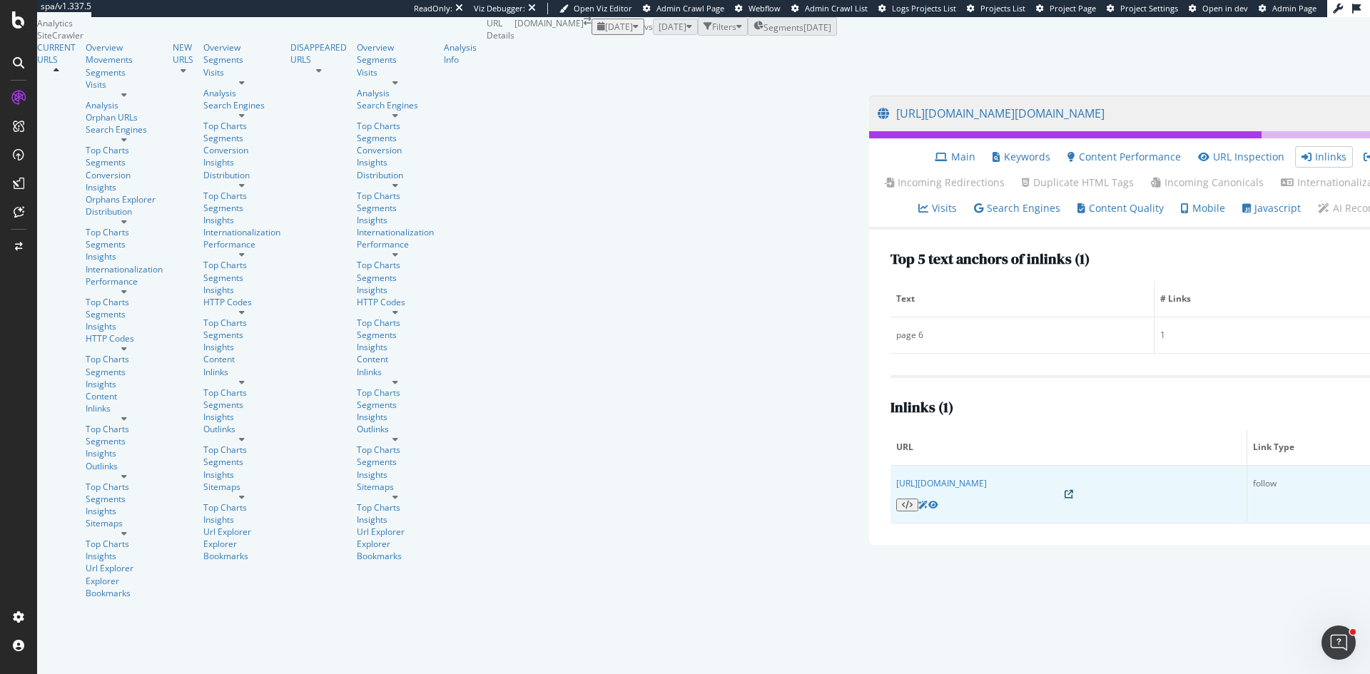
click at [1064, 499] on icon at bounding box center [1068, 494] width 9 height 9
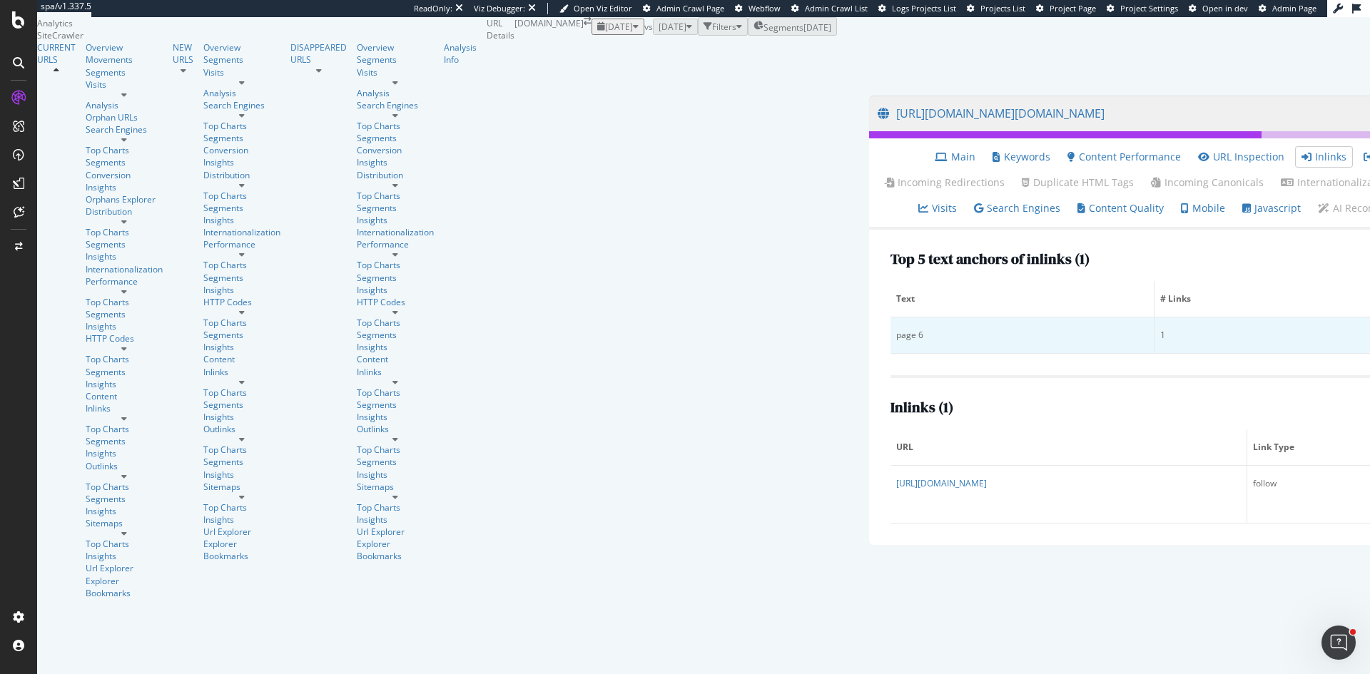
click at [890, 354] on td "page 6" at bounding box center [1022, 335] width 264 height 36
copy div "page 6"
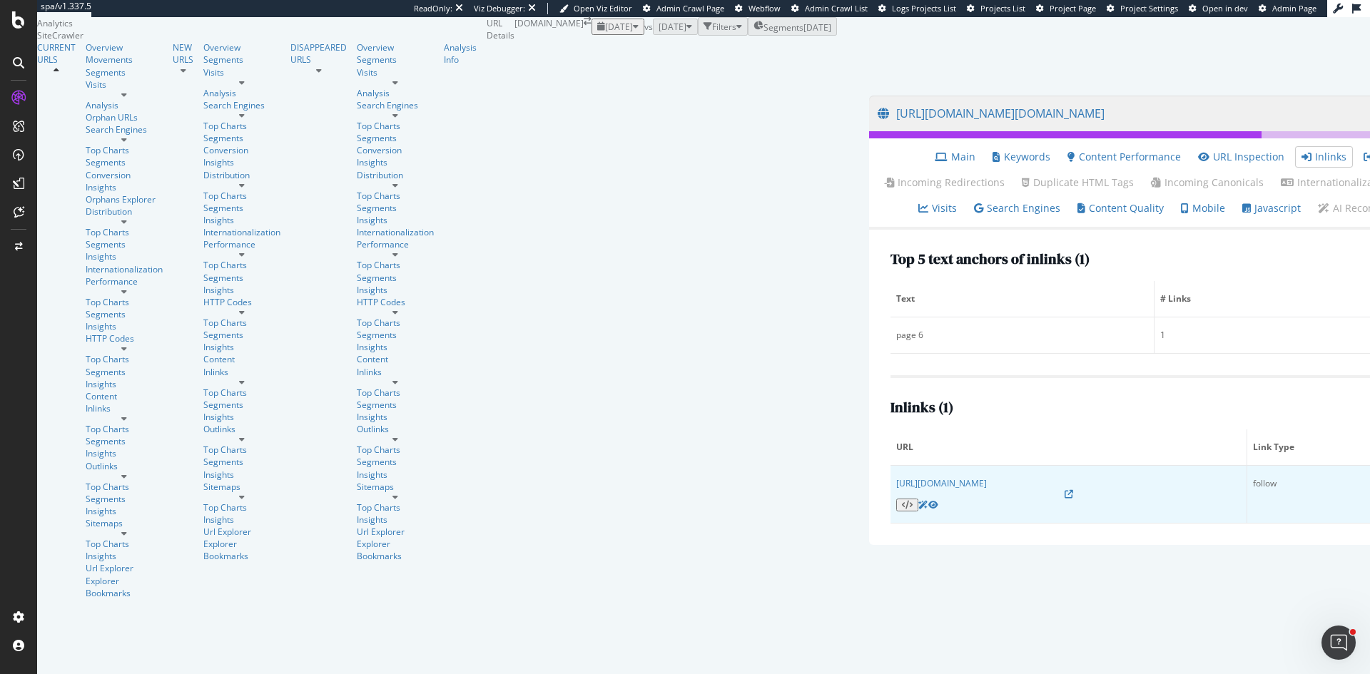
click at [902, 509] on icon at bounding box center [907, 505] width 11 height 9
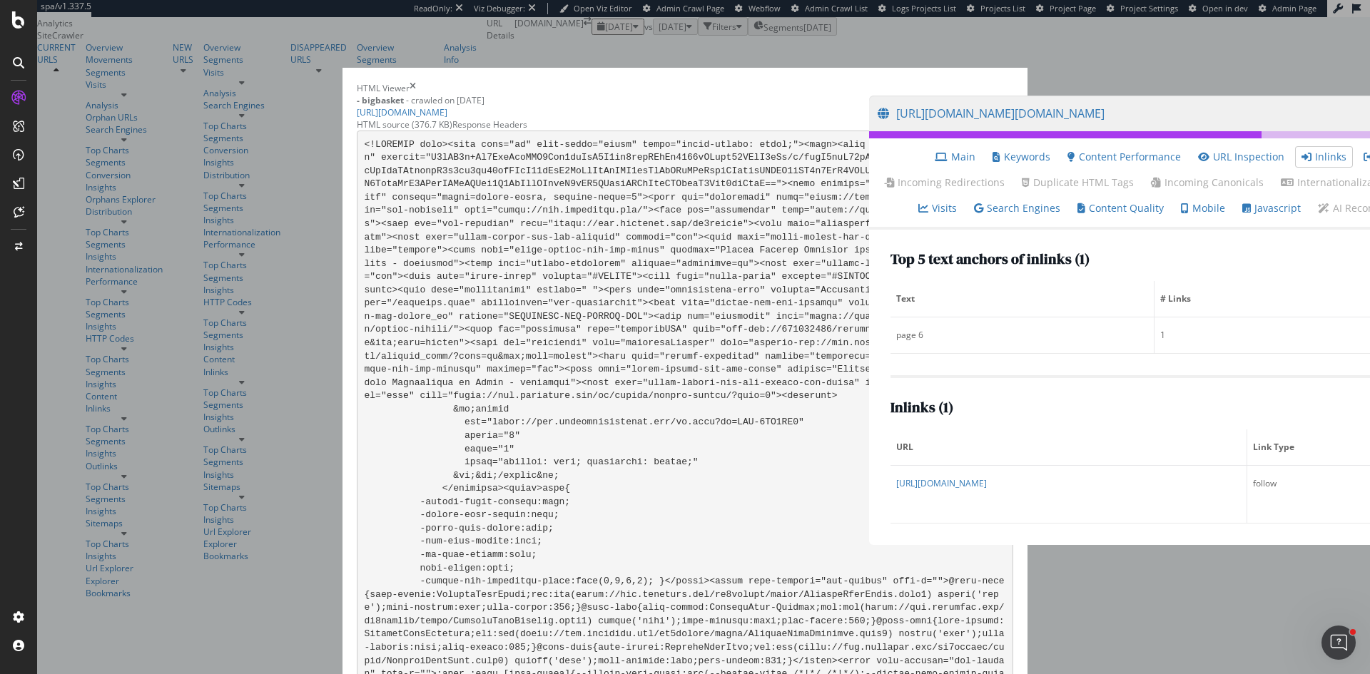
click at [416, 82] on icon "times" at bounding box center [412, 88] width 6 height 12
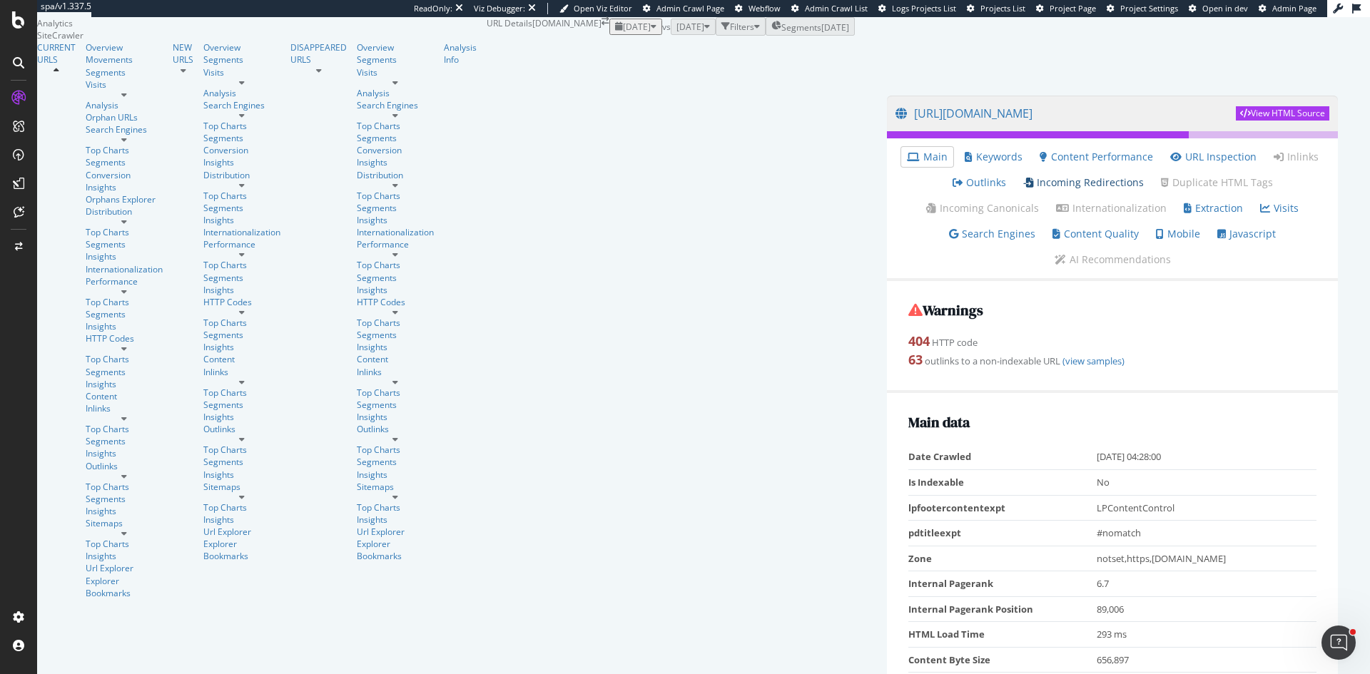
click at [1023, 190] on link "Incoming Redirections" at bounding box center [1083, 182] width 121 height 14
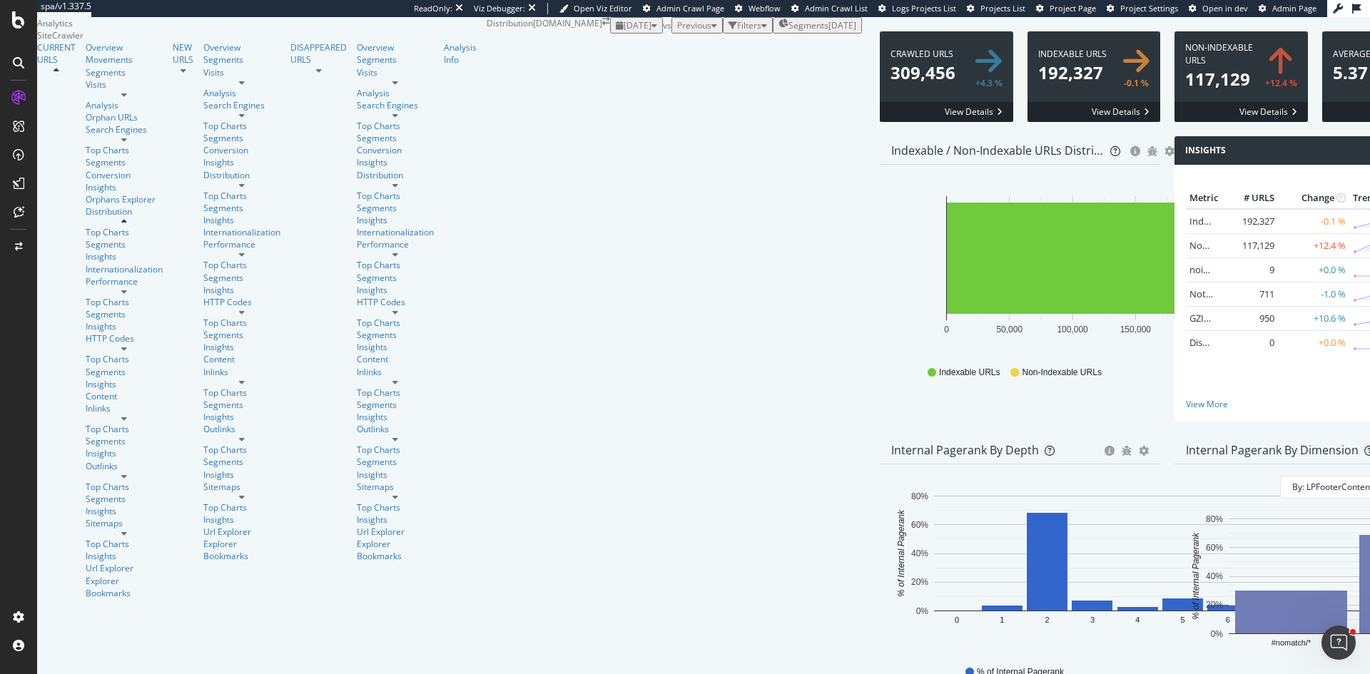
scroll to position [43, 0]
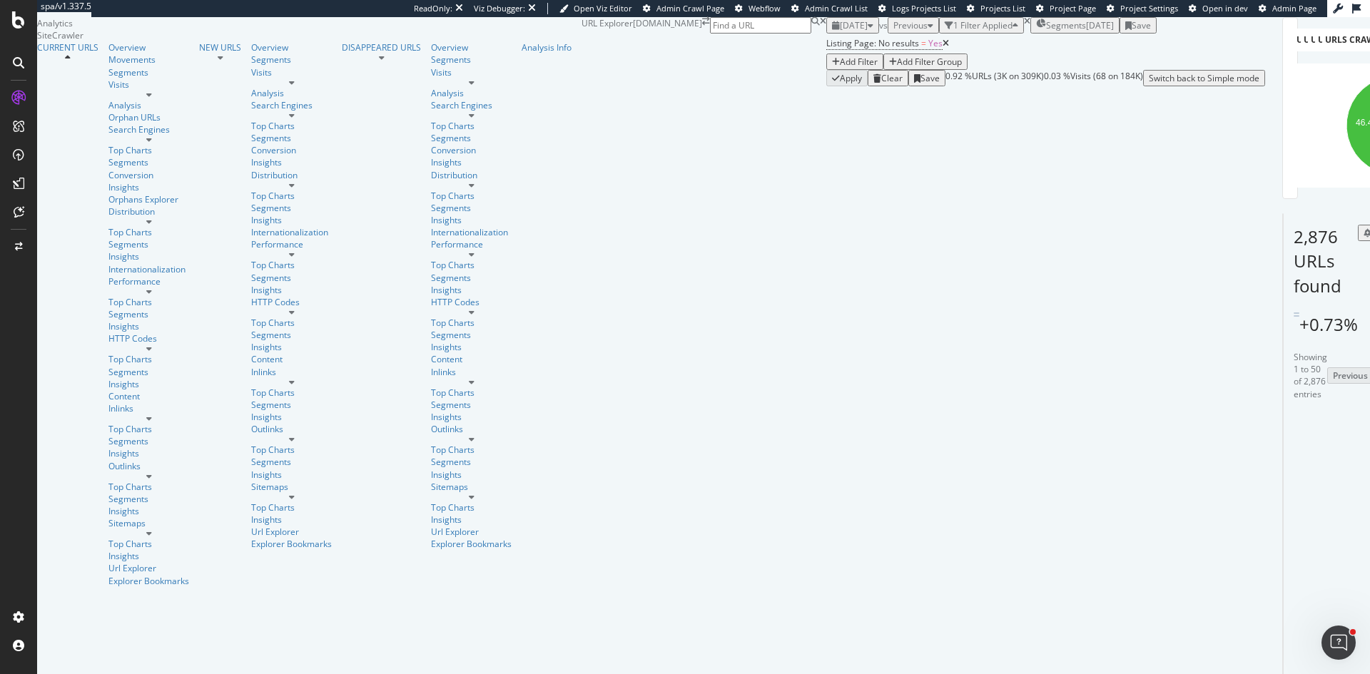
scroll to position [214, 0]
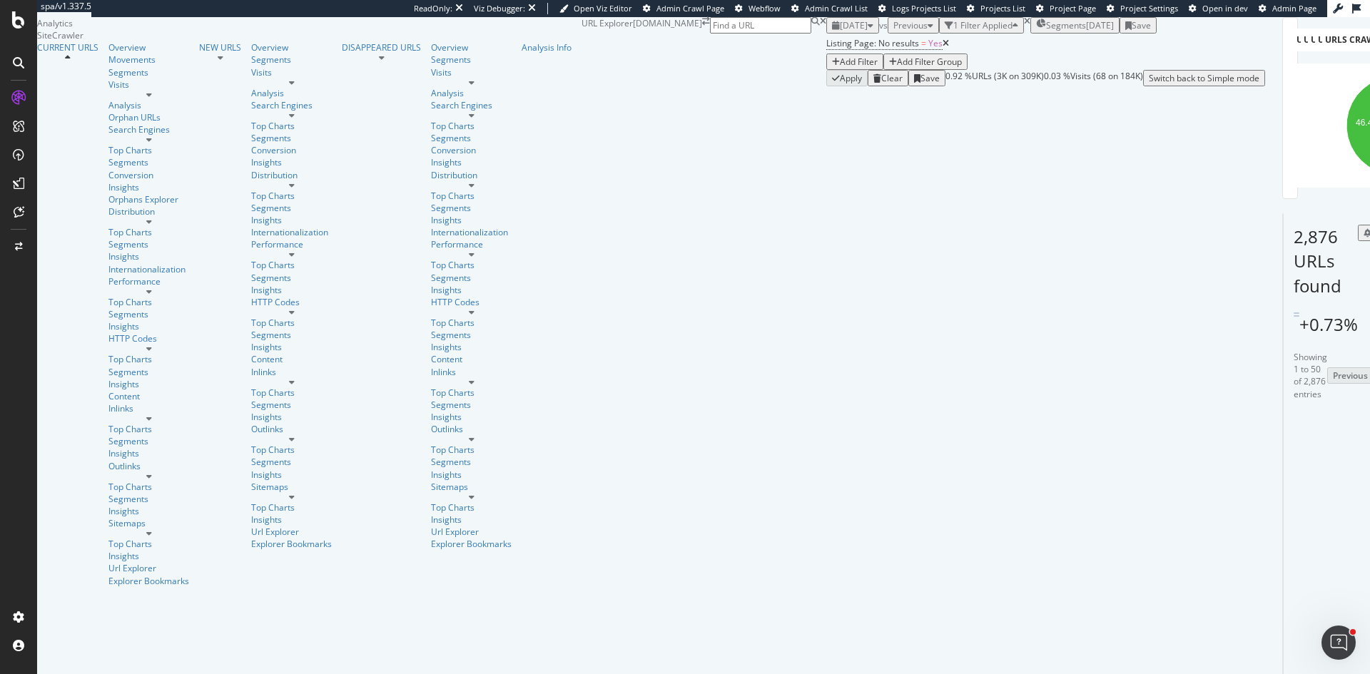
drag, startPoint x: 375, startPoint y: 386, endPoint x: 377, endPoint y: 319, distance: 67.1
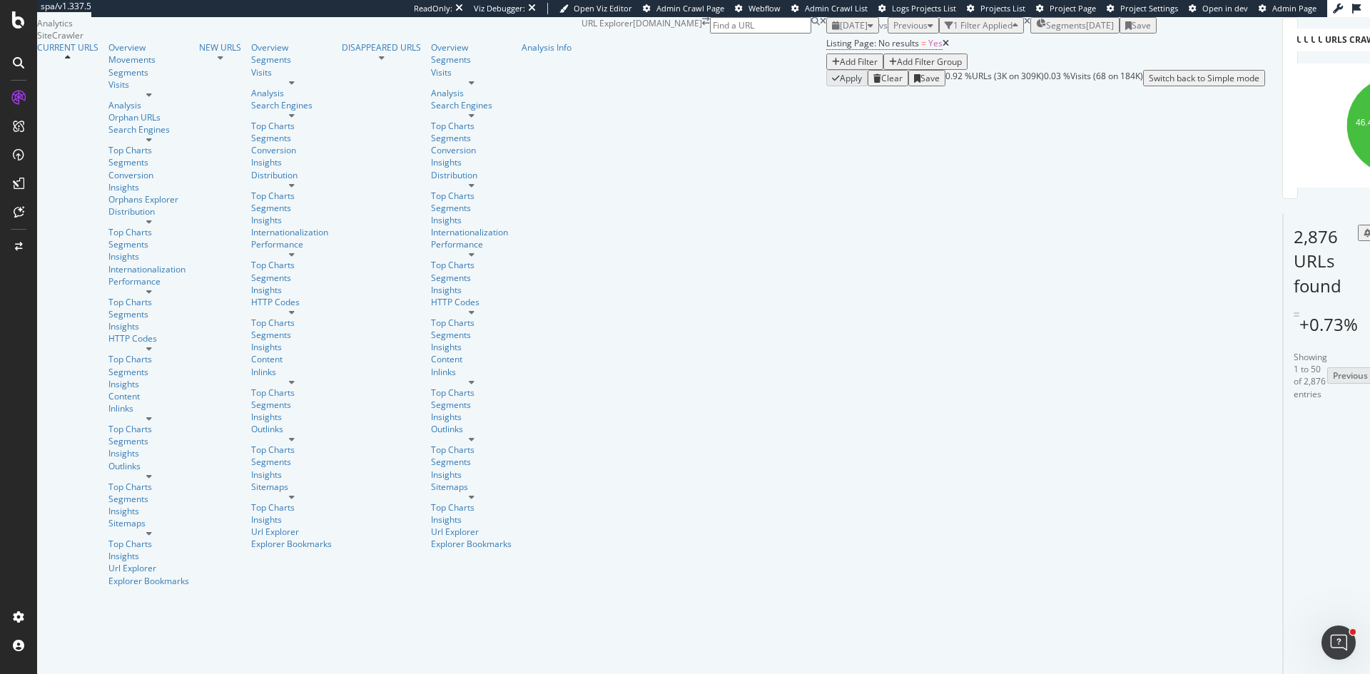
scroll to position [71, 0]
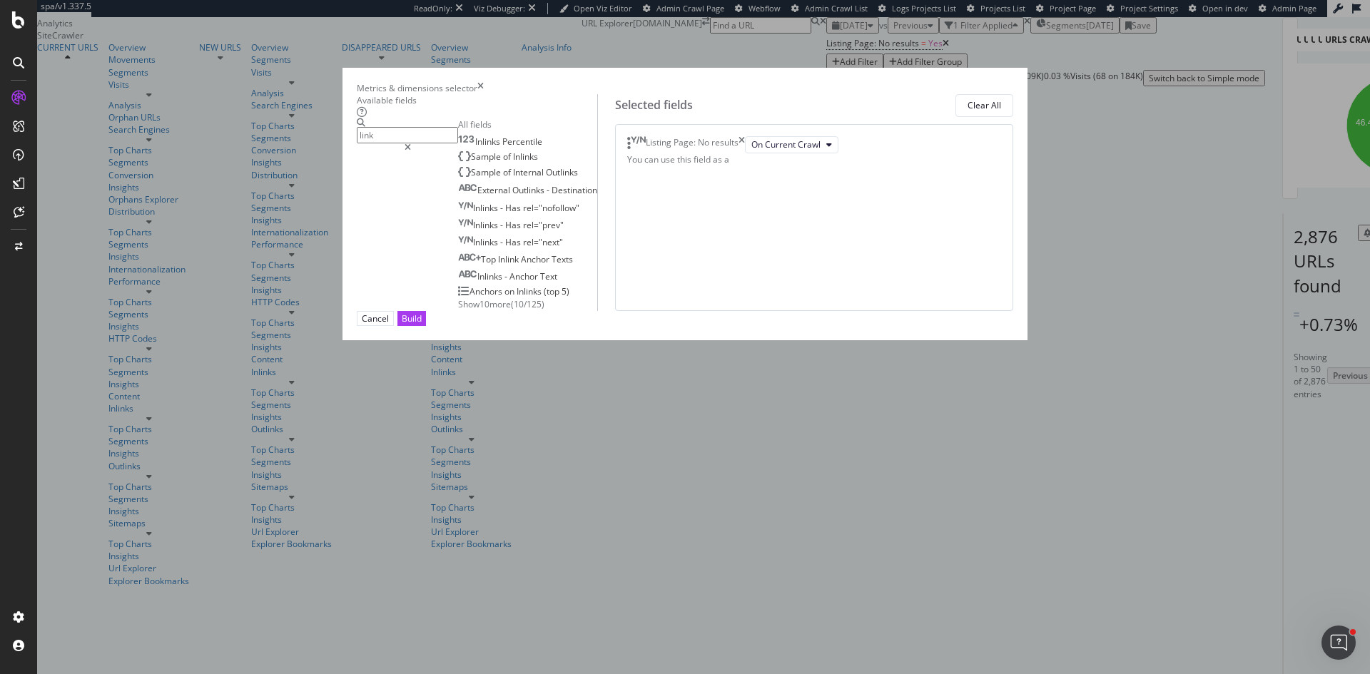
click at [458, 310] on span "Show 10 more" at bounding box center [484, 304] width 53 height 12
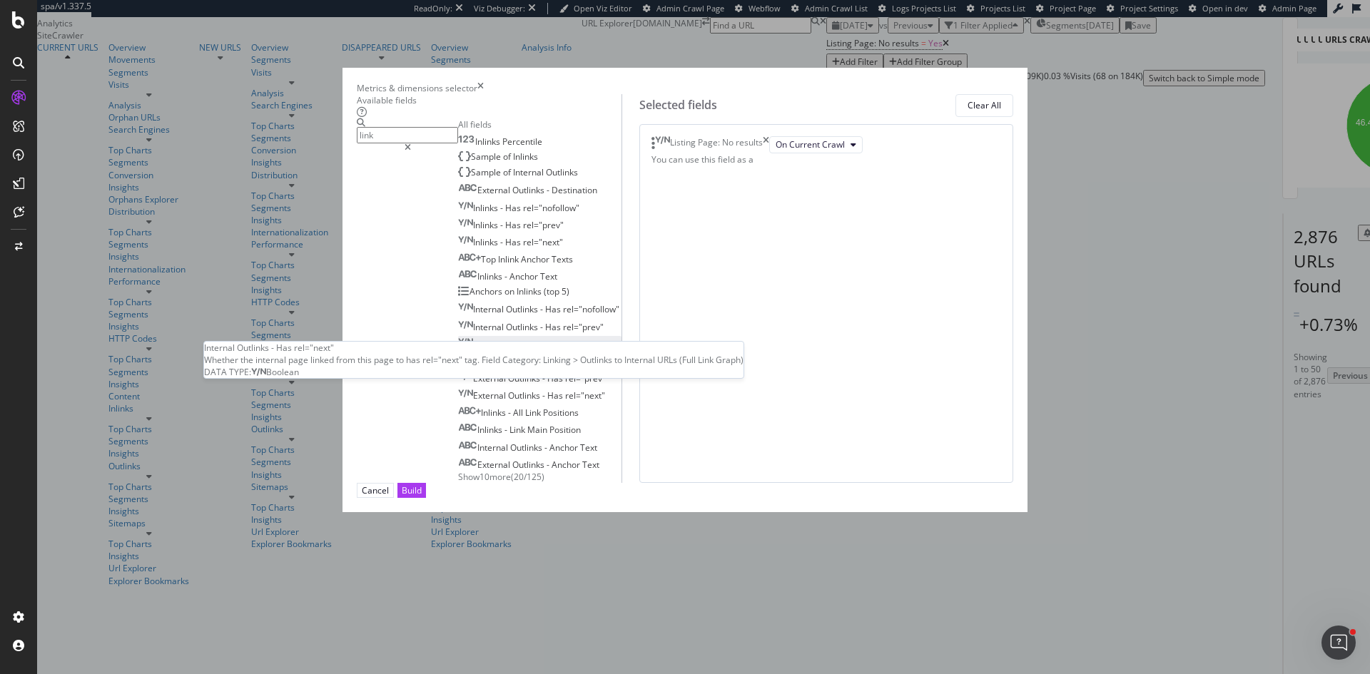
scroll to position [26, 0]
click at [458, 483] on span "Show 10 more" at bounding box center [484, 477] width 53 height 12
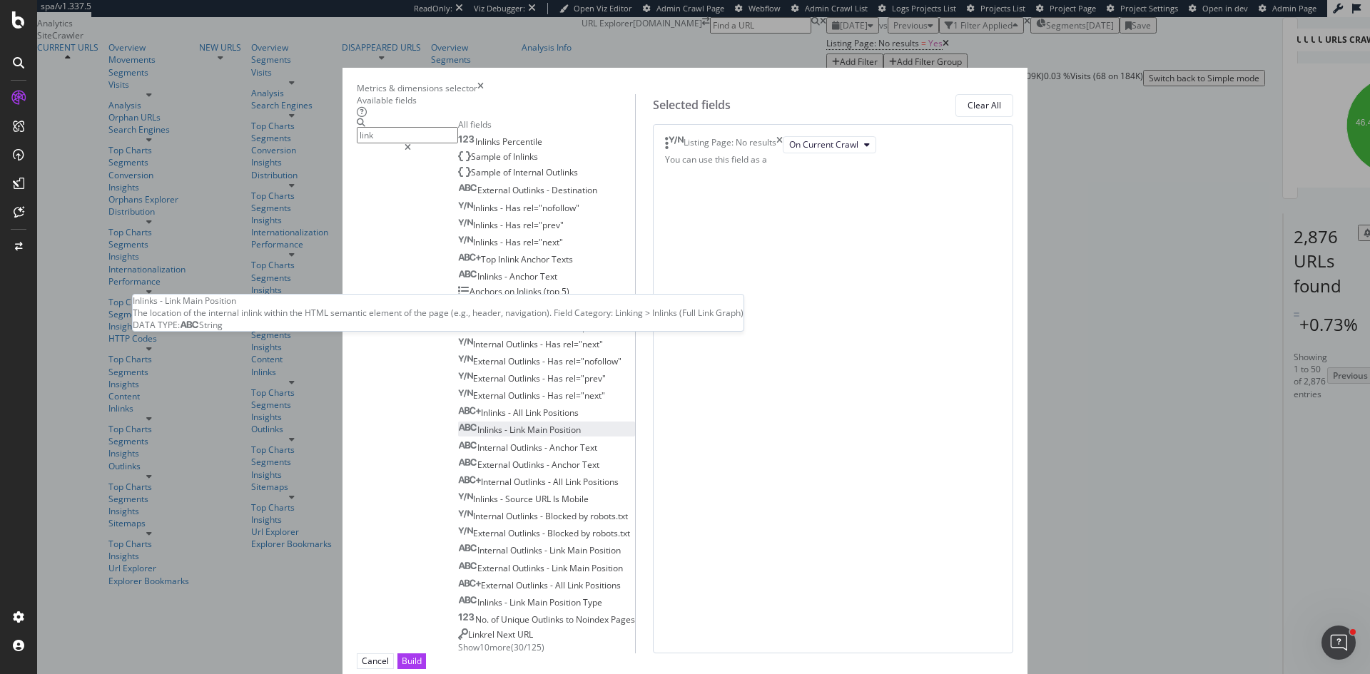
scroll to position [168, 0]
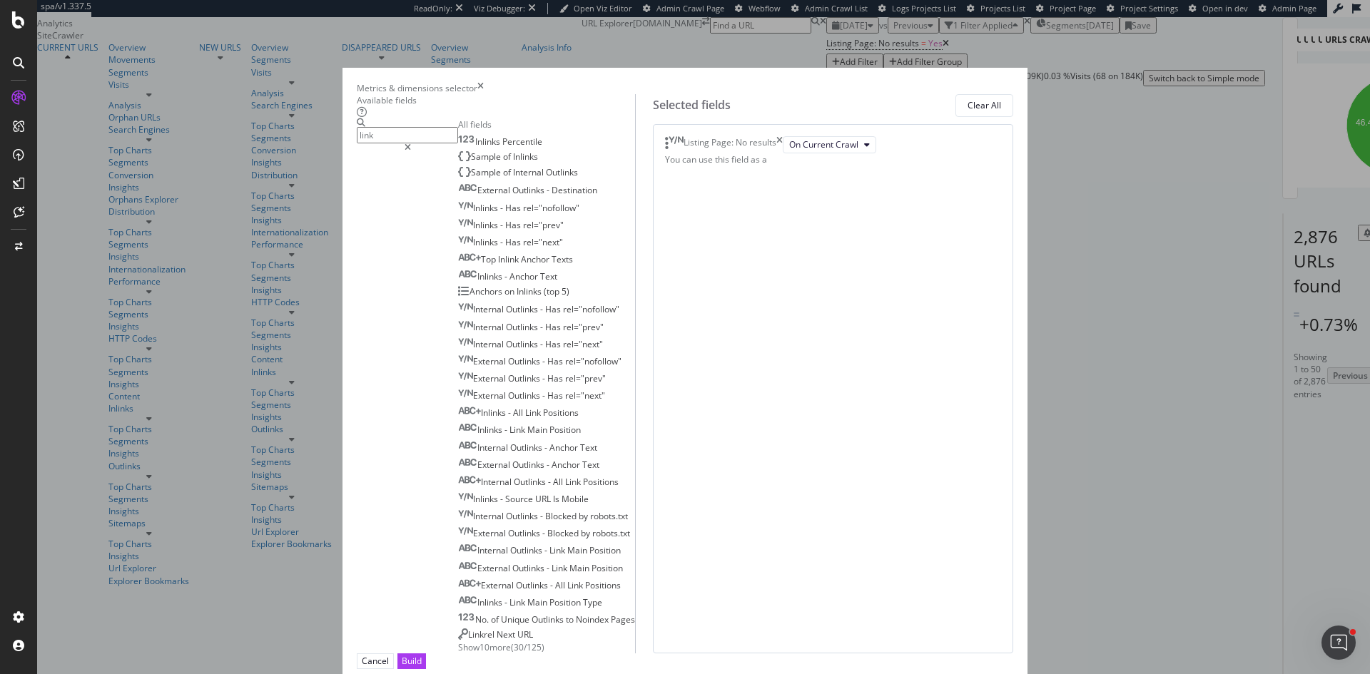
click at [458, 143] on input "link" at bounding box center [407, 135] width 101 height 16
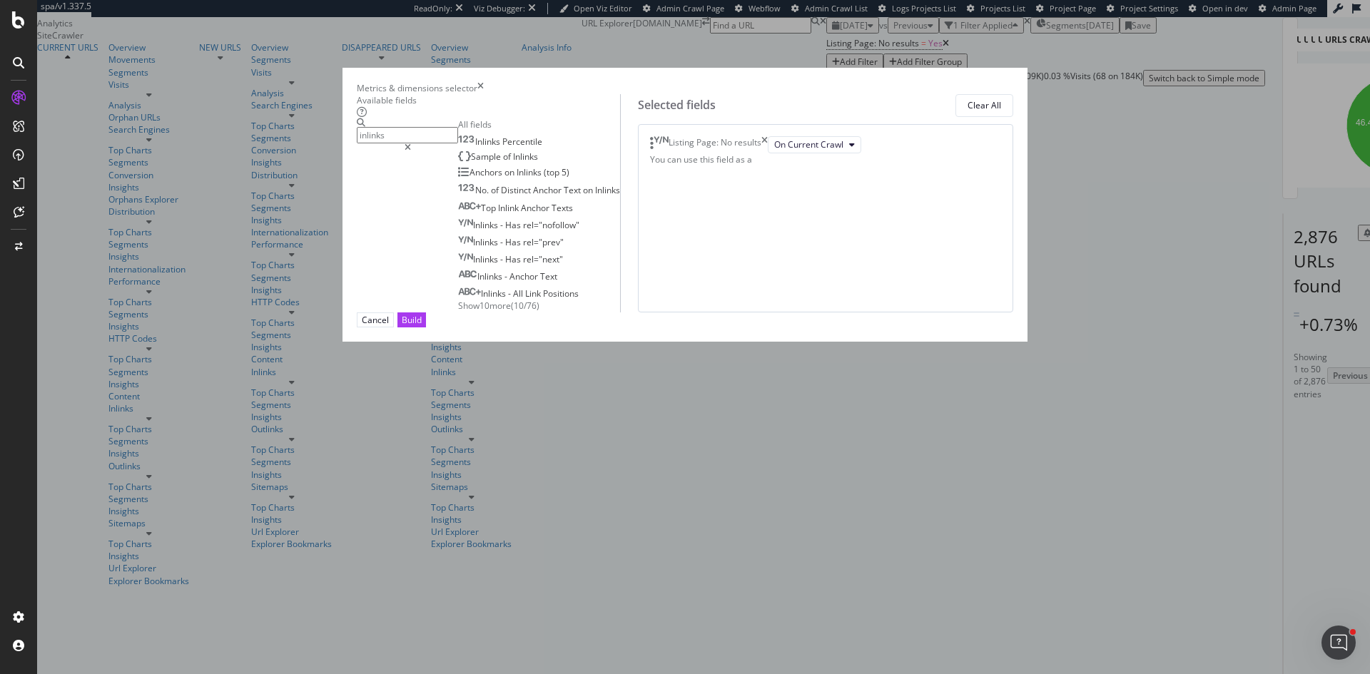
type input "inlinks"
click at [458, 312] on span "Show 10 more" at bounding box center [484, 306] width 53 height 12
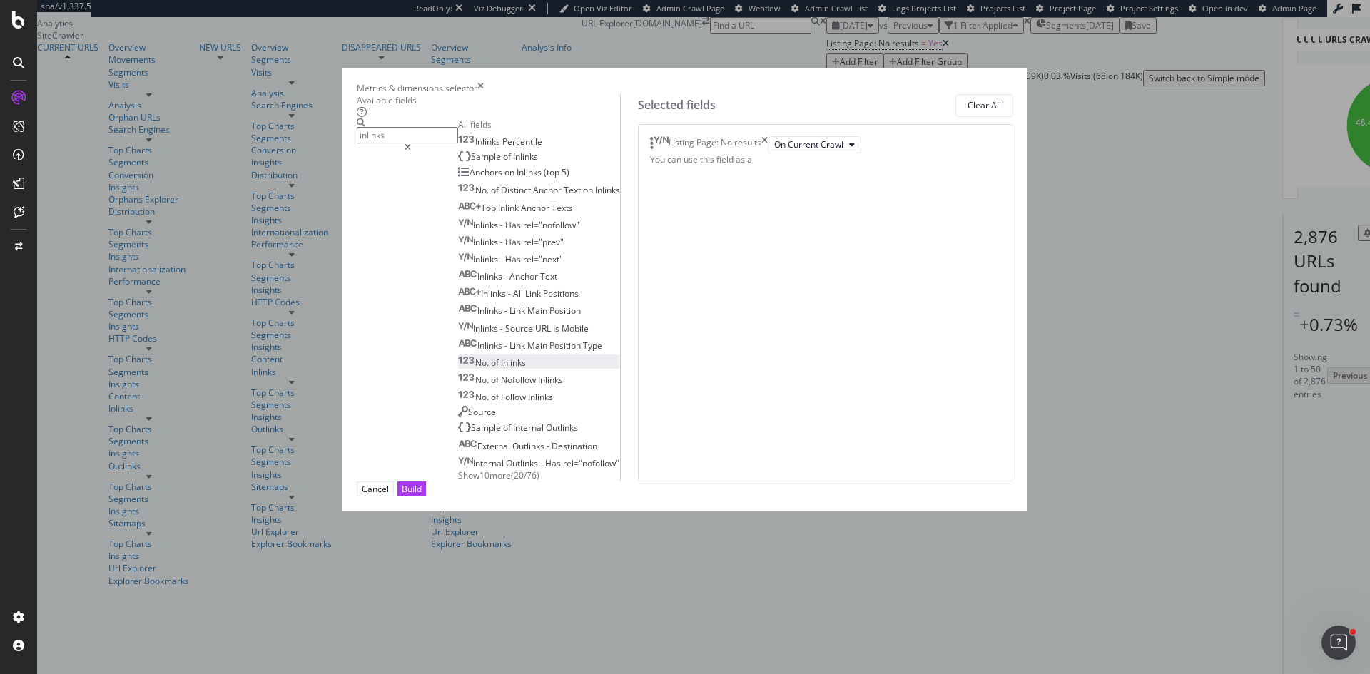
click at [501, 369] on span "Inlinks" at bounding box center [513, 363] width 25 height 12
click at [513, 163] on span "Inlinks" at bounding box center [525, 157] width 25 height 12
click at [422, 496] on div "Build" at bounding box center [412, 489] width 20 height 14
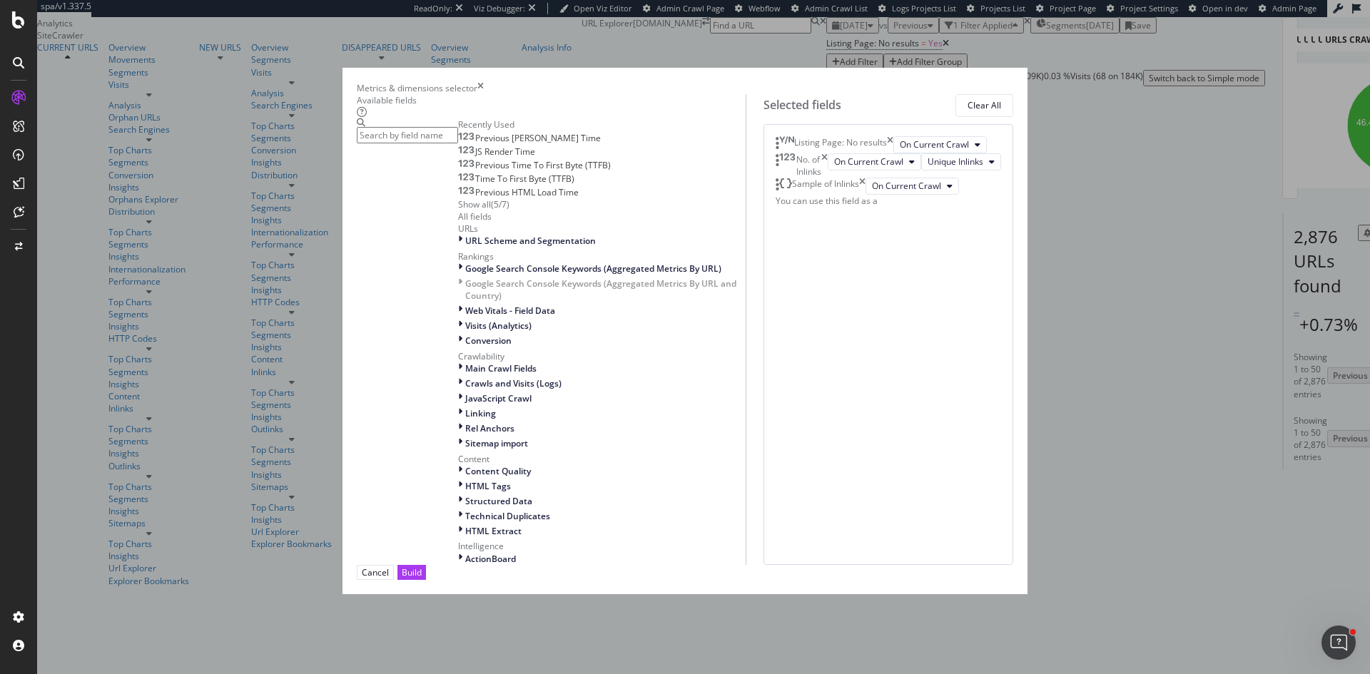
click at [893, 153] on icon "times" at bounding box center [890, 144] width 6 height 17
click at [458, 143] on input "modal" at bounding box center [407, 135] width 101 height 16
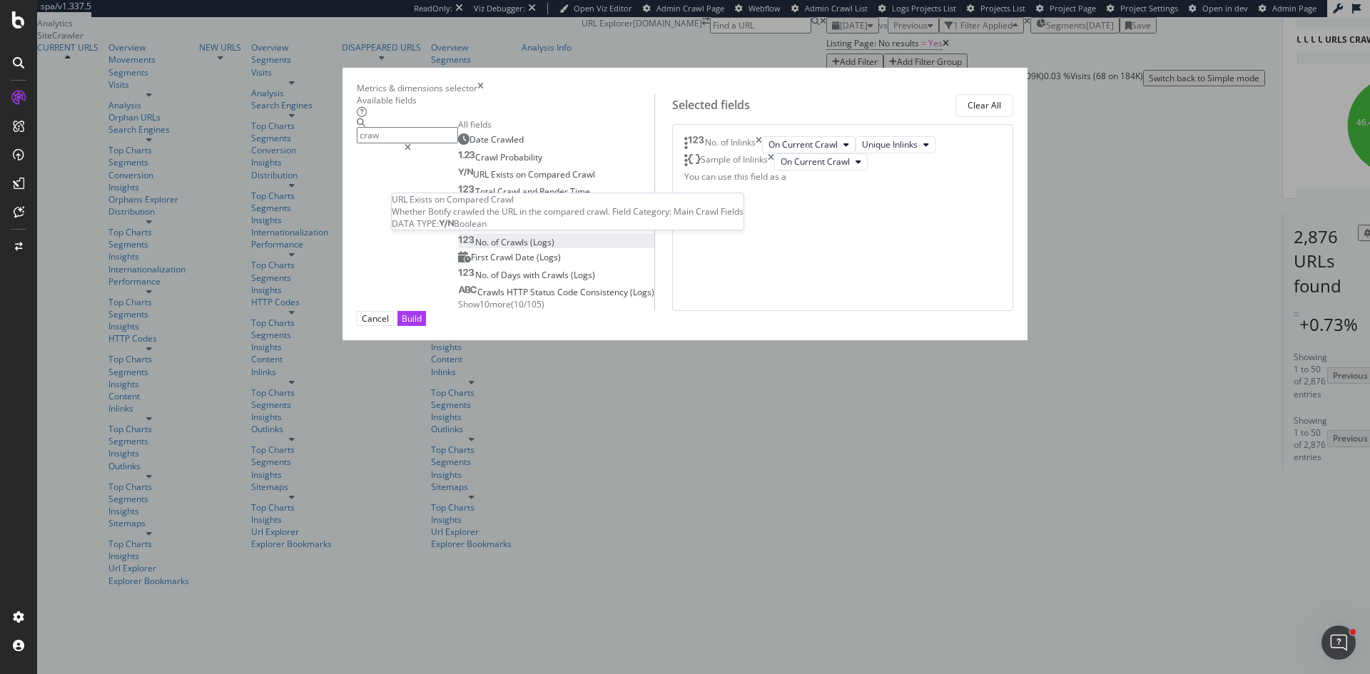
type input "craw"
click at [501, 248] on span "Crawls" at bounding box center [515, 242] width 29 height 12
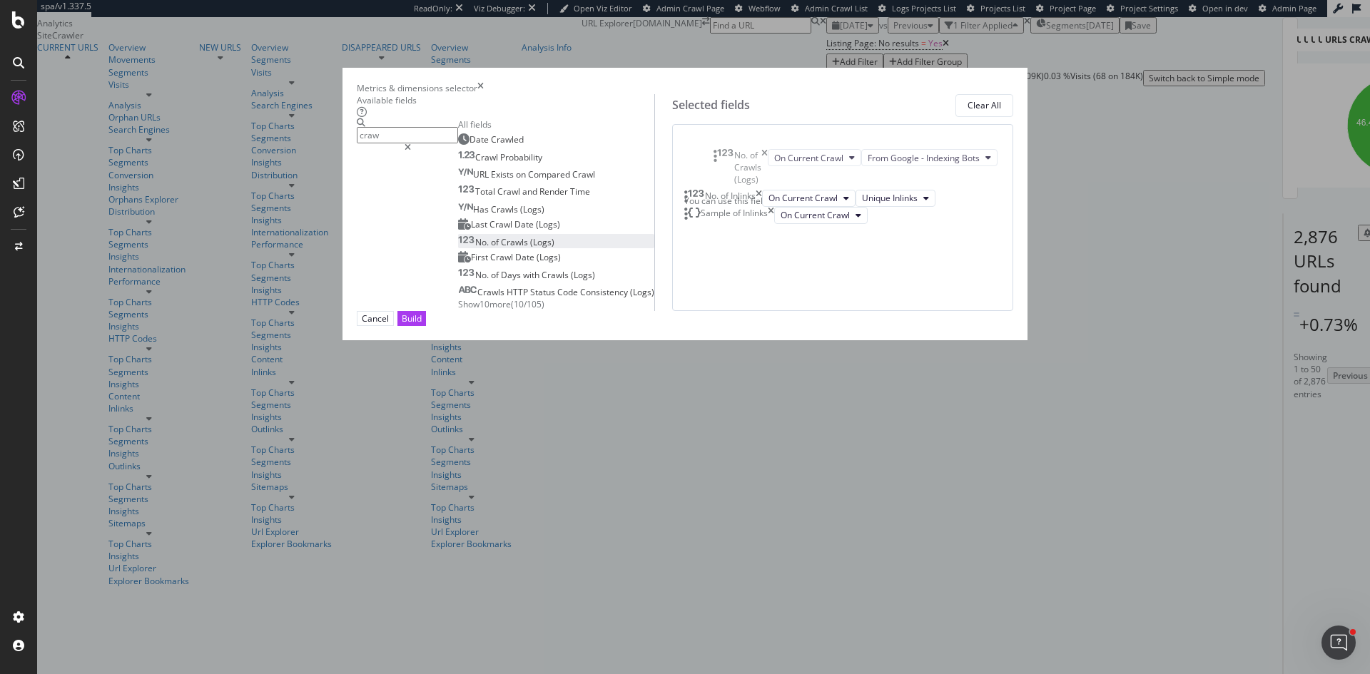
drag, startPoint x: 725, startPoint y: 277, endPoint x: 724, endPoint y: 155, distance: 122.0
click at [724, 155] on body "spa/v1.337.5 ReadOnly: Viz Debugger: Open Viz Editor Admin Crawl Page Webflow A…" at bounding box center [685, 337] width 1370 height 674
click at [422, 325] on div "Build" at bounding box center [412, 318] width 20 height 12
